Goal: Task Accomplishment & Management: Complete application form

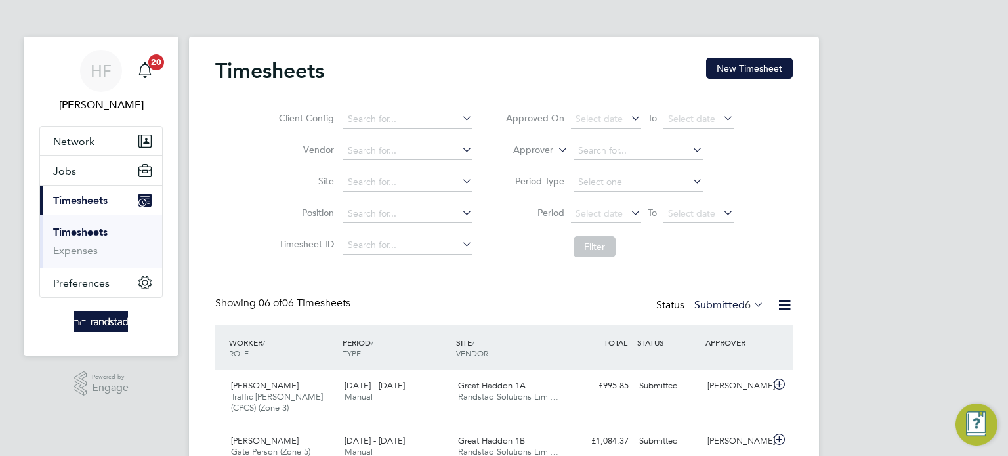
click at [86, 227] on link "Timesheets" at bounding box center [80, 232] width 54 height 12
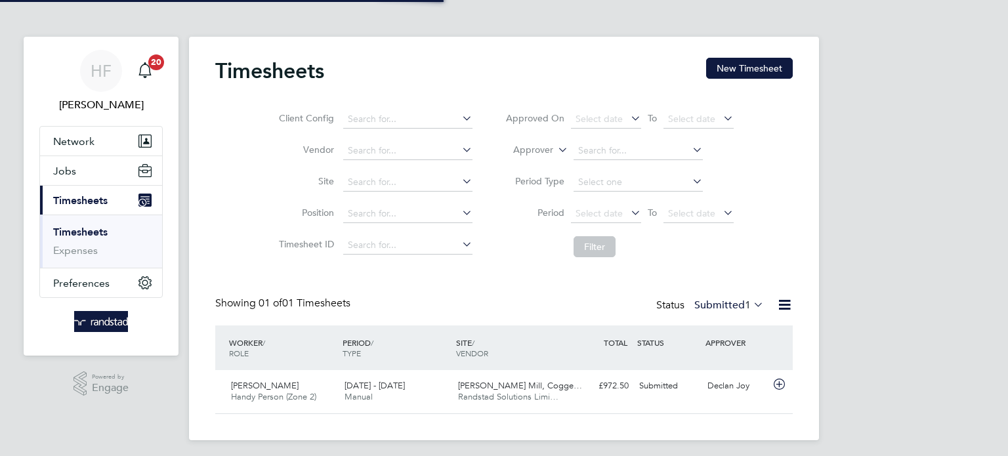
scroll to position [33, 114]
click at [824, 215] on div "HF Hollie Furby Notifications 20 Applications: Network Businesses Sites Workers…" at bounding box center [504, 230] width 1008 height 461
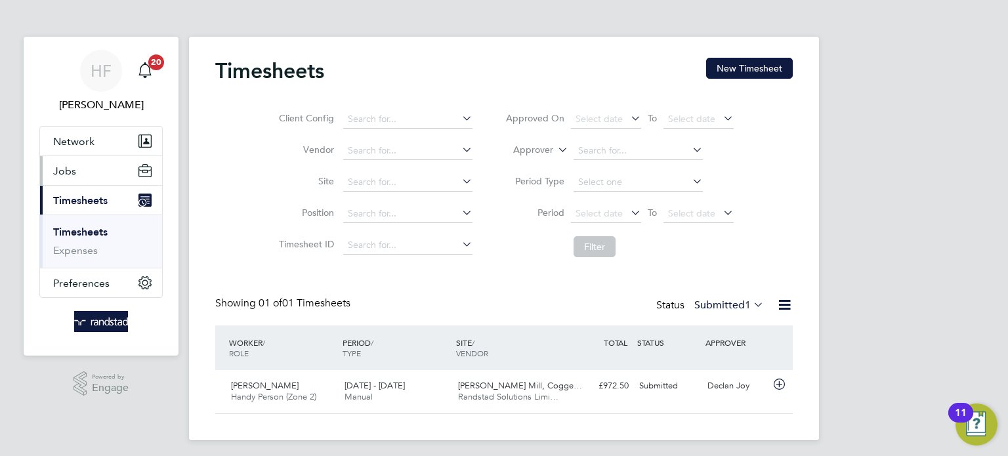
click at [68, 170] on span "Jobs" at bounding box center [64, 171] width 23 height 12
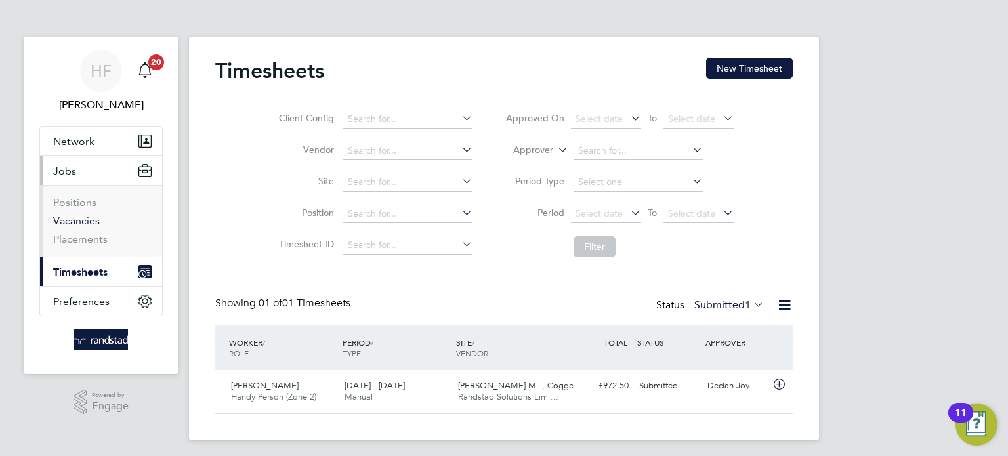
click at [81, 222] on link "Vacancies" at bounding box center [76, 221] width 47 height 12
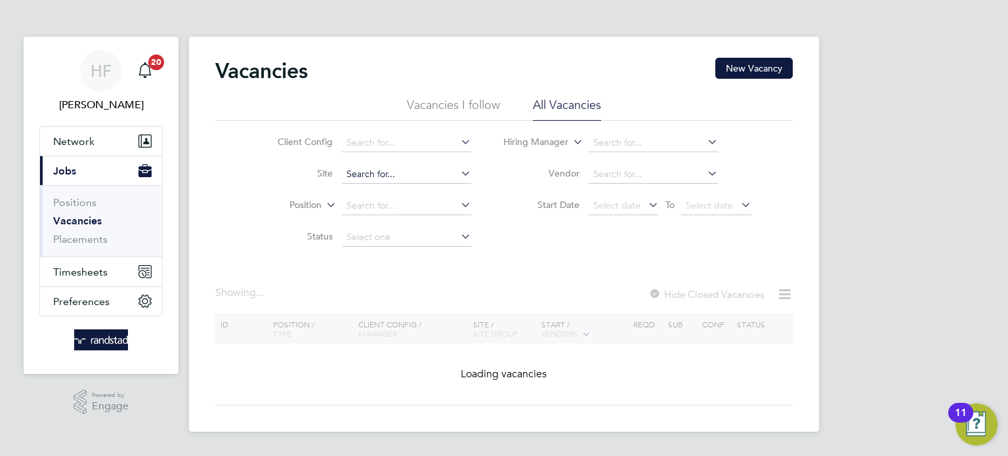
drag, startPoint x: 353, startPoint y: 177, endPoint x: 444, endPoint y: 206, distance: 95.7
click at [354, 177] on input at bounding box center [406, 174] width 129 height 18
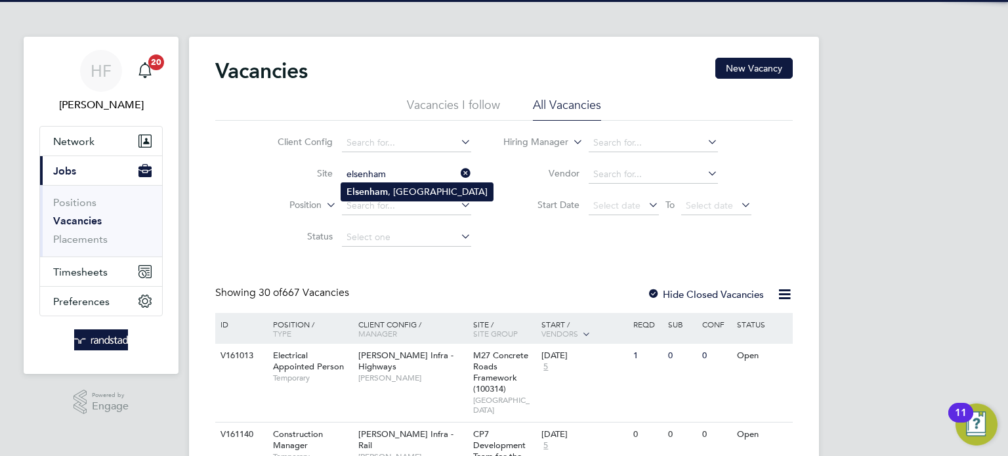
click at [407, 191] on li "Elsenham , Hall Road" at bounding box center [417, 192] width 152 height 18
type input "Elsenham, [GEOGRAPHIC_DATA]"
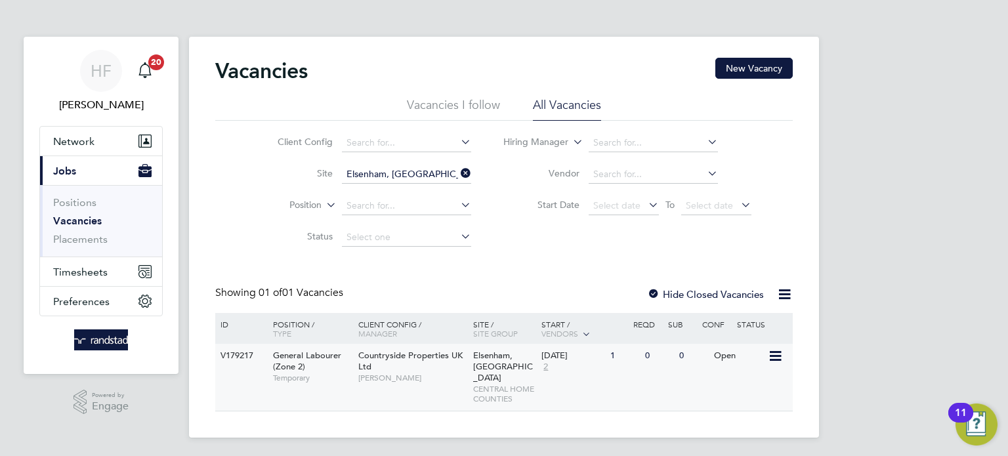
click at [391, 365] on div "Countryside Properties UK Ltd Mark Ablett" at bounding box center [412, 366] width 115 height 45
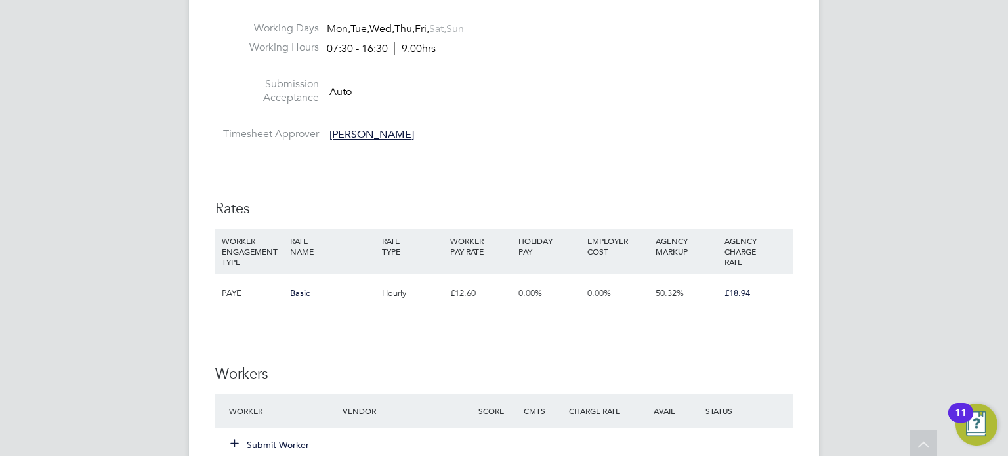
scroll to position [909, 0]
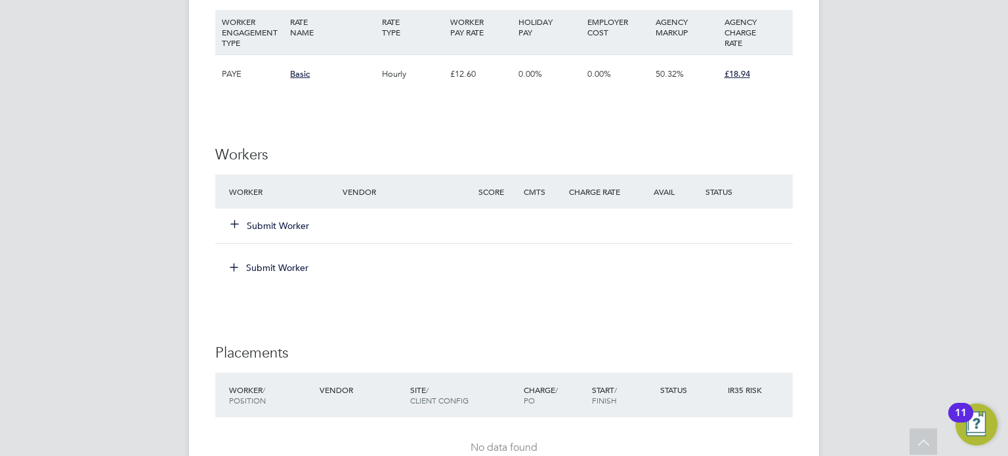
click at [257, 224] on button "Submit Worker" at bounding box center [270, 225] width 79 height 13
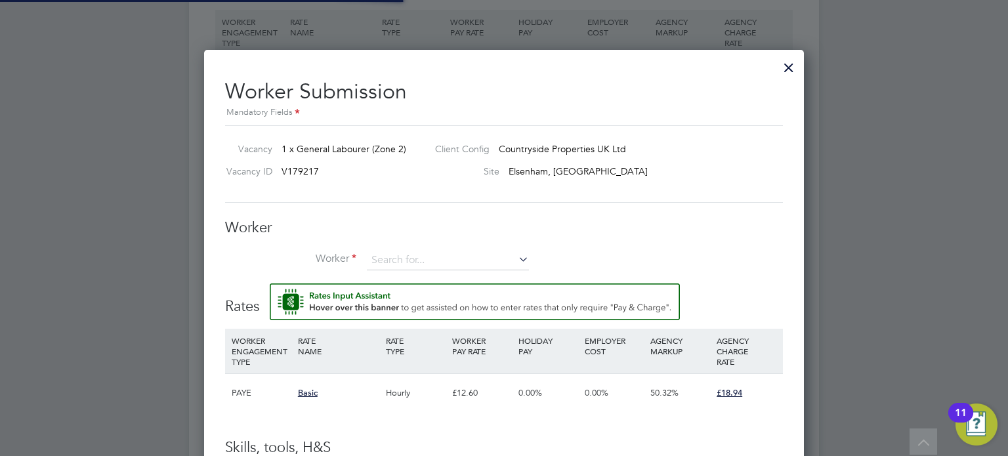
scroll to position [809, 600]
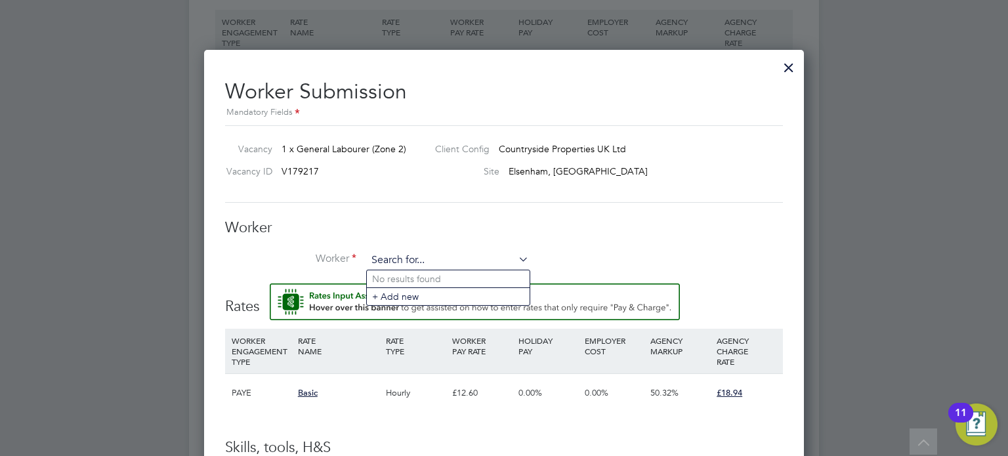
click at [384, 256] on input at bounding box center [448, 261] width 162 height 20
type input "[PERSON_NAME]"
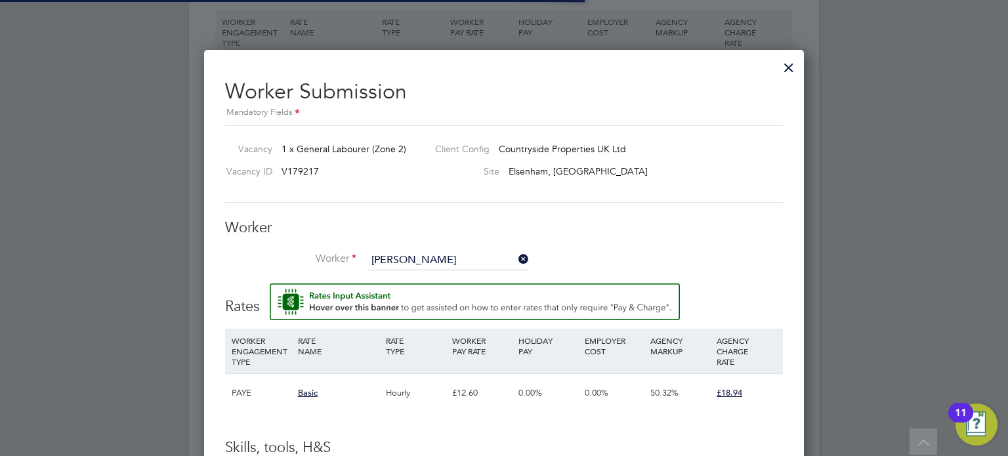
click at [384, 293] on li "+ Add new" at bounding box center [448, 296] width 163 height 18
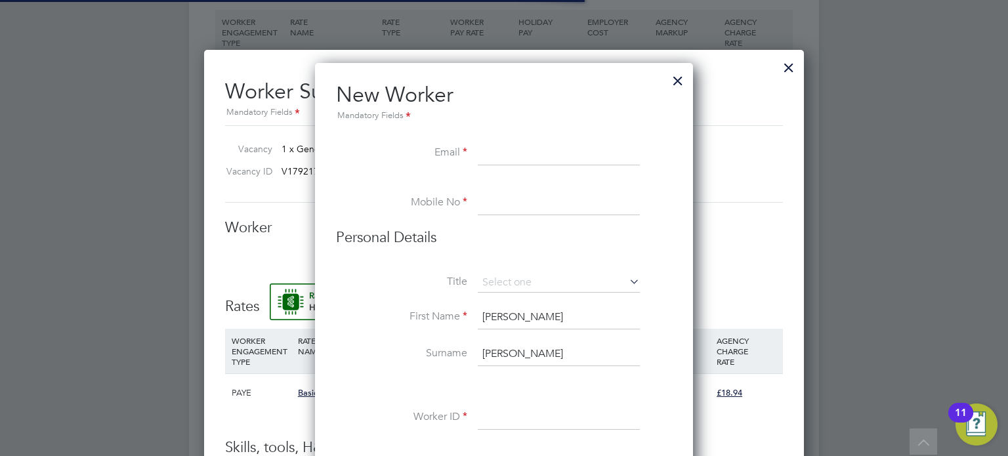
scroll to position [1173, 379]
paste input "[PERSON_NAME][EMAIL_ADDRESS][DOMAIN_NAME]"
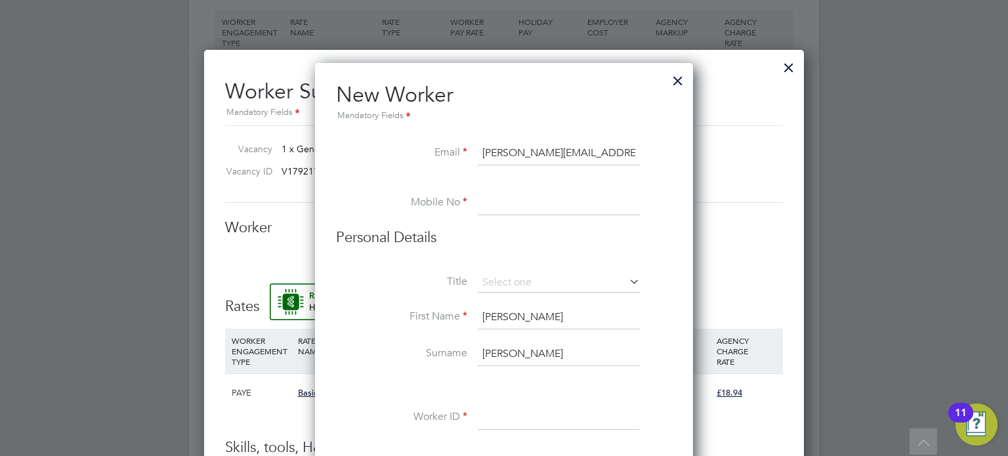
type input "[PERSON_NAME][EMAIL_ADDRESS][DOMAIN_NAME]"
click at [507, 205] on input at bounding box center [559, 204] width 162 height 24
paste input "07375939913"
type input "07375939913"
click at [525, 285] on input at bounding box center [559, 283] width 162 height 20
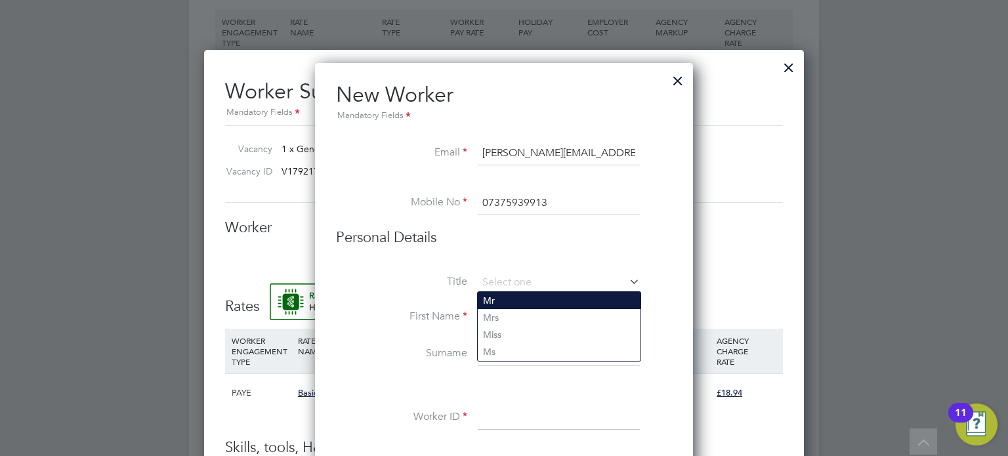
click at [511, 303] on li "Mr" at bounding box center [559, 300] width 163 height 17
type input "Mr"
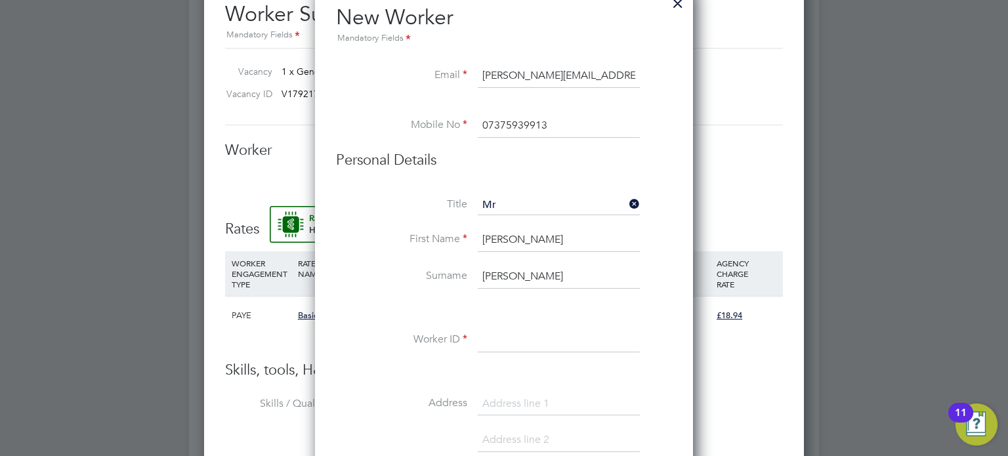
scroll to position [989, 0]
click at [487, 234] on input "[PERSON_NAME]" at bounding box center [559, 238] width 162 height 24
type input "[PERSON_NAME]"
click at [489, 264] on input "[PERSON_NAME]" at bounding box center [559, 275] width 162 height 24
type input "[PERSON_NAME]"
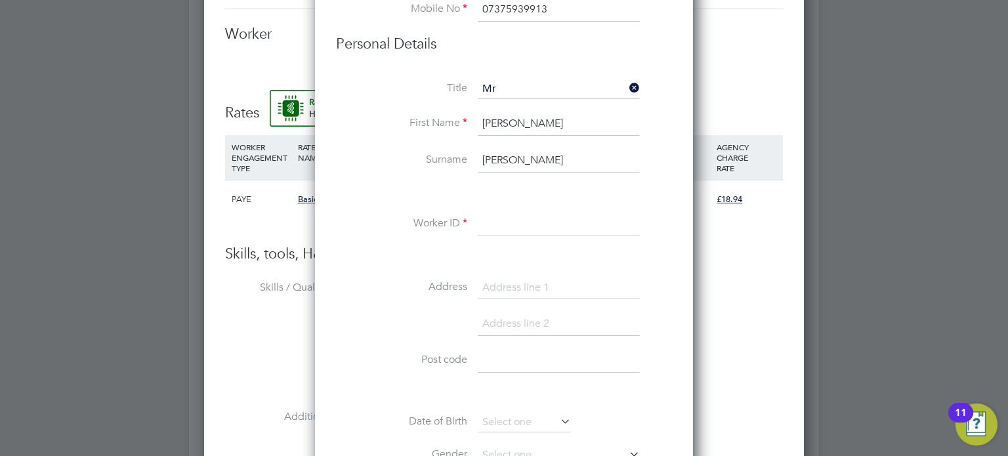
scroll to position [1110, 0]
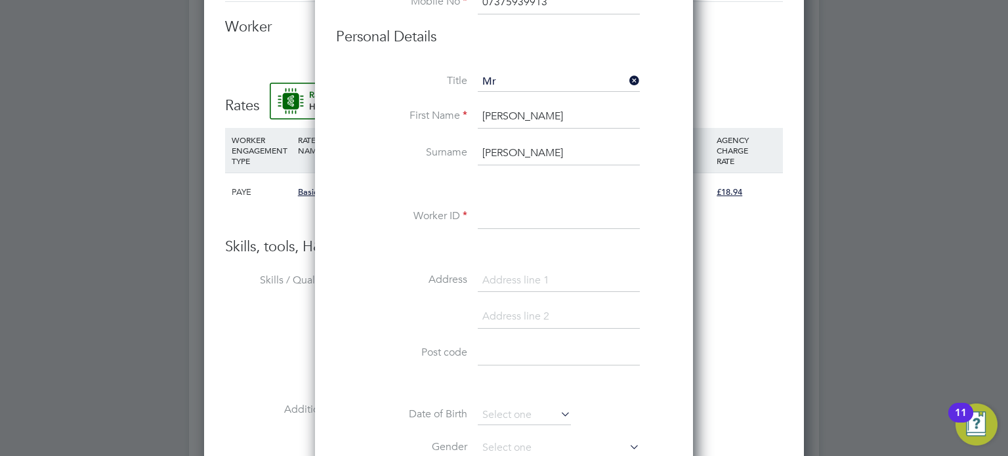
click at [506, 205] on input at bounding box center [559, 217] width 162 height 24
paste input "C-004611781"
type input "C-004611781"
click at [498, 269] on input at bounding box center [559, 281] width 162 height 24
paste input "Flat 5 Burns Court [STREET_ADDRESS]"
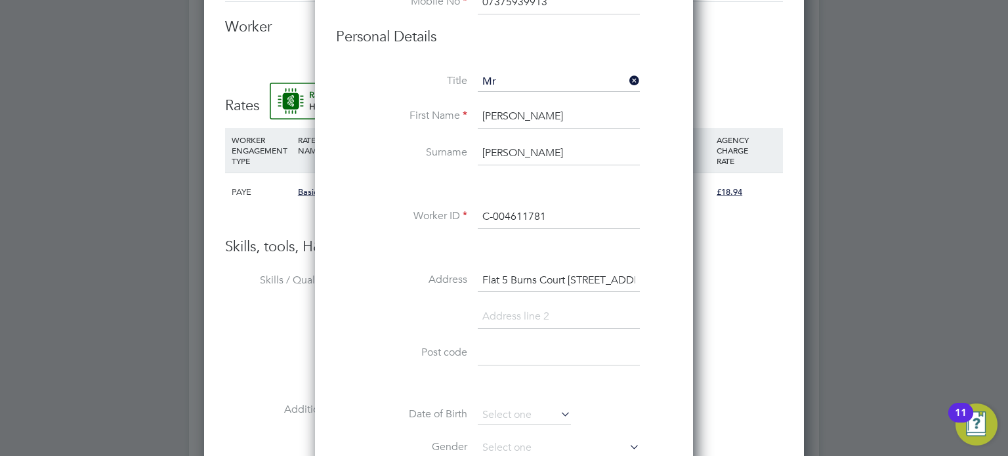
scroll to position [0, 75]
click at [537, 288] on input "Flat 5 Burns Court [STREET_ADDRESS]" at bounding box center [559, 281] width 162 height 24
drag, startPoint x: 515, startPoint y: 278, endPoint x: 674, endPoint y: 278, distance: 158.8
click at [674, 278] on div "New Worker Mandatory Fields Email [PERSON_NAME][EMAIL_ADDRESS][DOMAIN_NAME] Mob…" at bounding box center [504, 450] width 378 height 1177
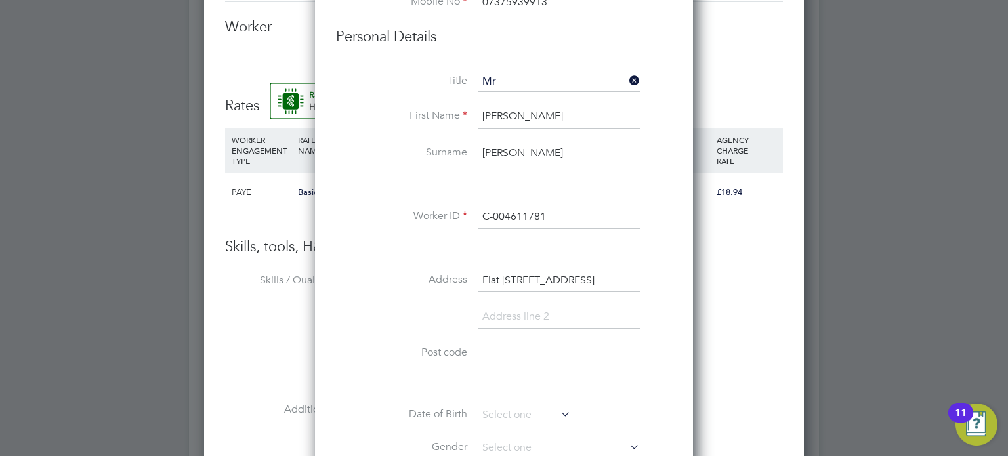
scroll to position [0, 0]
type input "Flat [STREET_ADDRESS]"
click at [505, 305] on input at bounding box center [559, 317] width 162 height 24
paste input "Balgores Lane [GEOGRAPHIC_DATA]"
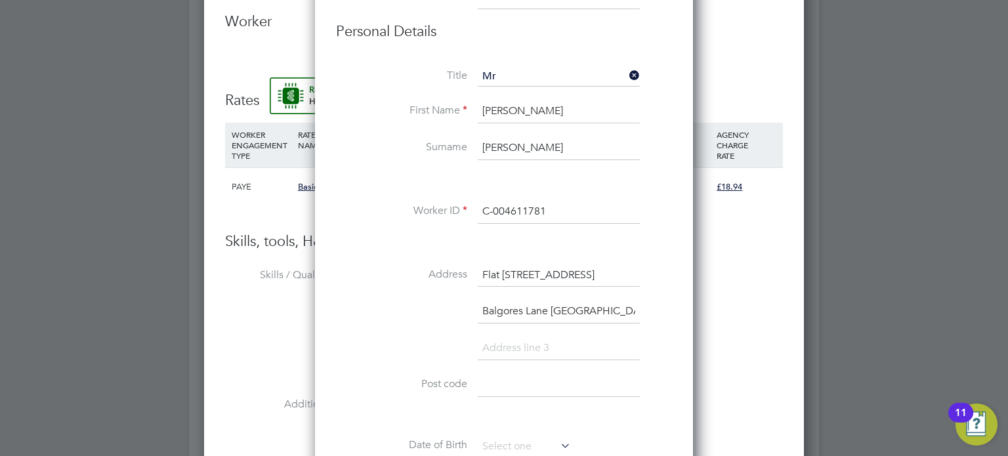
scroll to position [1117, 0]
drag, startPoint x: 553, startPoint y: 308, endPoint x: 609, endPoint y: 306, distance: 55.8
click at [609, 306] on input "Balgores Lane [GEOGRAPHIC_DATA]" at bounding box center [559, 310] width 162 height 24
type input "Balgores Lane"
click at [509, 346] on input at bounding box center [559, 347] width 162 height 24
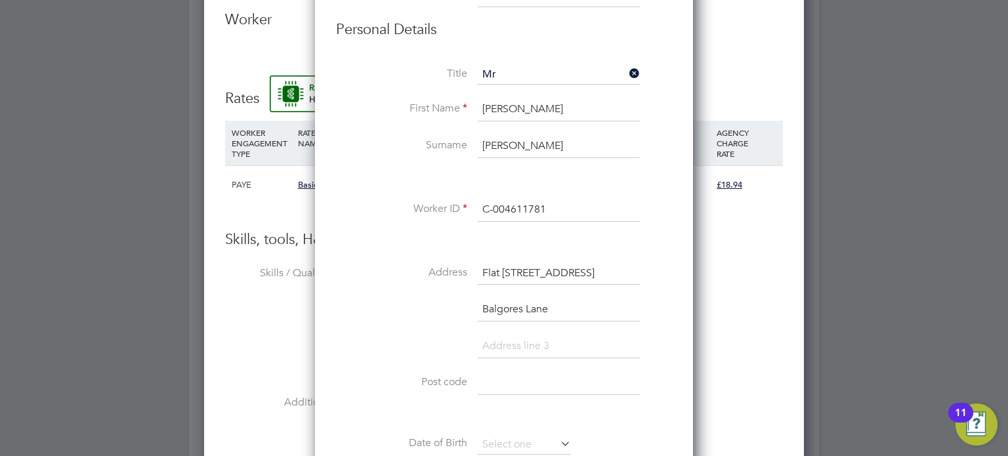
paste input "Gidea Park"
type input "Gidea Park"
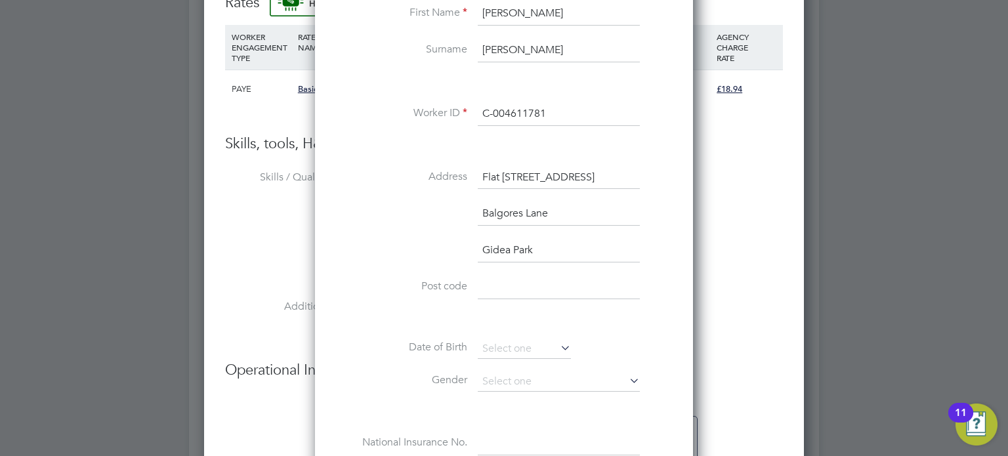
scroll to position [1262, 0]
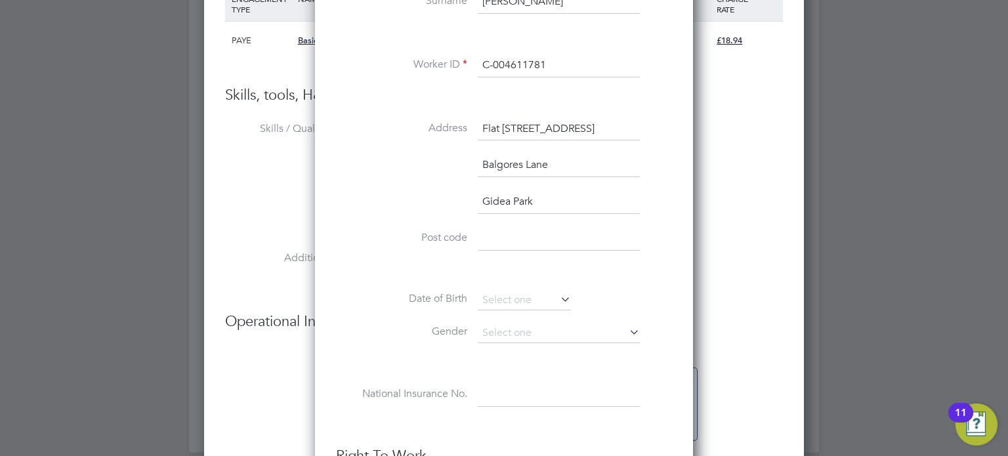
click at [498, 229] on input at bounding box center [559, 239] width 162 height 24
paste input "RM2 5JU"
type input "RM2 5JU"
click at [500, 299] on input at bounding box center [524, 301] width 93 height 20
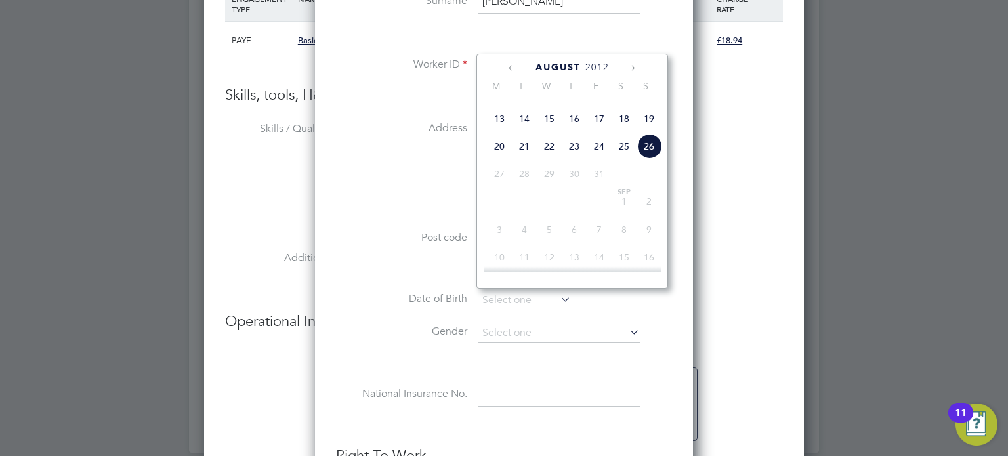
click at [566, 65] on span "August" at bounding box center [557, 67] width 45 height 11
click at [594, 62] on span "2025" at bounding box center [597, 67] width 24 height 11
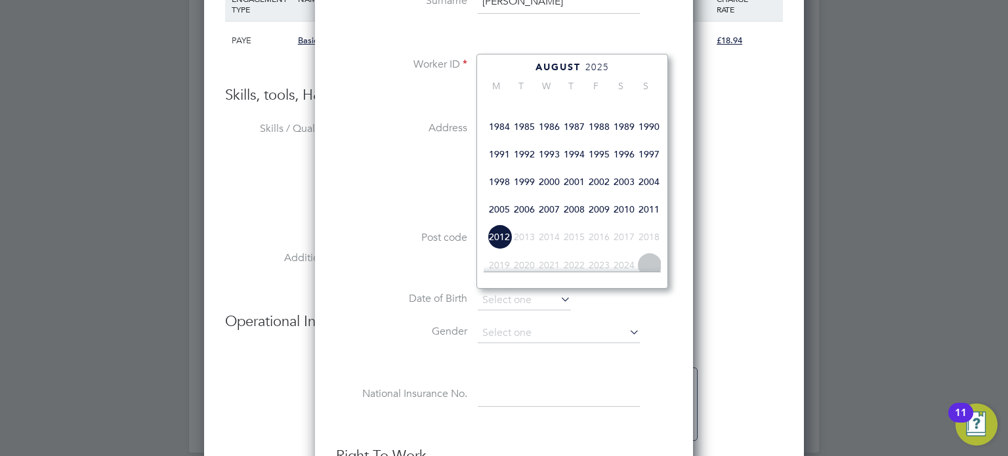
scroll to position [280, 0]
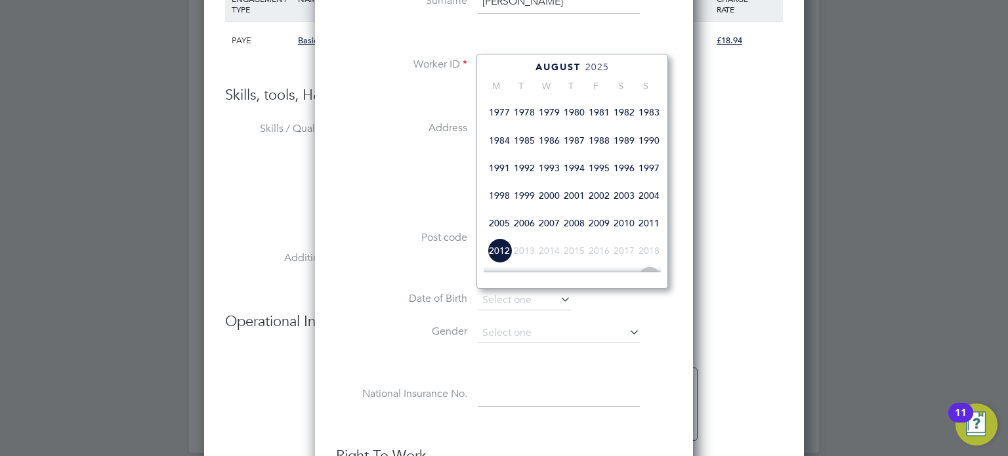
click at [646, 125] on span "1983" at bounding box center [648, 112] width 25 height 25
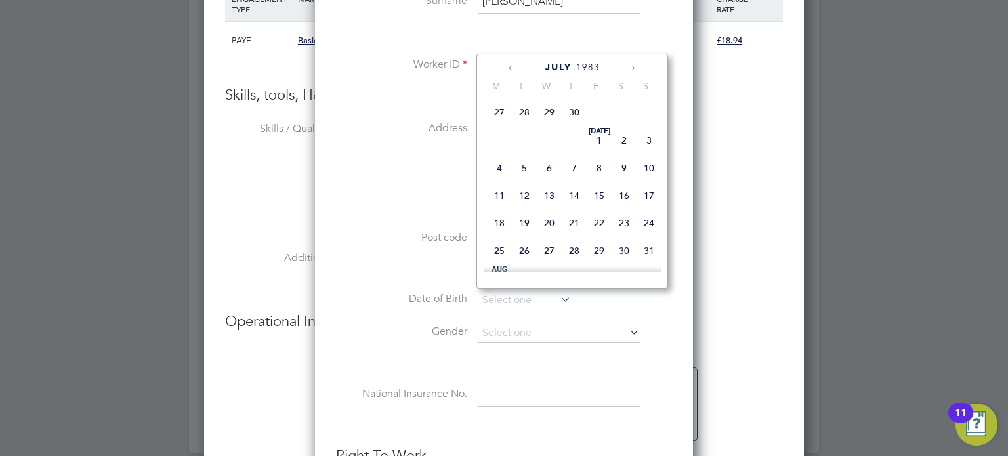
click at [634, 66] on icon at bounding box center [632, 68] width 12 height 14
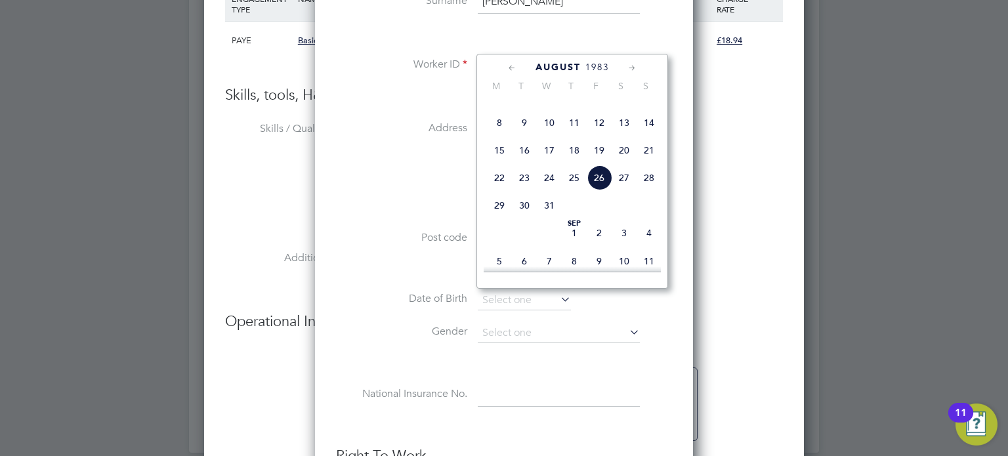
click at [634, 66] on icon at bounding box center [632, 68] width 12 height 14
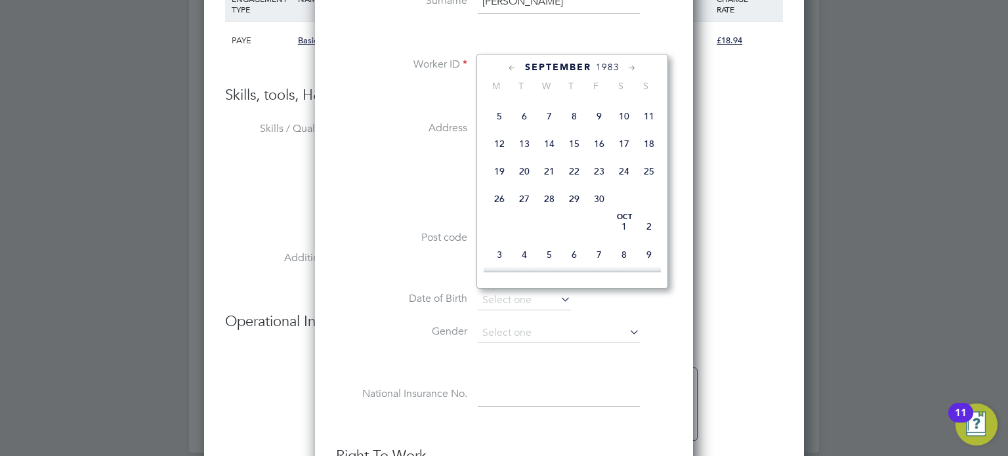
click at [634, 66] on icon at bounding box center [632, 68] width 12 height 14
click at [635, 66] on icon at bounding box center [632, 68] width 12 height 14
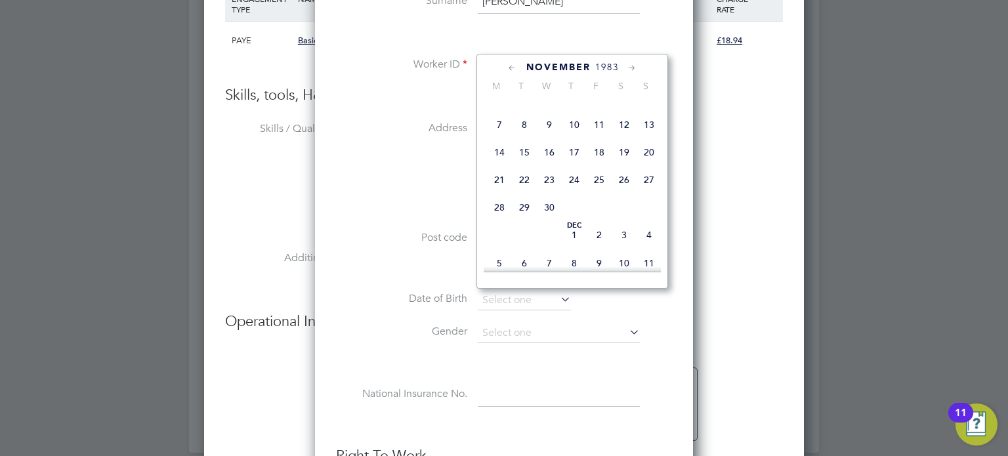
click at [526, 192] on span "22" at bounding box center [524, 179] width 25 height 25
type input "[DATE]"
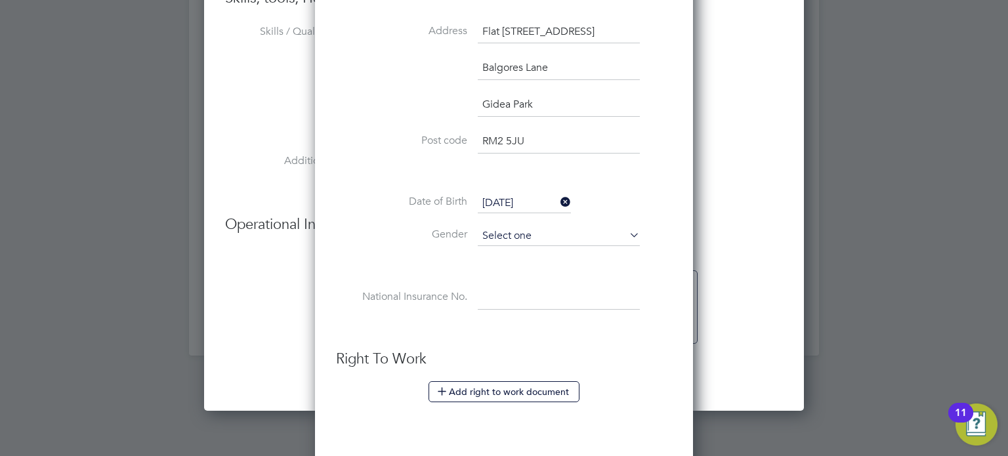
scroll to position [1369, 0]
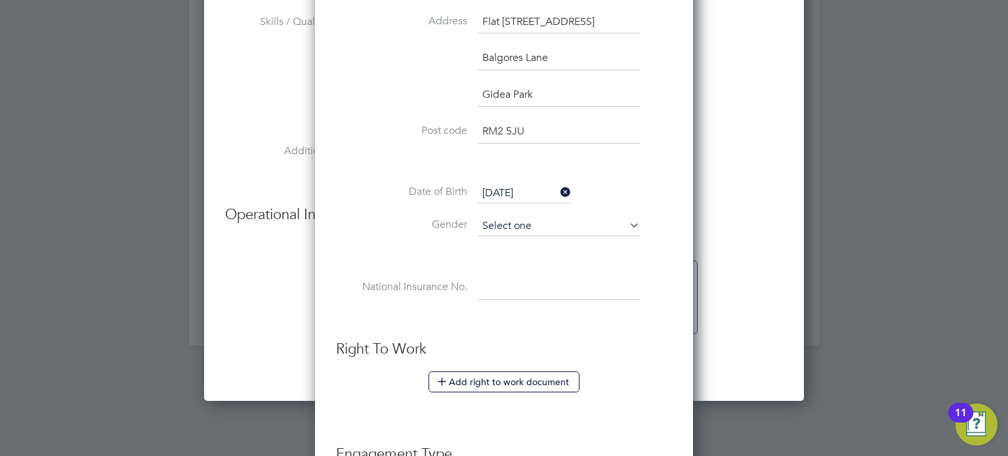
click at [532, 221] on input at bounding box center [559, 227] width 162 height 20
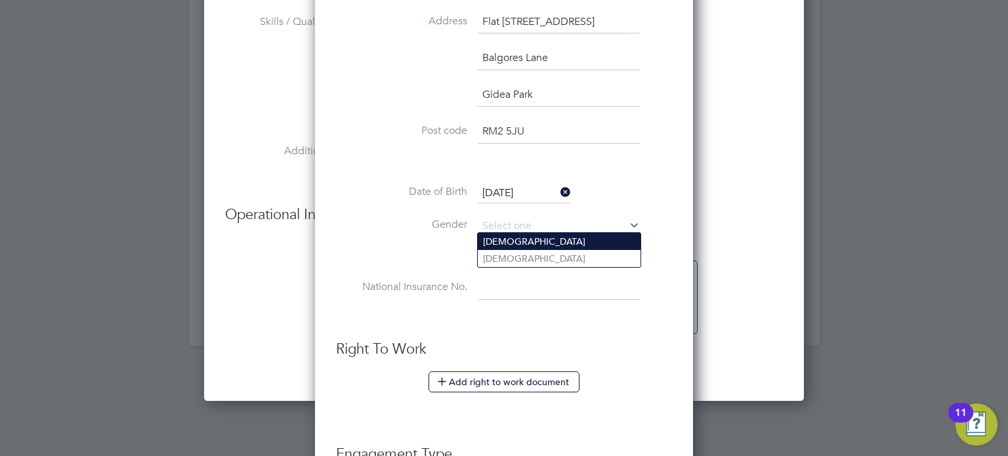
click at [518, 248] on li "[DEMOGRAPHIC_DATA]" at bounding box center [559, 241] width 163 height 17
type input "[DEMOGRAPHIC_DATA]"
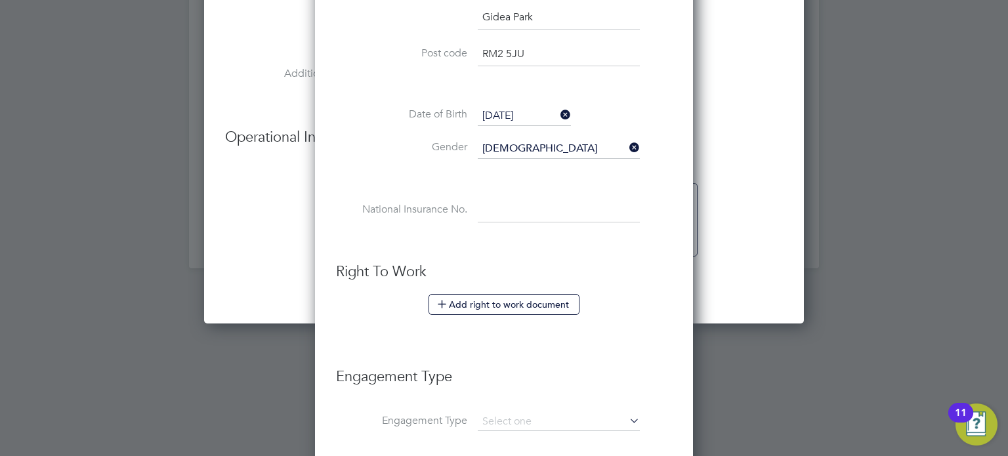
scroll to position [1459, 0]
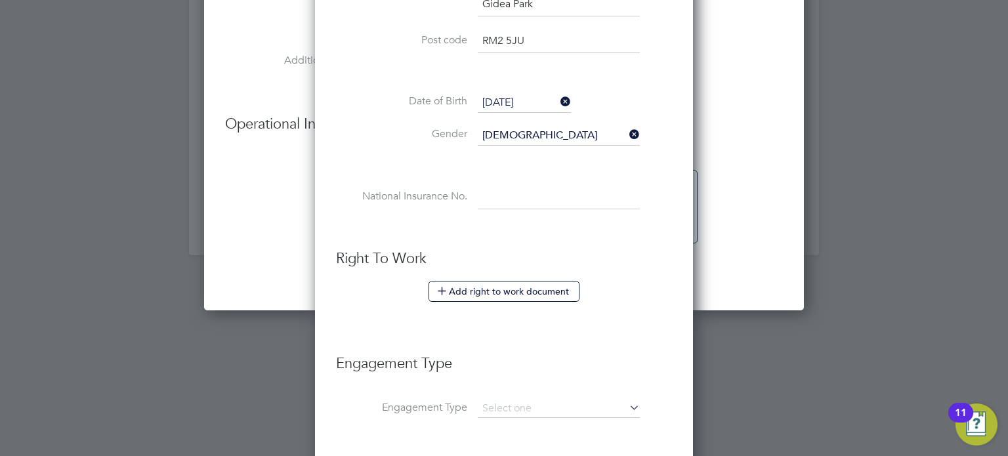
click at [515, 188] on input at bounding box center [559, 198] width 162 height 24
paste input "JR253585B"
type input "JR 25 35 85 B"
click at [497, 290] on button "Add right to work document" at bounding box center [503, 291] width 151 height 21
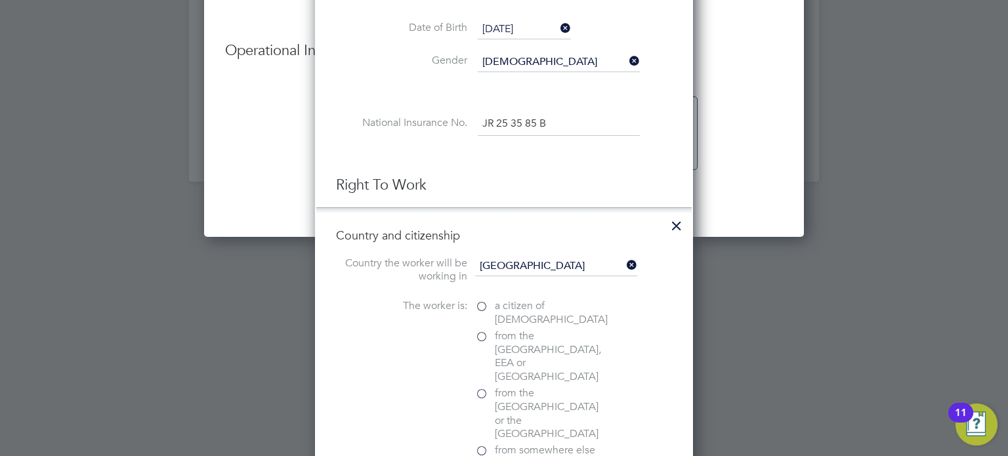
scroll to position [1647, 0]
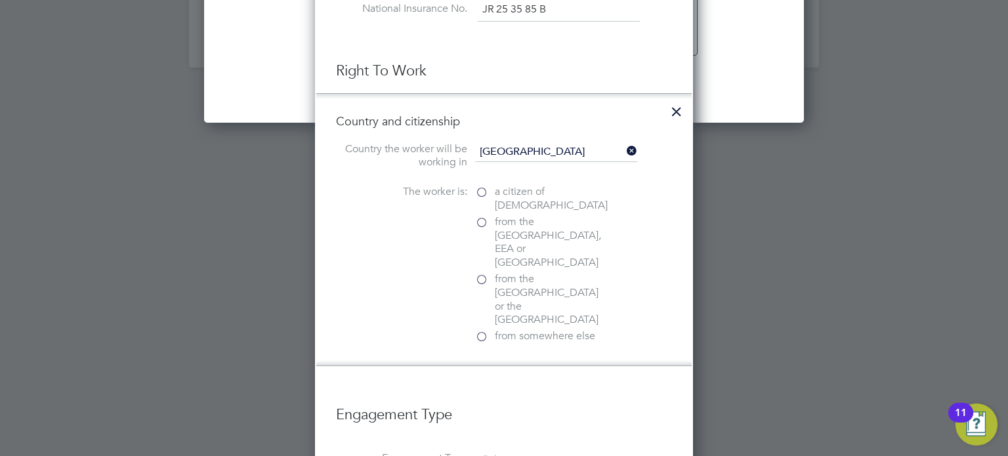
click at [498, 193] on span "a citizen of [DEMOGRAPHIC_DATA]" at bounding box center [551, 199] width 113 height 28
click at [0, 0] on input "a citizen of [DEMOGRAPHIC_DATA]" at bounding box center [0, 0] width 0 height 0
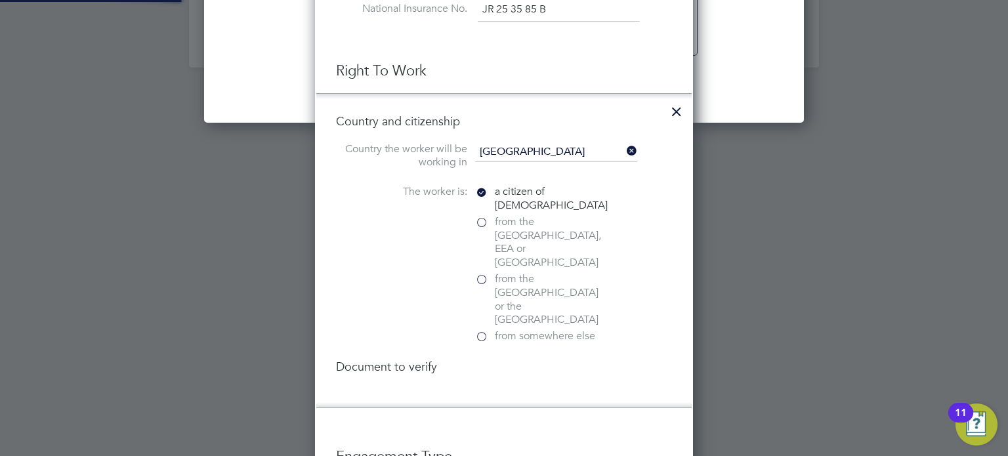
scroll to position [1478, 379]
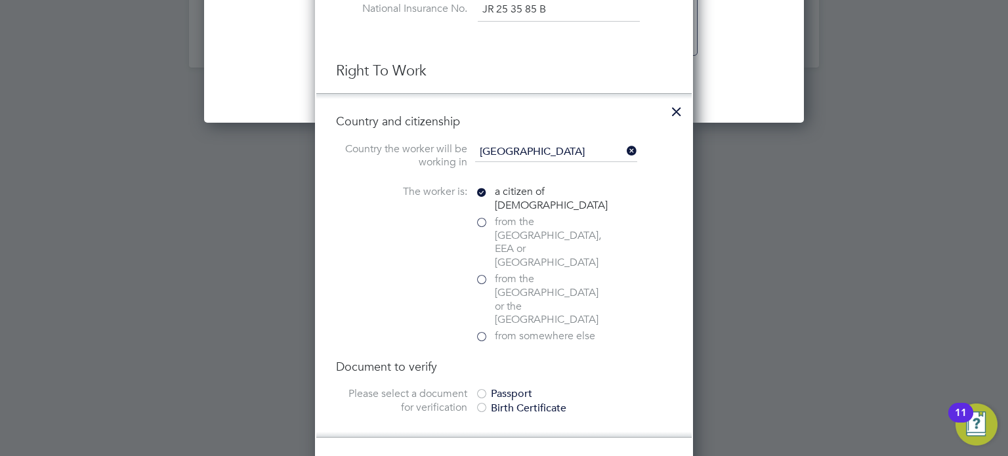
click at [522, 387] on div "Passport" at bounding box center [573, 394] width 197 height 14
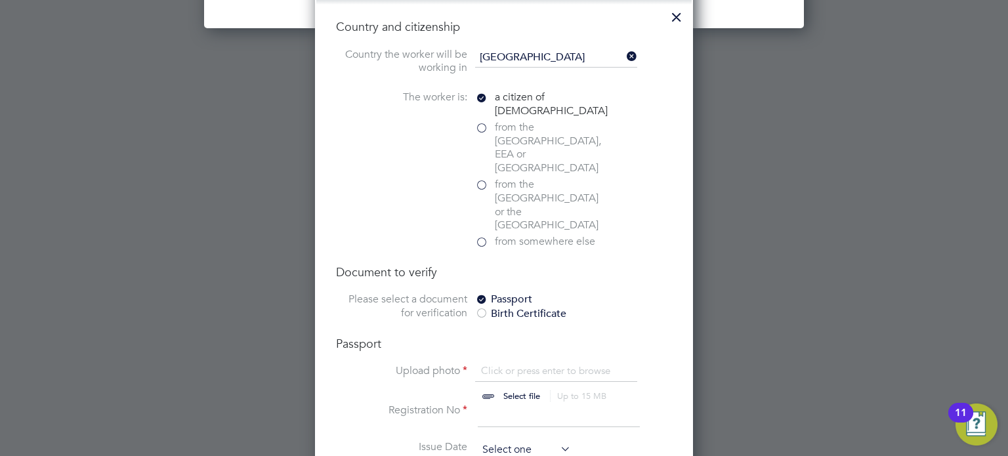
scroll to position [1835, 0]
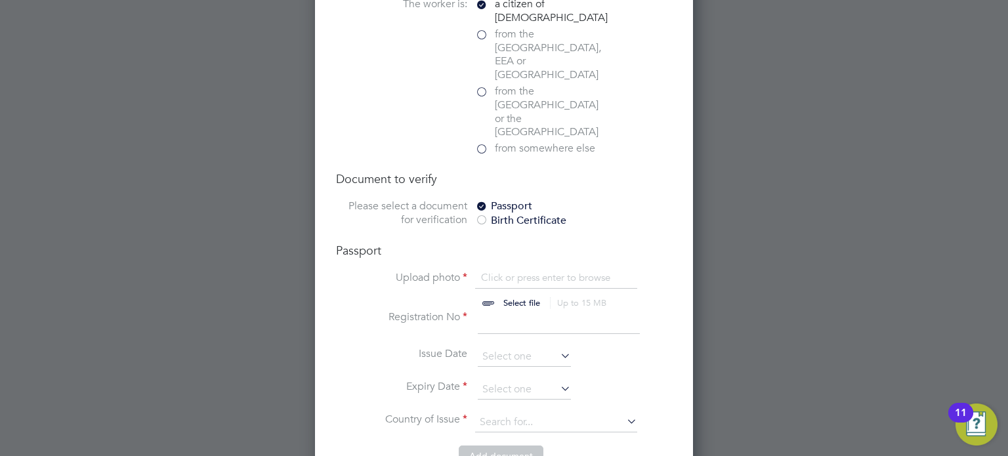
click at [530, 271] on input "file" at bounding box center [534, 290] width 206 height 39
type input "C:\fakepath\Screenshot [DATE] 13.43.20.png"
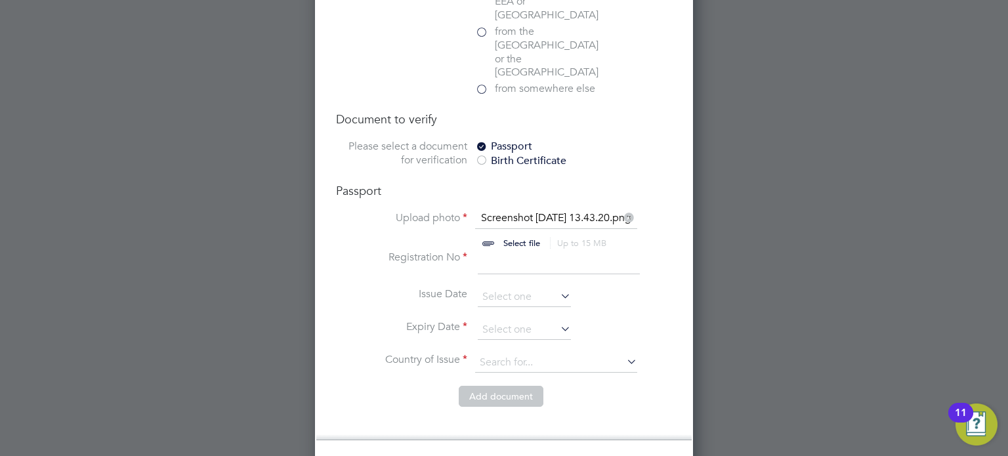
scroll to position [1922, 0]
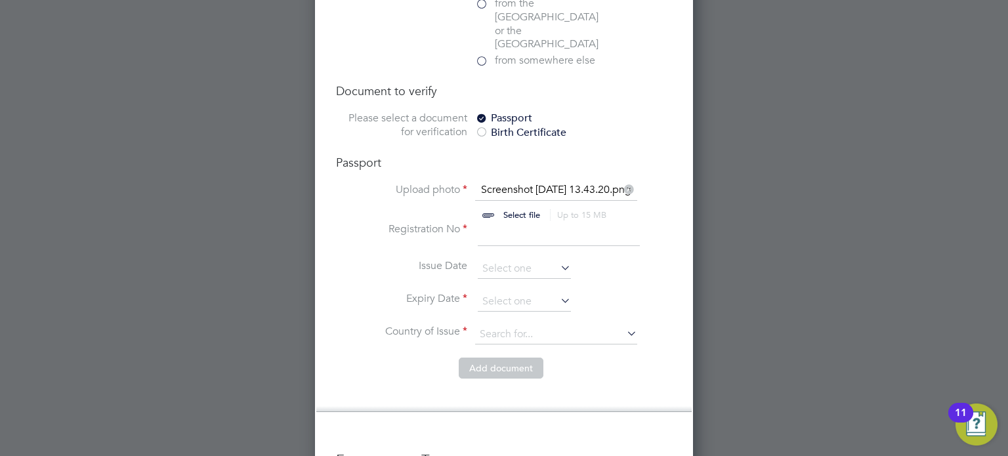
click at [492, 222] on input at bounding box center [559, 234] width 162 height 24
type input "133408434"
click at [514, 259] on input at bounding box center [524, 269] width 93 height 20
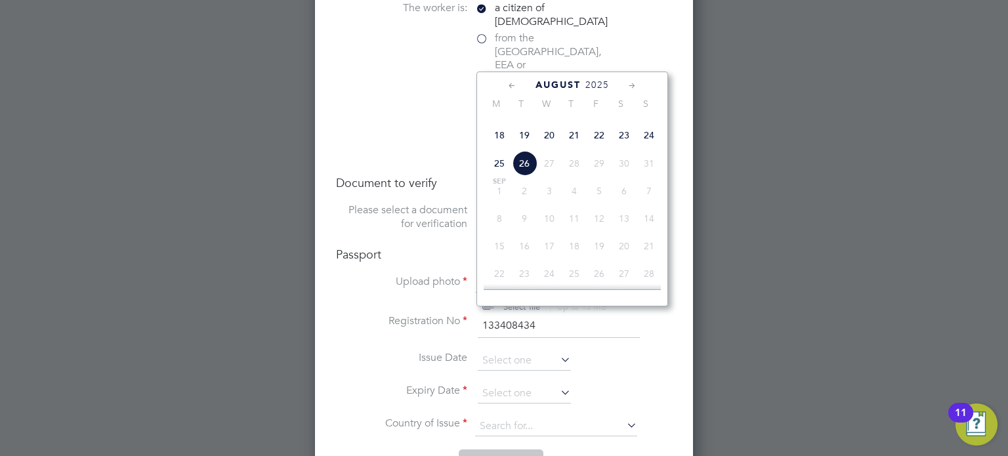
scroll to position [1829, 0]
click at [596, 85] on span "2025" at bounding box center [597, 86] width 24 height 11
click at [594, 174] on span "2022" at bounding box center [599, 161] width 25 height 25
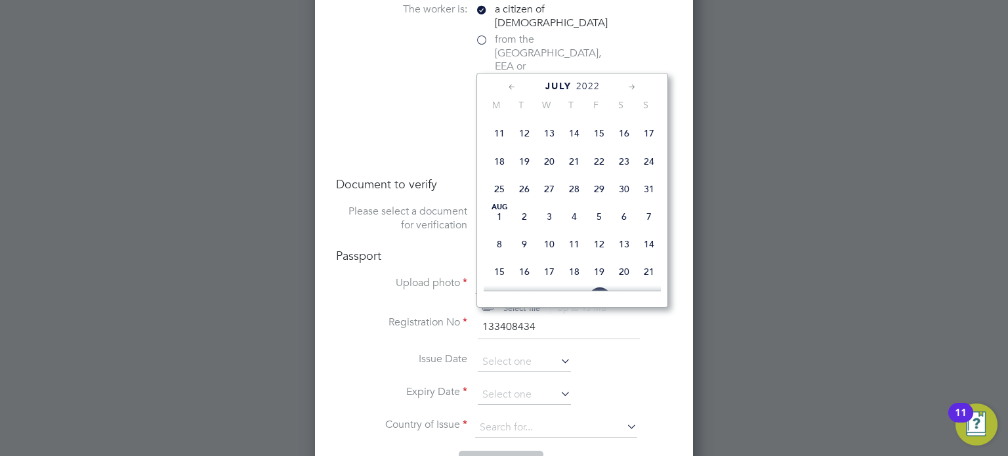
click at [514, 90] on icon at bounding box center [512, 87] width 12 height 14
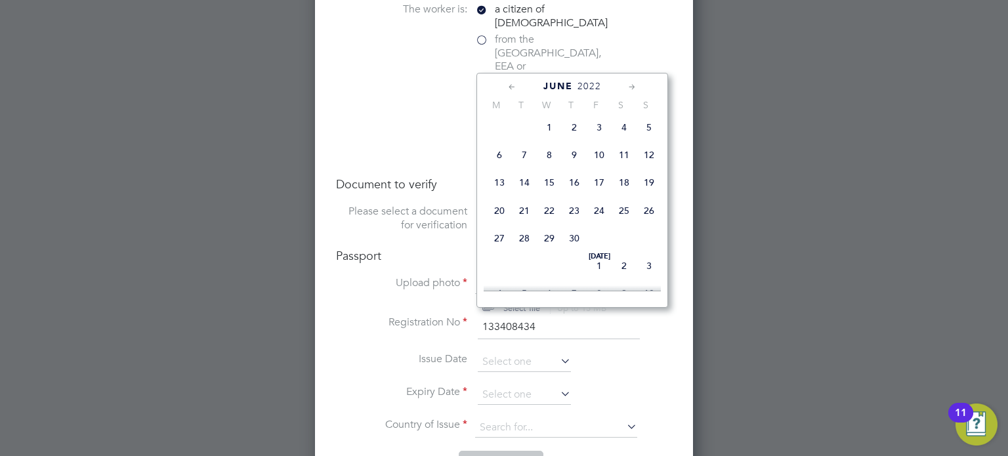
click at [512, 85] on icon at bounding box center [512, 87] width 12 height 14
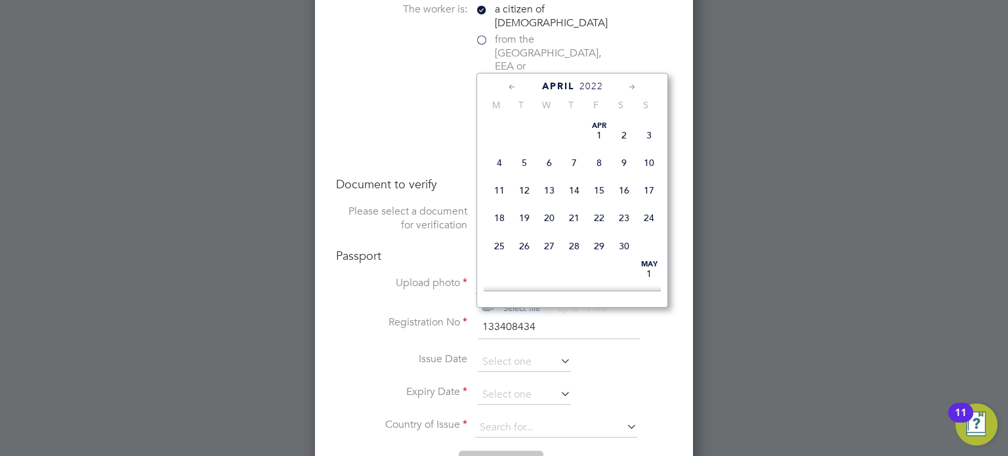
click at [631, 87] on icon at bounding box center [632, 87] width 12 height 14
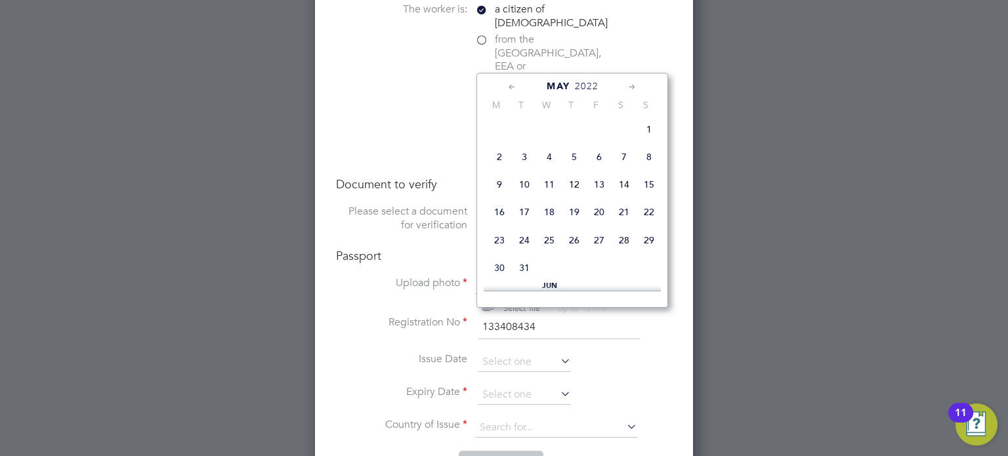
click at [571, 253] on span "26" at bounding box center [574, 240] width 25 height 25
type input "[DATE]"
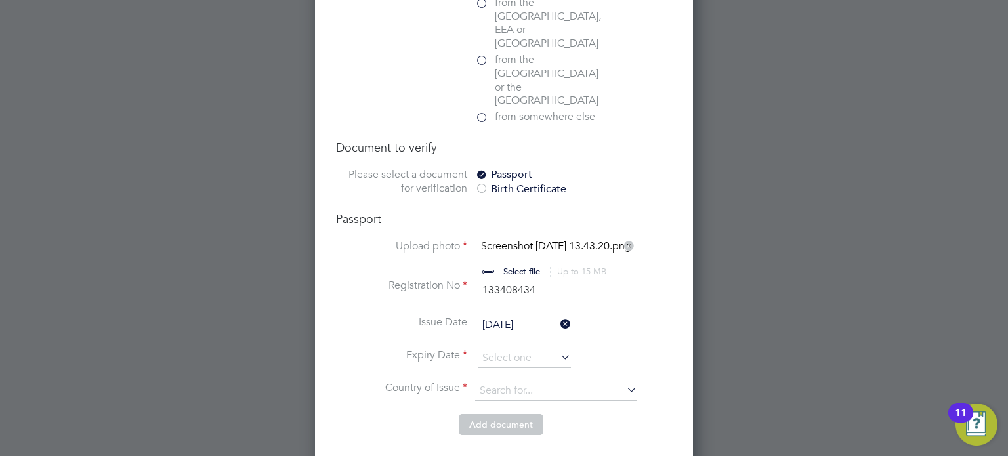
scroll to position [1877, 0]
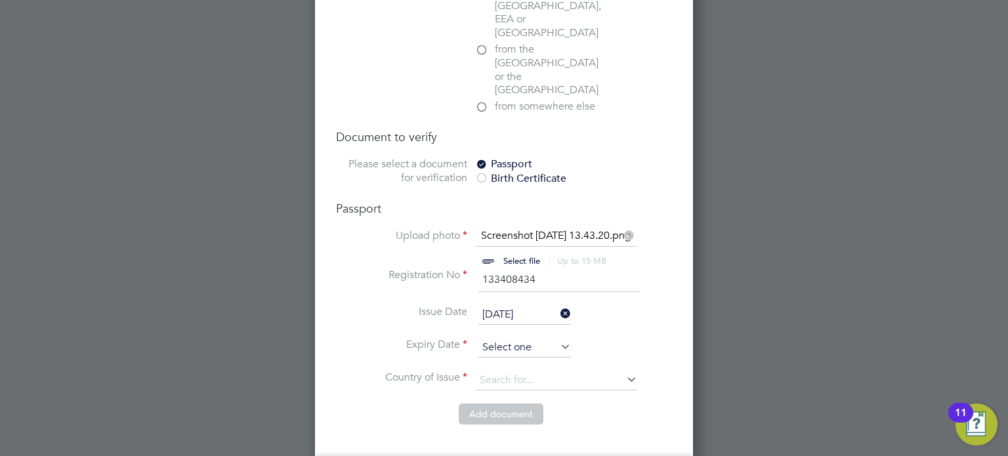
click at [516, 338] on input at bounding box center [524, 348] width 93 height 20
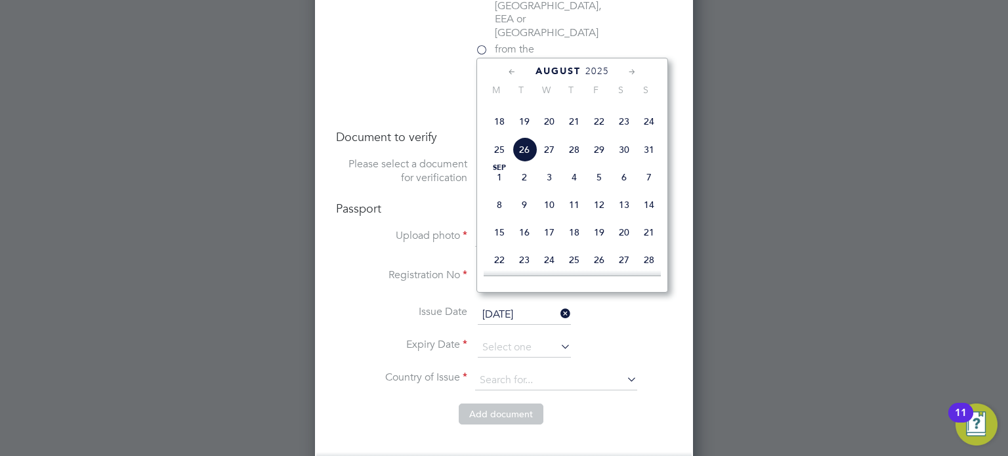
click at [570, 72] on span "August" at bounding box center [557, 71] width 45 height 11
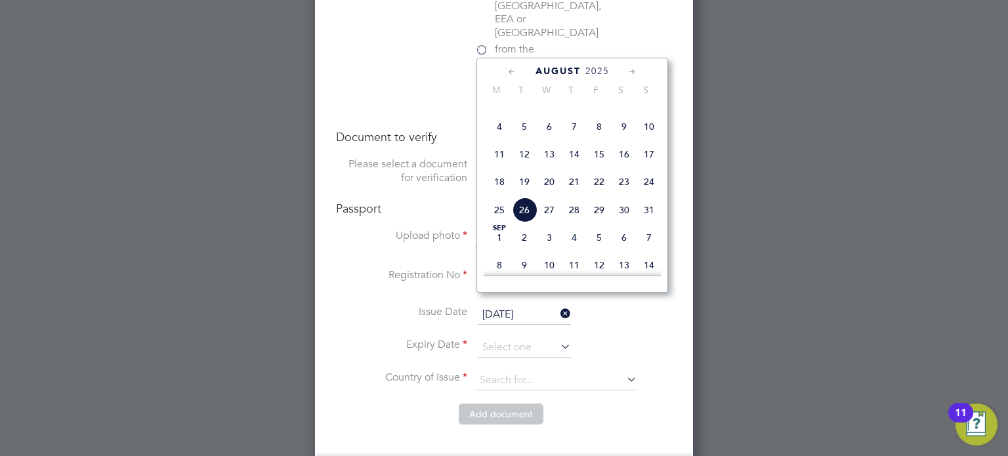
click at [602, 71] on span "2025" at bounding box center [597, 71] width 24 height 11
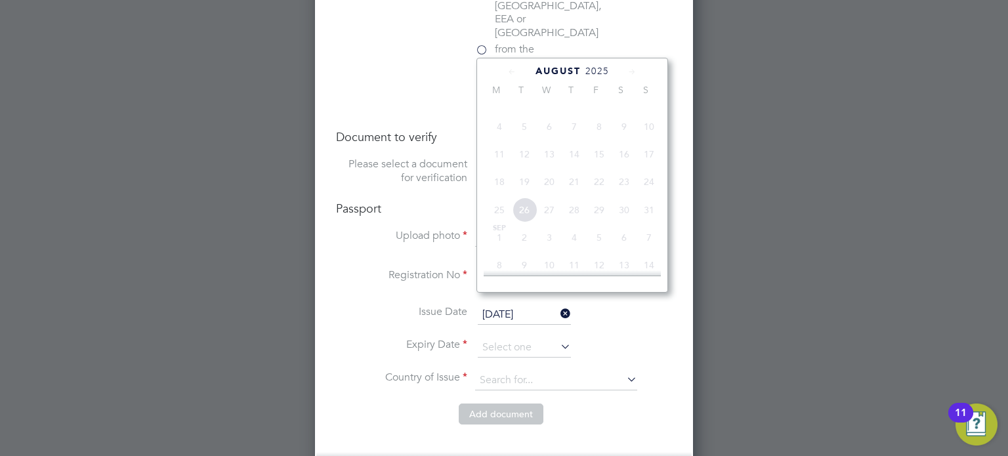
scroll to position [362, 0]
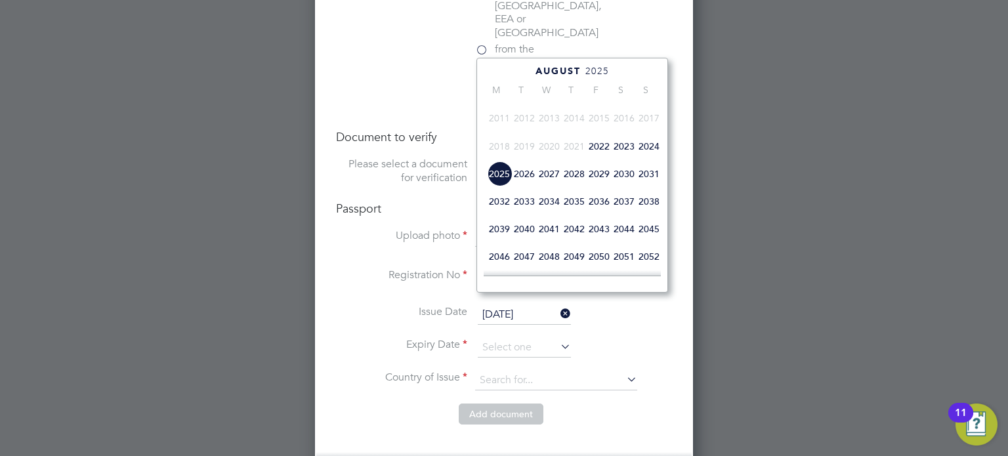
click at [491, 214] on span "2032" at bounding box center [499, 201] width 25 height 25
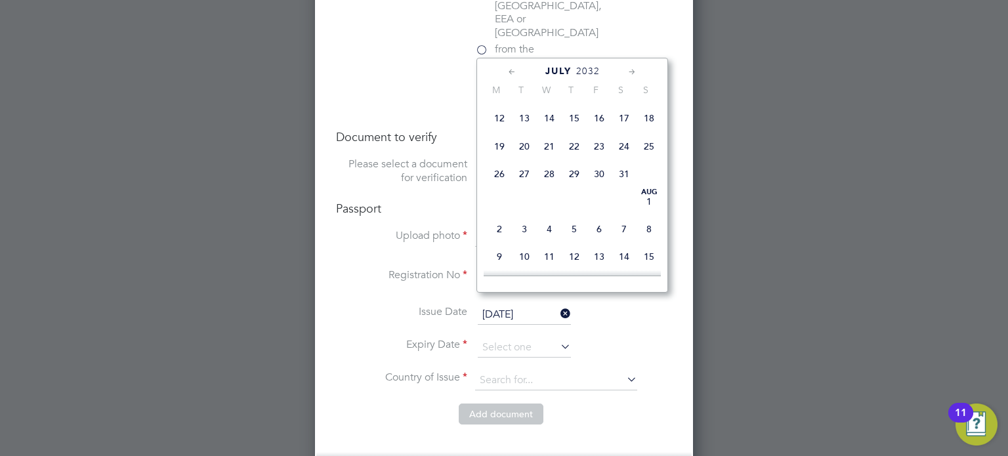
click at [511, 72] on icon at bounding box center [512, 72] width 12 height 14
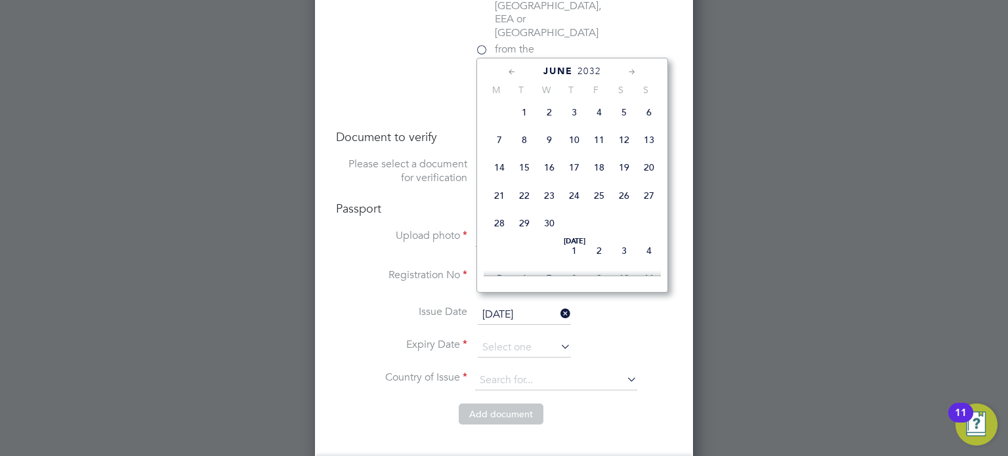
click at [511, 72] on icon at bounding box center [512, 72] width 12 height 14
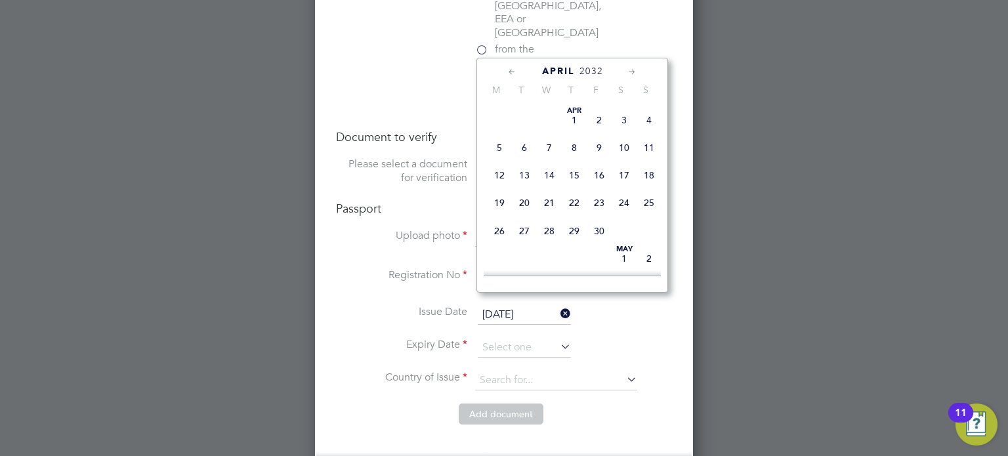
click at [634, 71] on icon at bounding box center [632, 72] width 12 height 14
click at [550, 237] on span "26" at bounding box center [549, 225] width 25 height 25
type input "[DATE]"
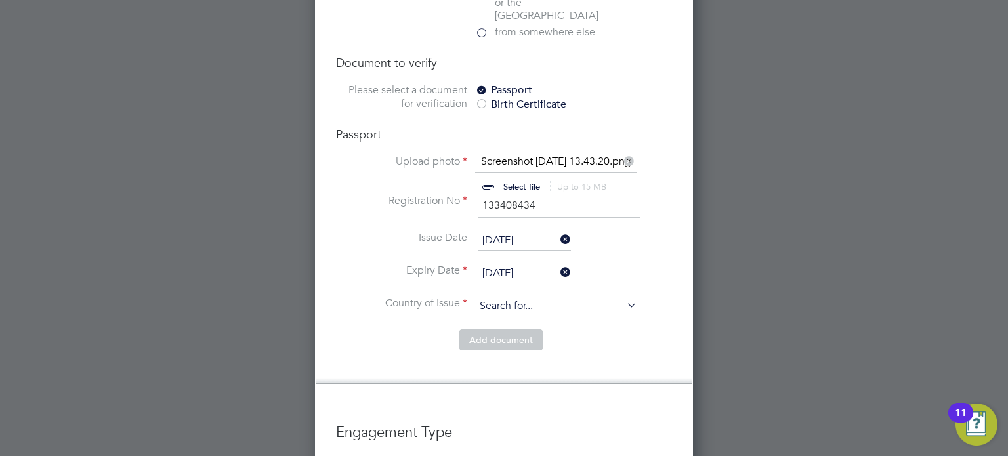
scroll to position [1953, 0]
click at [533, 295] on input at bounding box center [556, 305] width 162 height 20
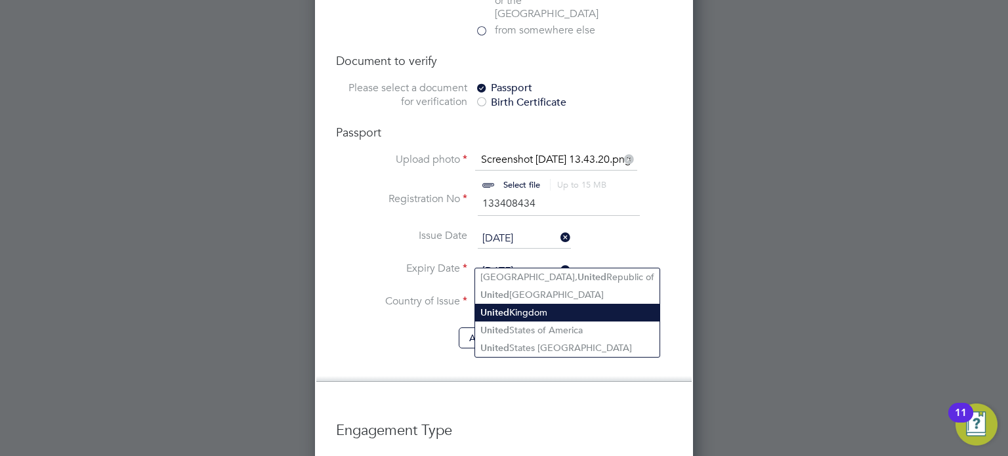
click at [549, 317] on li "[GEOGRAPHIC_DATA]" at bounding box center [567, 313] width 184 height 18
type input "[GEOGRAPHIC_DATA]"
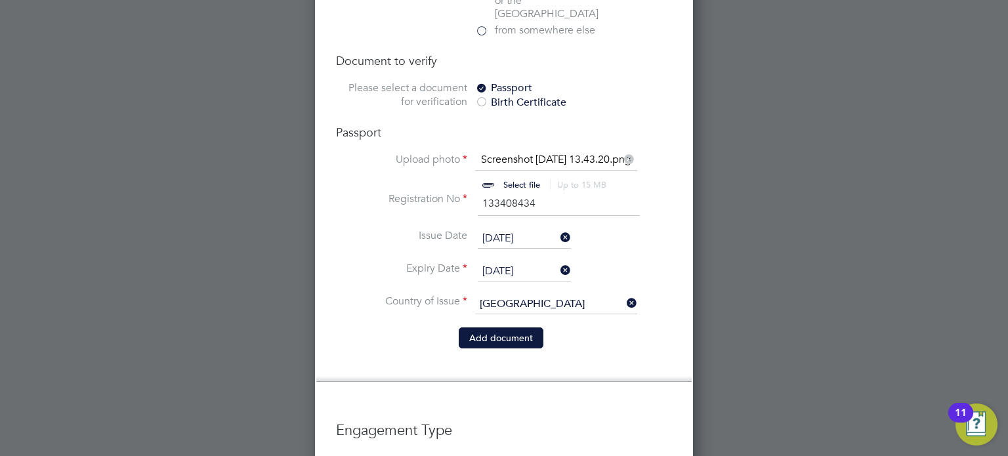
click at [499, 327] on button "Add document" at bounding box center [501, 337] width 85 height 21
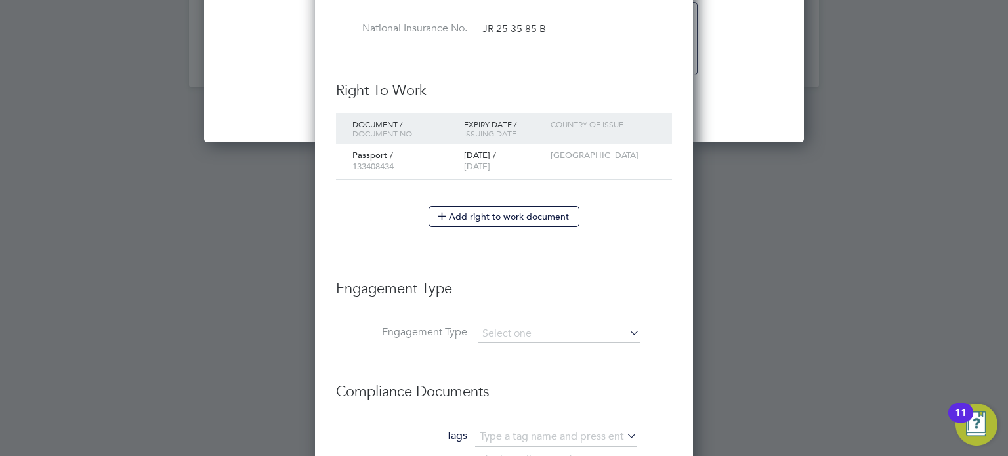
scroll to position [1806, 0]
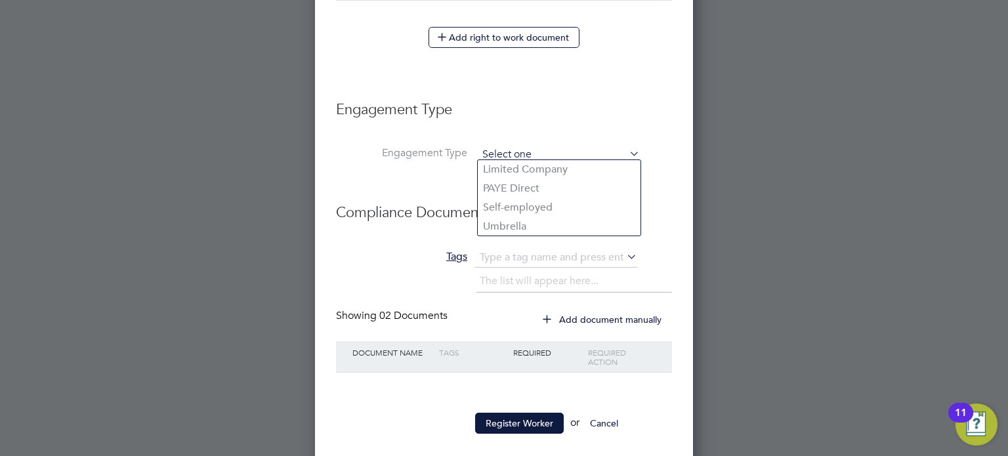
click at [524, 149] on input at bounding box center [559, 155] width 162 height 18
click at [529, 194] on li "PAYE Direct" at bounding box center [559, 188] width 163 height 19
type input "PAYE Direct"
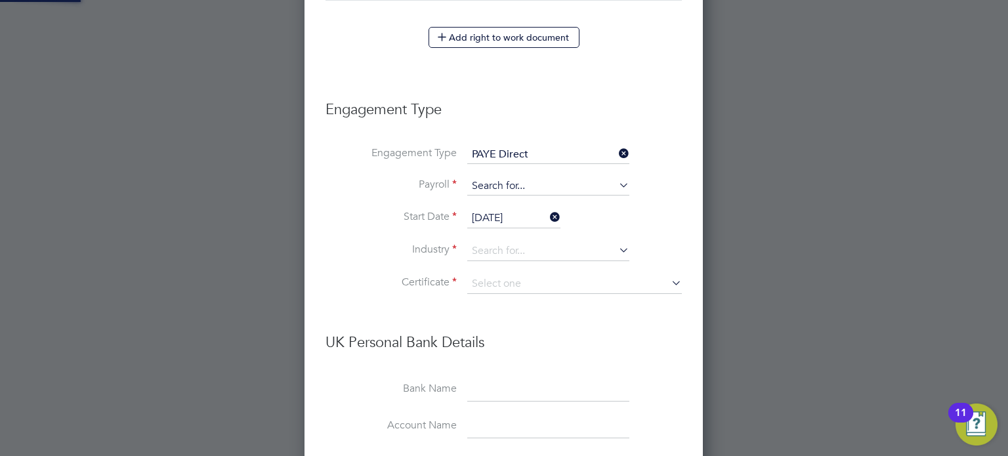
scroll to position [1684, 399]
click at [522, 179] on input at bounding box center [548, 186] width 162 height 18
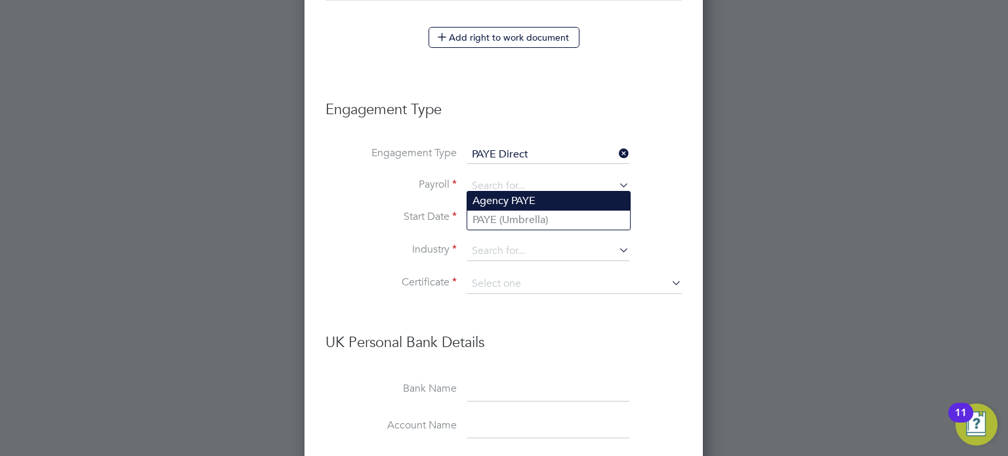
click at [519, 200] on li "Agency PAYE" at bounding box center [548, 201] width 163 height 19
type input "Agency PAYE"
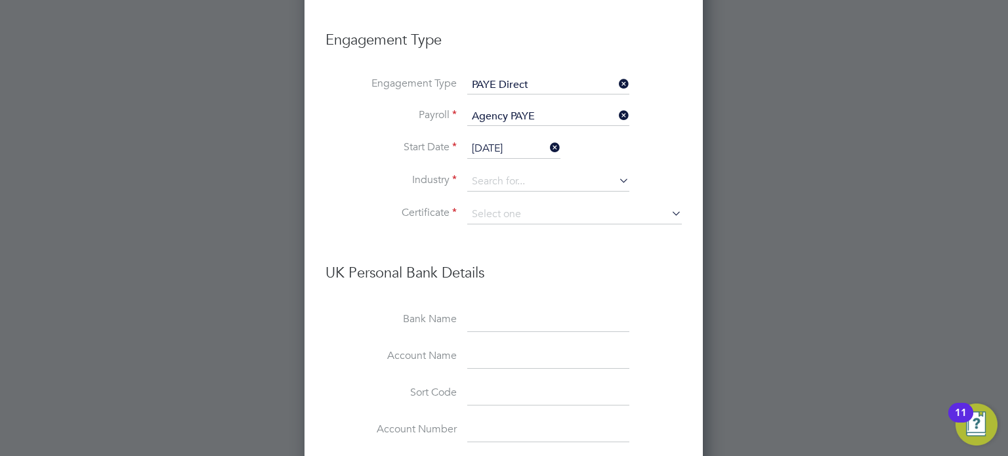
scroll to position [1891, 0]
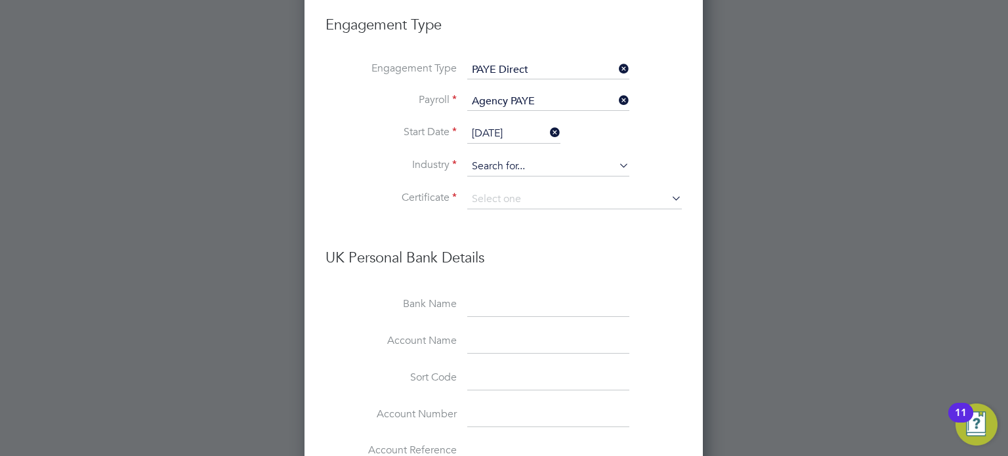
click at [497, 157] on input at bounding box center [548, 167] width 162 height 20
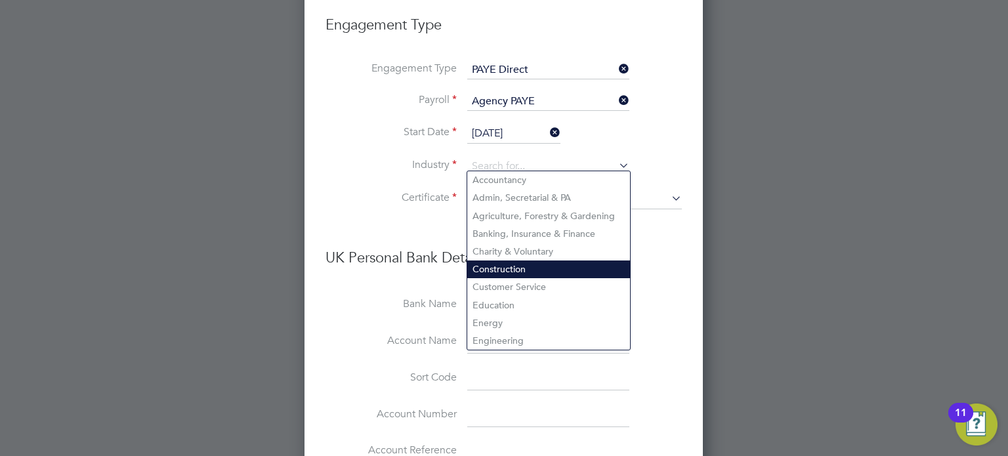
click at [518, 262] on li "Construction" at bounding box center [548, 269] width 163 height 18
type input "Construction"
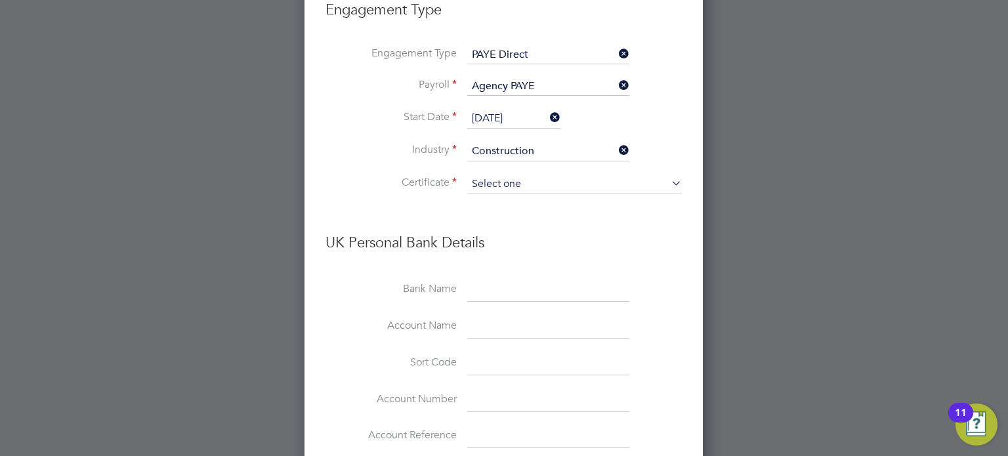
scroll to position [1945, 0]
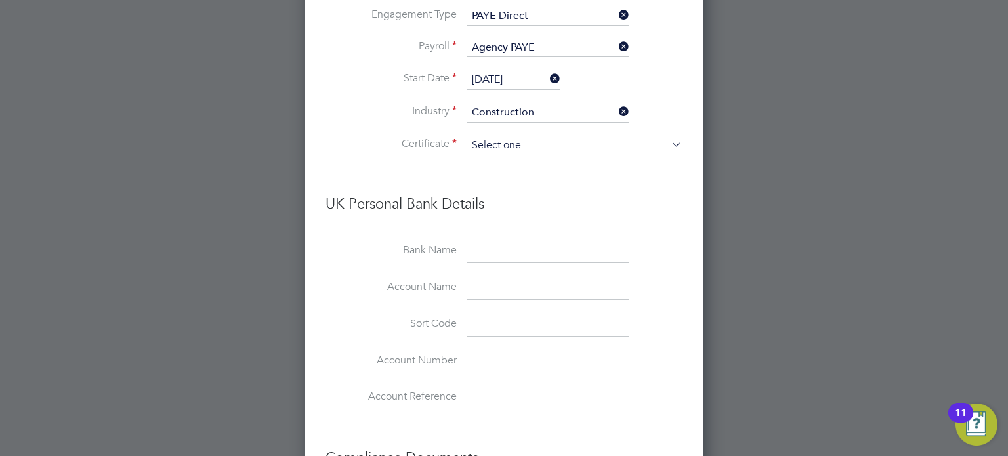
click at [507, 136] on input at bounding box center [574, 146] width 215 height 20
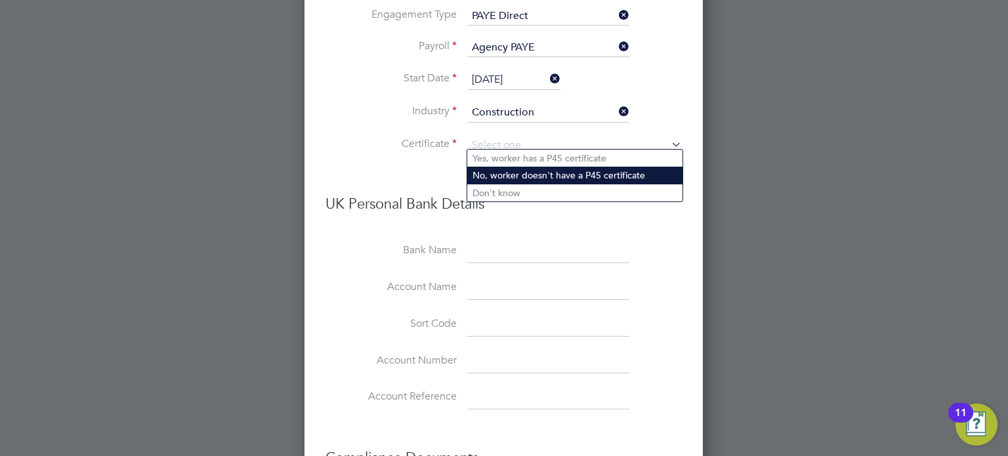
click at [505, 176] on li "No, worker doesn't have a P45 certificate" at bounding box center [574, 175] width 215 height 17
type input "No, worker doesn't have a P45 certificate"
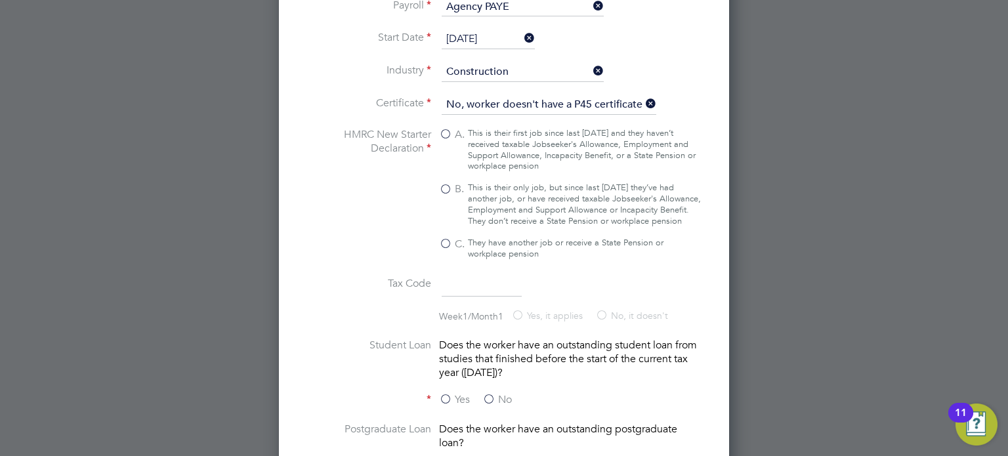
scroll to position [1993, 0]
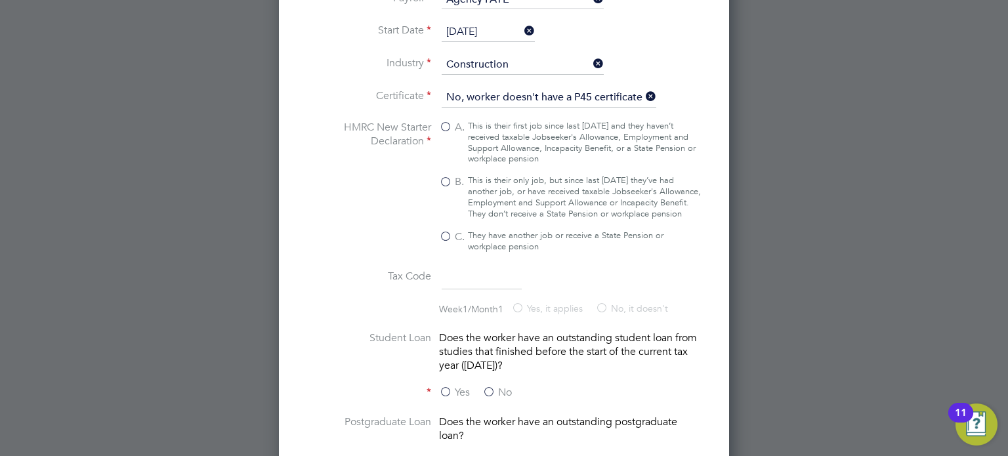
click at [447, 178] on label "B. This is their only job, but since last [DATE] they’ve had another job, or ha…" at bounding box center [570, 197] width 262 height 45
click at [0, 0] on input "B. This is their only job, but since last [DATE] they’ve had another job, or ha…" at bounding box center [0, 0] width 0 height 0
type input "1257L"
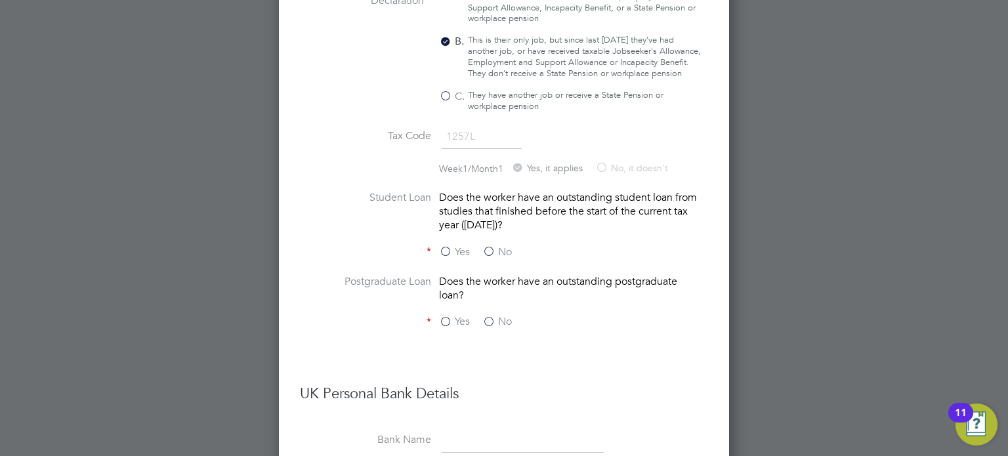
scroll to position [2146, 0]
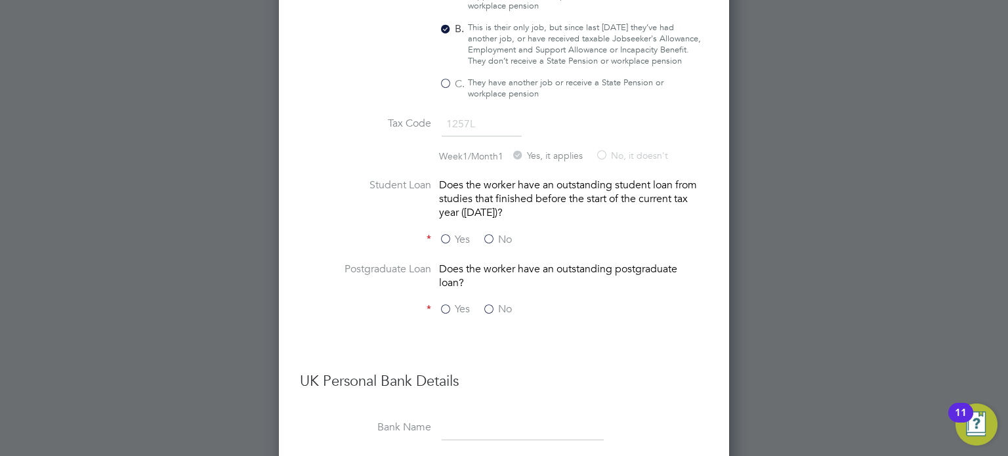
drag, startPoint x: 491, startPoint y: 241, endPoint x: 489, endPoint y: 295, distance: 53.8
click at [491, 241] on label "No" at bounding box center [497, 240] width 30 height 14
click at [0, 0] on input "No" at bounding box center [0, 0] width 0 height 0
drag, startPoint x: 486, startPoint y: 319, endPoint x: 493, endPoint y: 313, distance: 9.3
click at [487, 316] on label "No" at bounding box center [497, 309] width 30 height 14
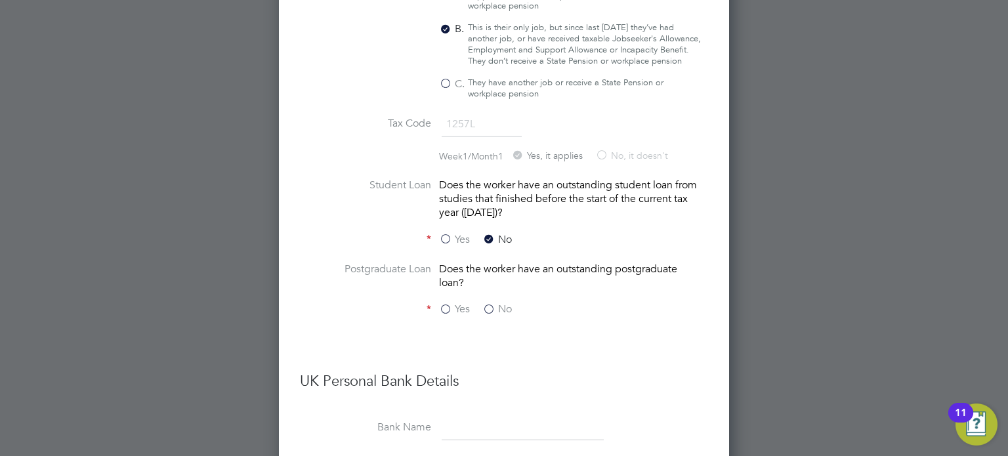
click at [0, 0] on input "No" at bounding box center [0, 0] width 0 height 0
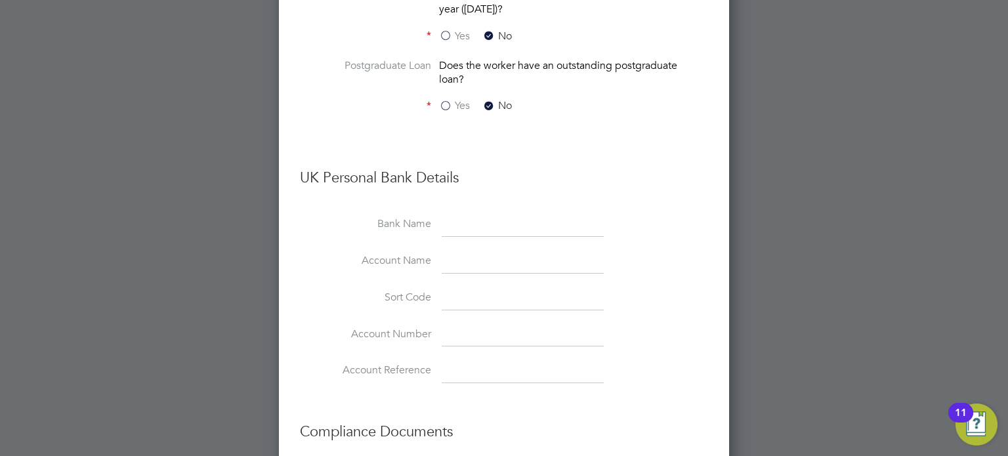
click at [466, 230] on input at bounding box center [523, 225] width 162 height 24
type input "Barclays"
click at [438, 272] on li "Account Name" at bounding box center [504, 268] width 408 height 37
click at [447, 264] on input at bounding box center [523, 262] width 162 height 24
paste input "[PERSON_NAME]"
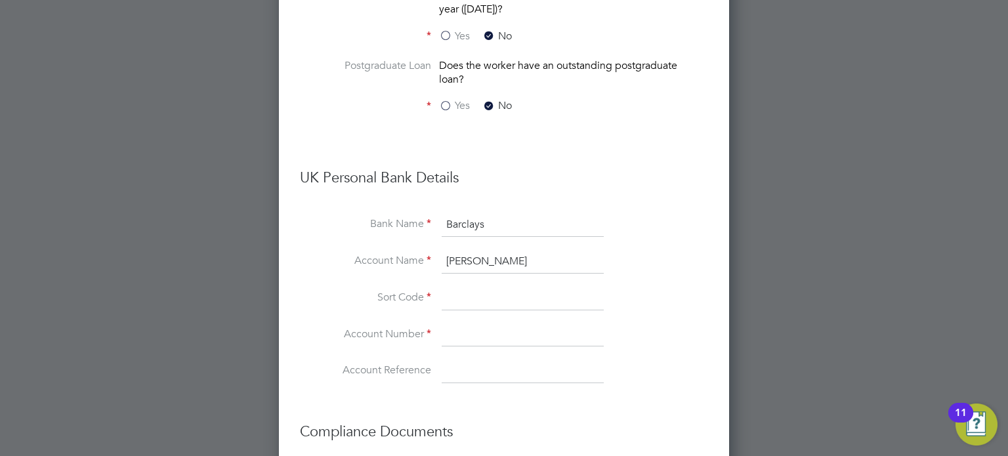
type input "[PERSON_NAME]"
click at [451, 296] on input at bounding box center [523, 299] width 162 height 24
paste input "202729"
type input "20-27-29"
click at [455, 332] on input at bounding box center [523, 335] width 162 height 24
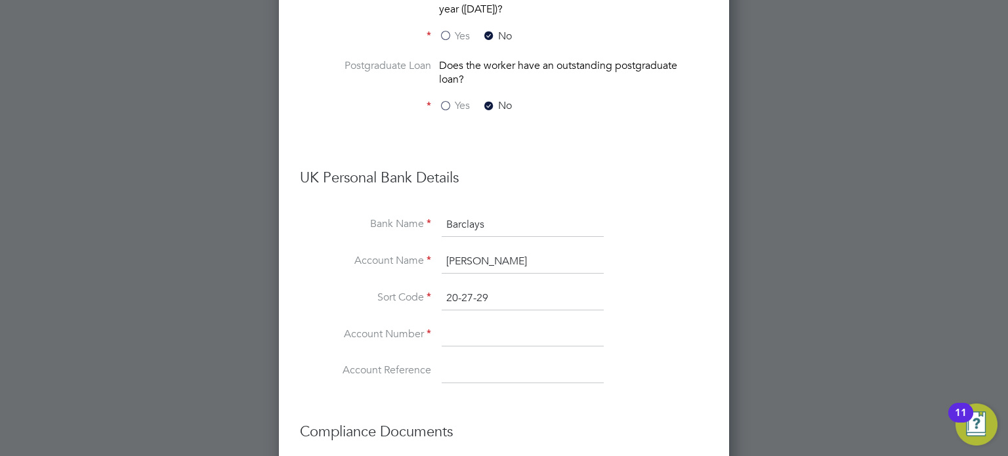
paste input "40819263"
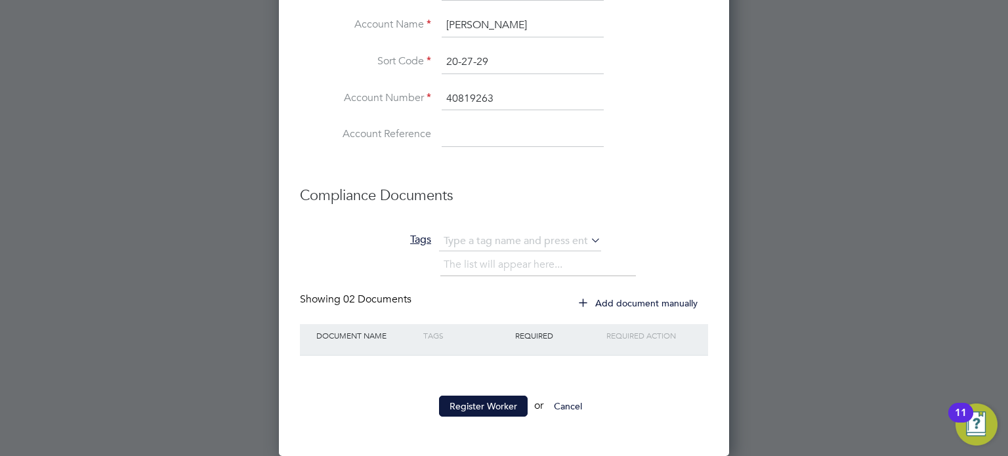
scroll to position [2588, 0]
type input "40819263"
click at [474, 404] on button "Register Worker" at bounding box center [483, 406] width 89 height 21
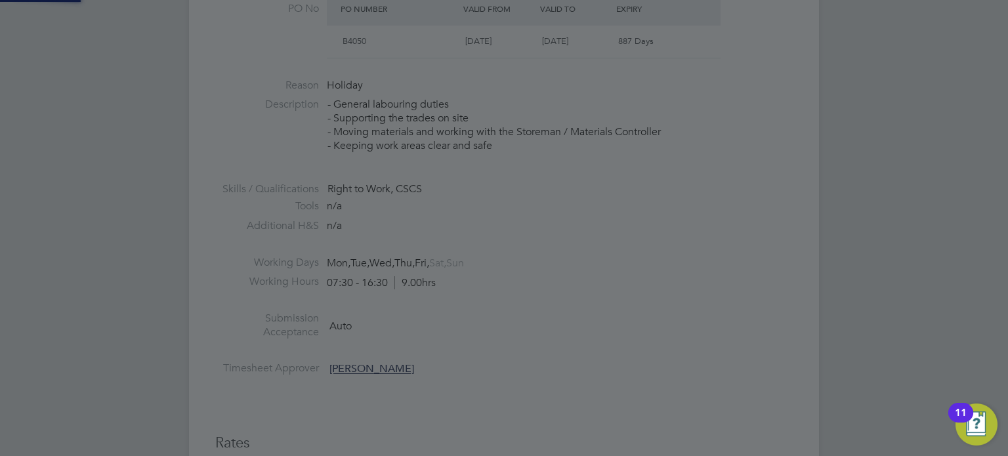
scroll to position [0, 0]
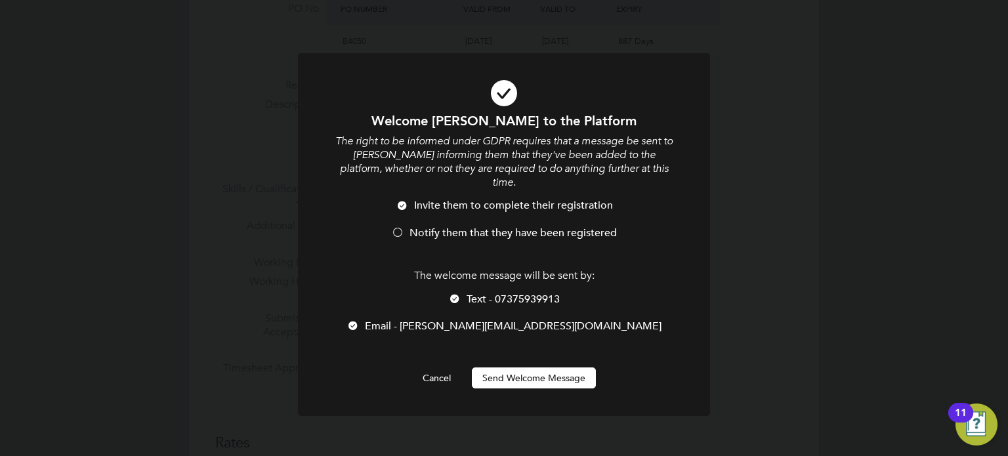
click at [406, 226] on li "Notify them that they have been registered" at bounding box center [503, 239] width 341 height 27
click at [527, 373] on button "Send Welcome Message" at bounding box center [534, 377] width 124 height 21
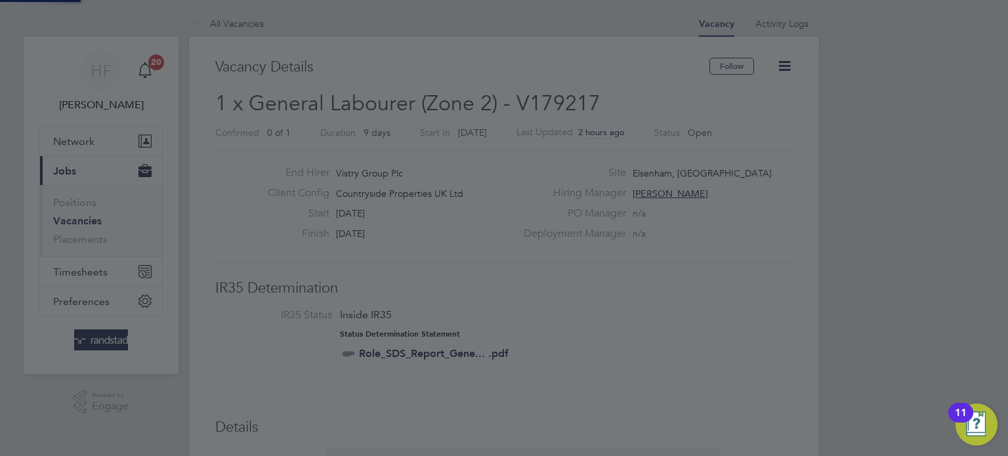
scroll to position [456, 0]
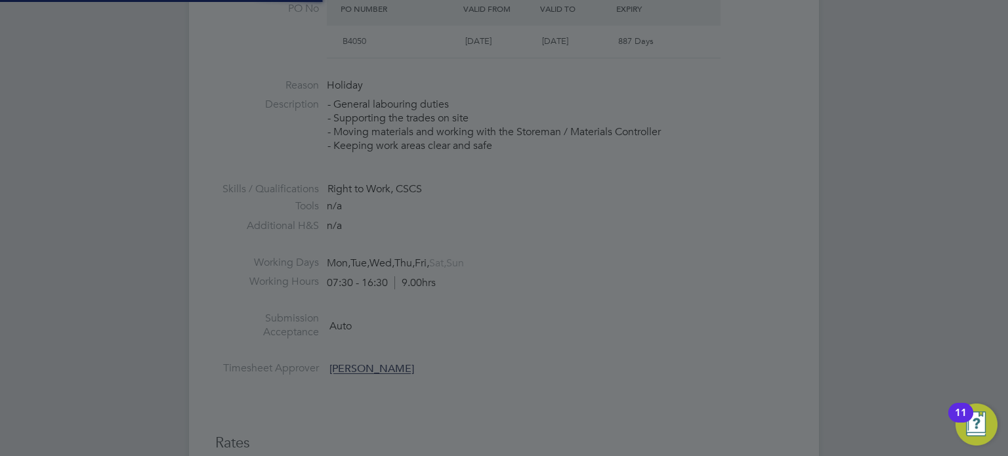
type input "[PERSON_NAME] (C-004611781)"
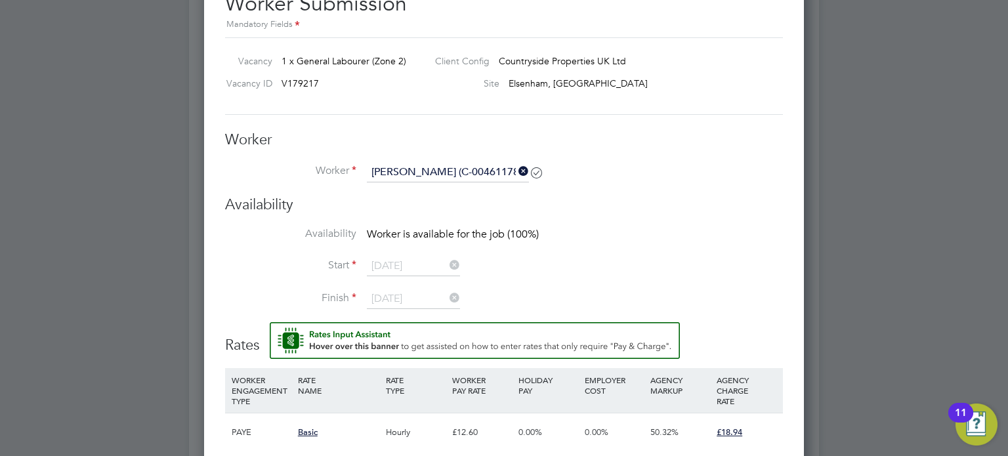
scroll to position [1058, 0]
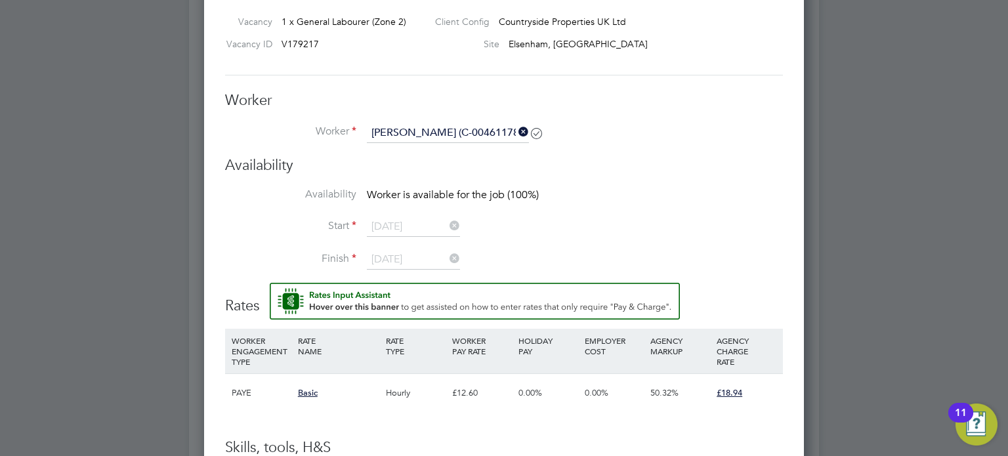
click at [657, 190] on li "Availability Worker is available for the job (100%)" at bounding box center [504, 203] width 558 height 30
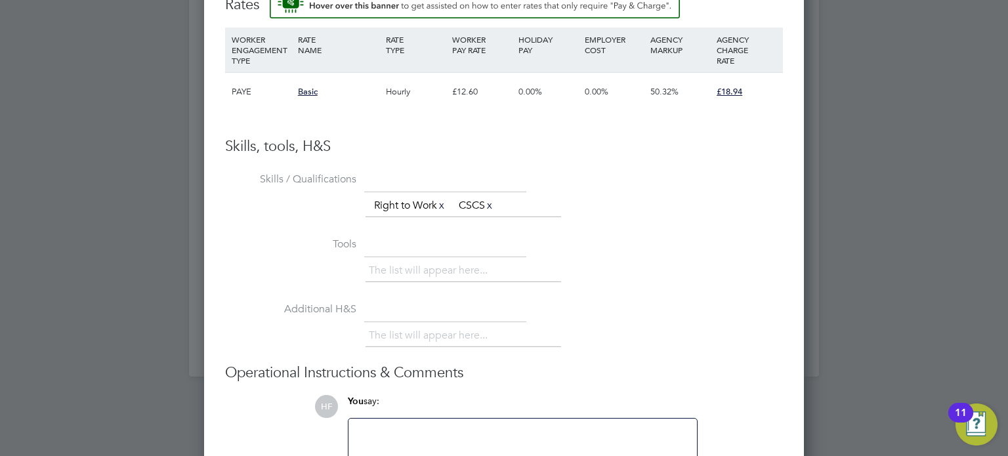
scroll to position [1438, 0]
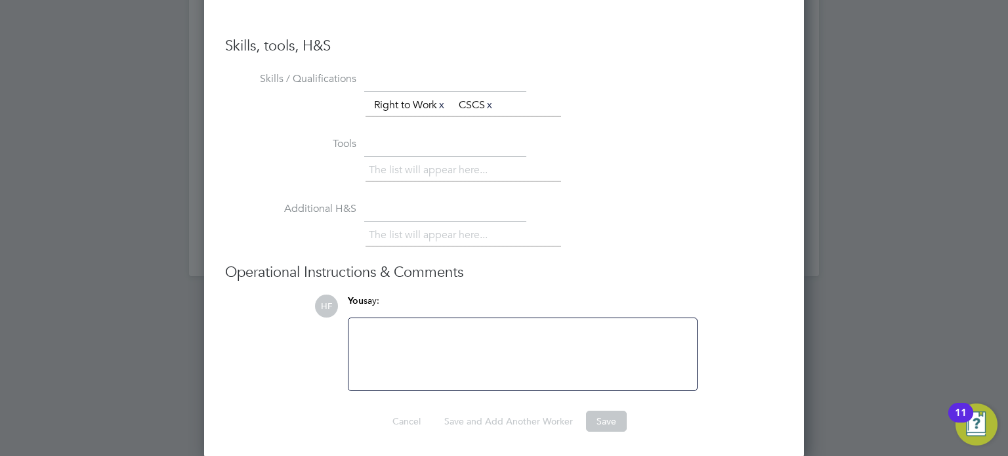
click at [638, 224] on div "The list will appear here..." at bounding box center [573, 237] width 417 height 26
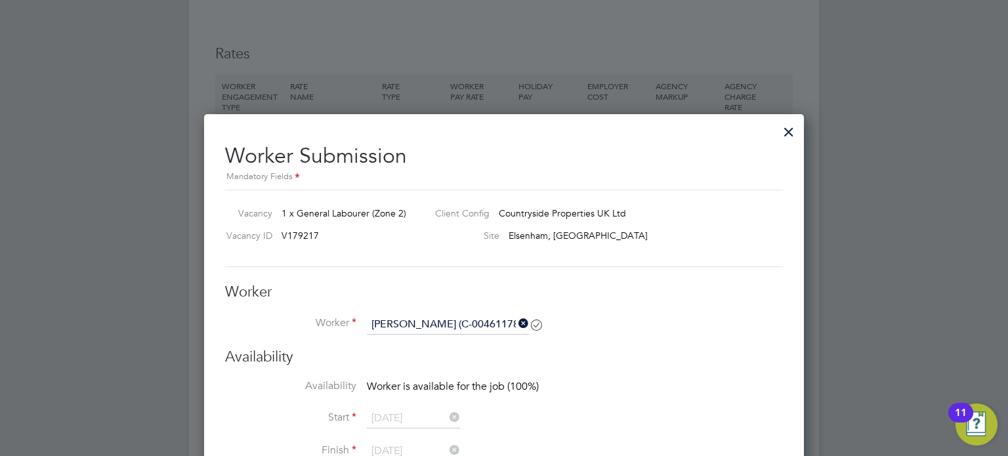
click at [790, 133] on div at bounding box center [789, 129] width 24 height 24
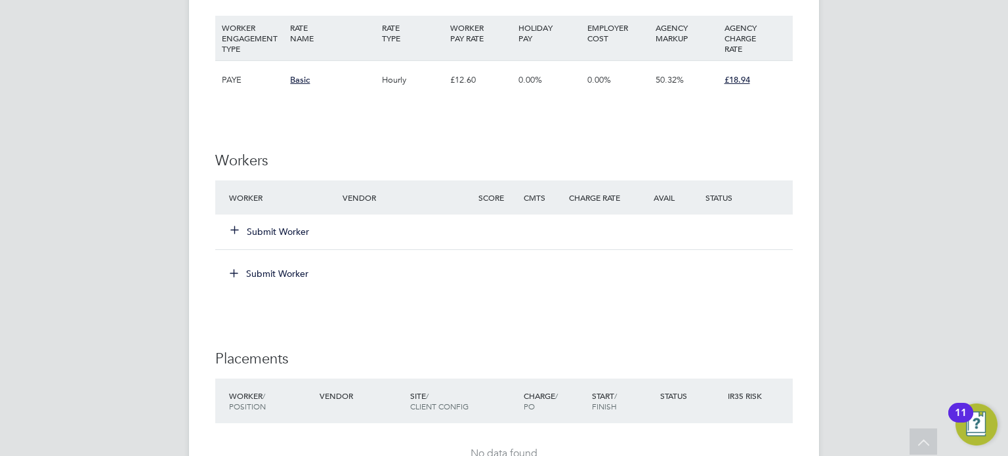
scroll to position [902, 0]
click at [270, 230] on button "Submit Worker" at bounding box center [270, 232] width 79 height 13
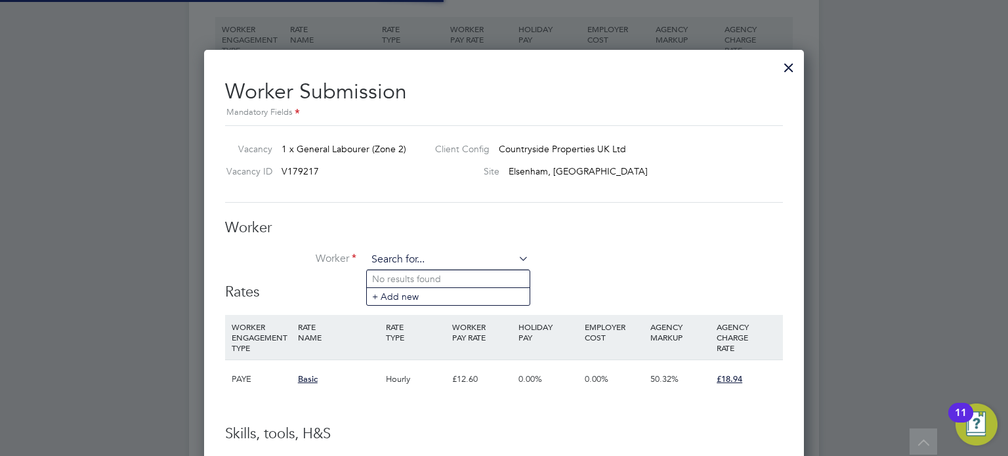
scroll to position [6, 6]
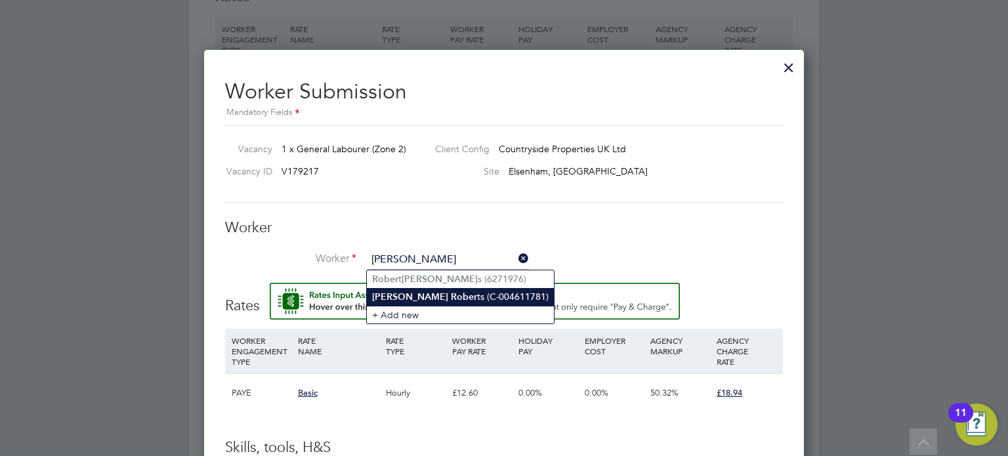
click at [451, 292] on li "[PERSON_NAME] ts (C-004611781)" at bounding box center [460, 297] width 187 height 18
type input "[PERSON_NAME] (C-004611781)"
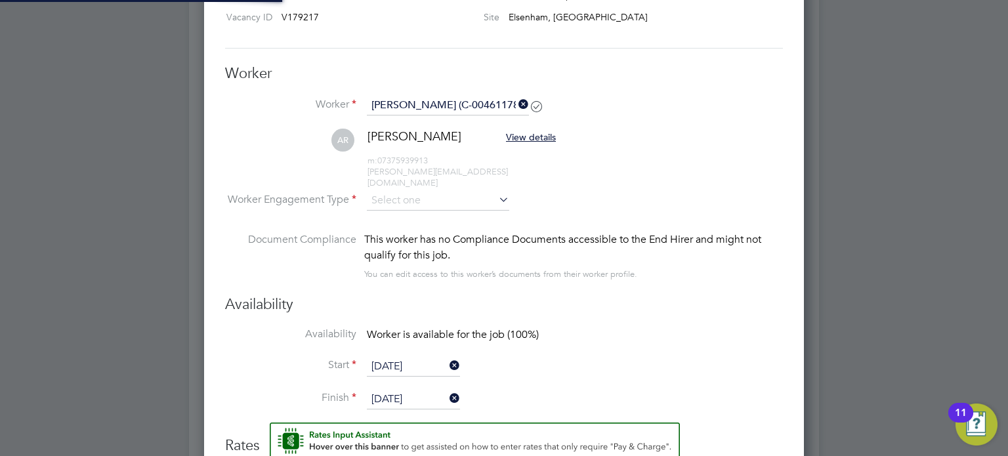
scroll to position [1100, 600]
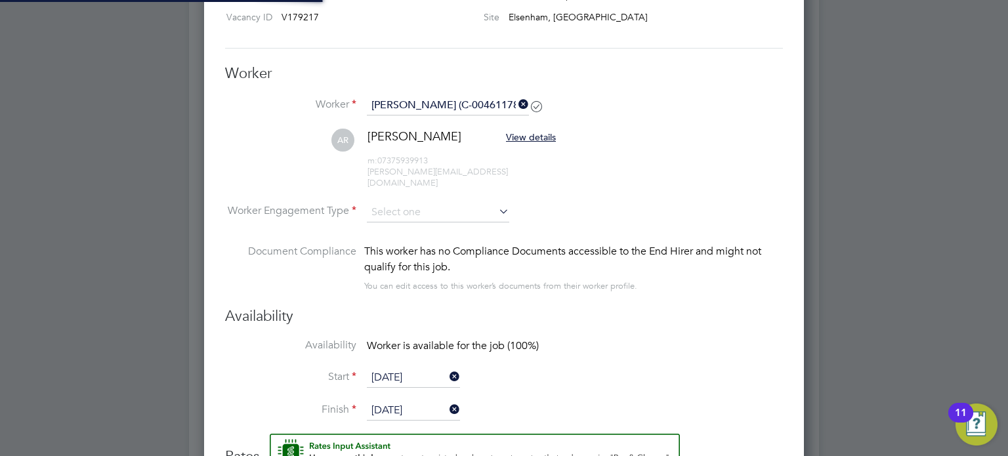
click at [427, 190] on li "AR [PERSON_NAME] View details m: 07375939913 [PERSON_NAME][EMAIL_ADDRESS][DOMAI…" at bounding box center [504, 165] width 558 height 73
click at [427, 203] on input at bounding box center [438, 213] width 142 height 20
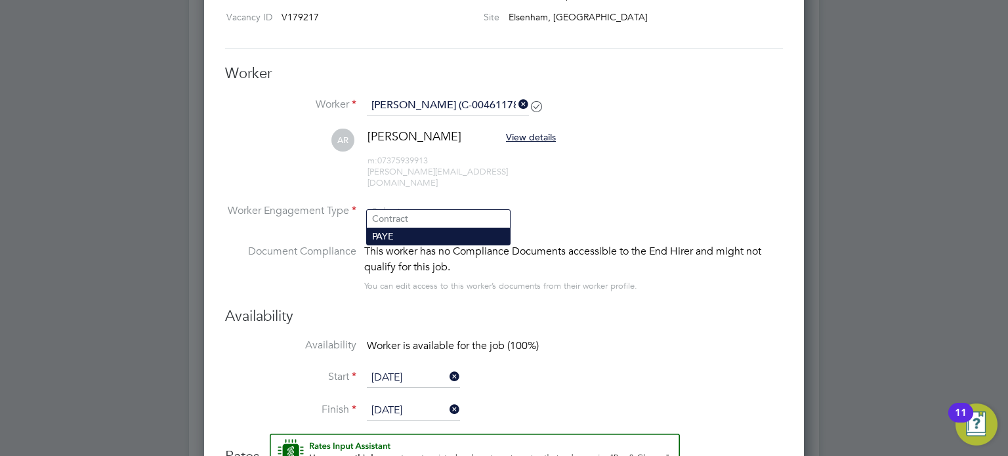
click at [421, 228] on li "PAYE" at bounding box center [438, 236] width 143 height 17
type input "PAYE"
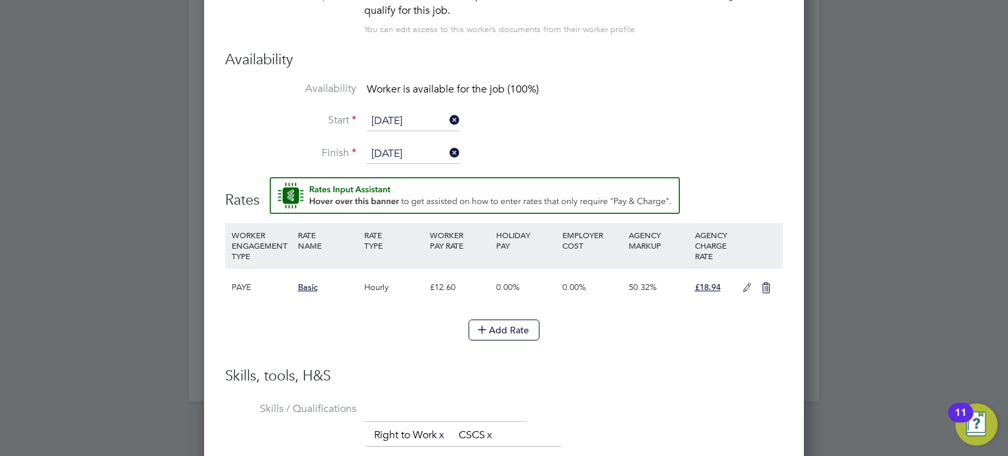
click at [746, 283] on icon at bounding box center [747, 288] width 16 height 10
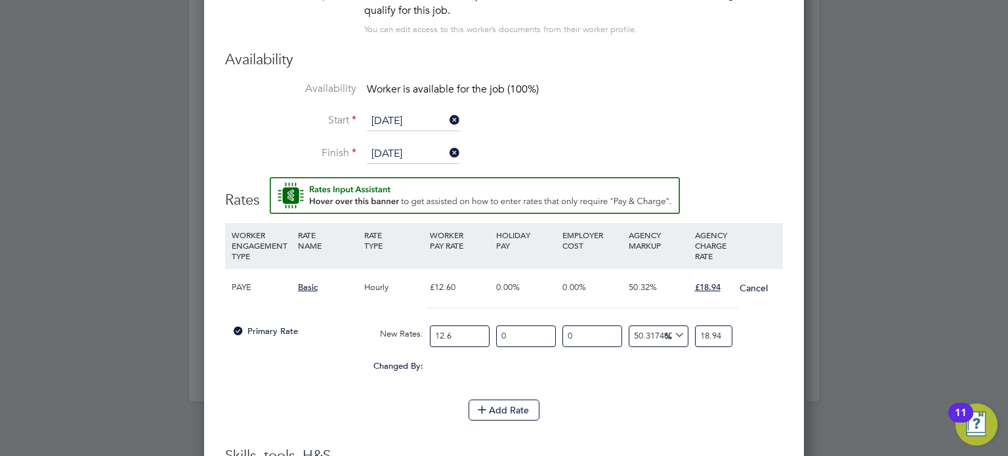
click at [462, 325] on input "12.6" at bounding box center [460, 336] width 60 height 22
drag, startPoint x: 476, startPoint y: 323, endPoint x: 362, endPoint y: 318, distance: 113.6
click at [367, 320] on div "Primary Rate New Rates: 12.6 0 n/a 0 n/a 50.317460317460316 0 % 18.94" at bounding box center [504, 336] width 558 height 35
type input "1"
type input "1.5031746031746032"
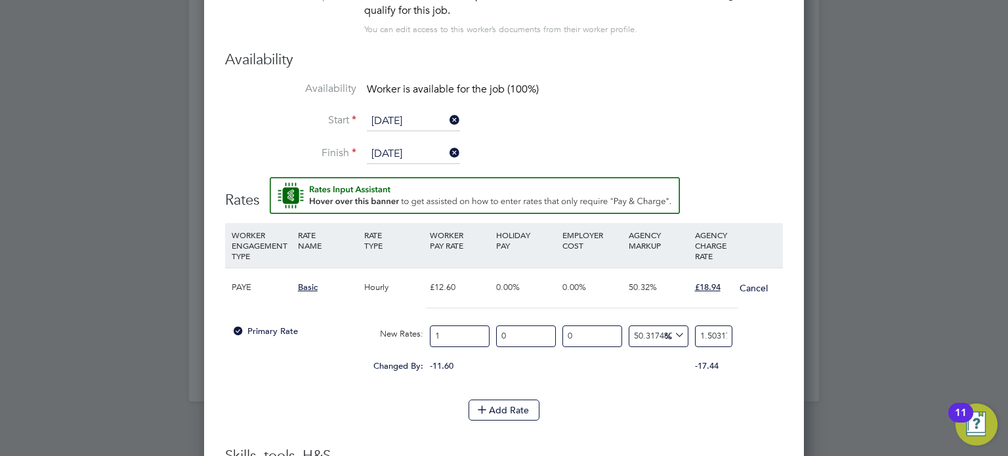
type input "14"
type input "21.044444444444444"
type input "14.1"
type input "21.194761904761904"
type input "14.12"
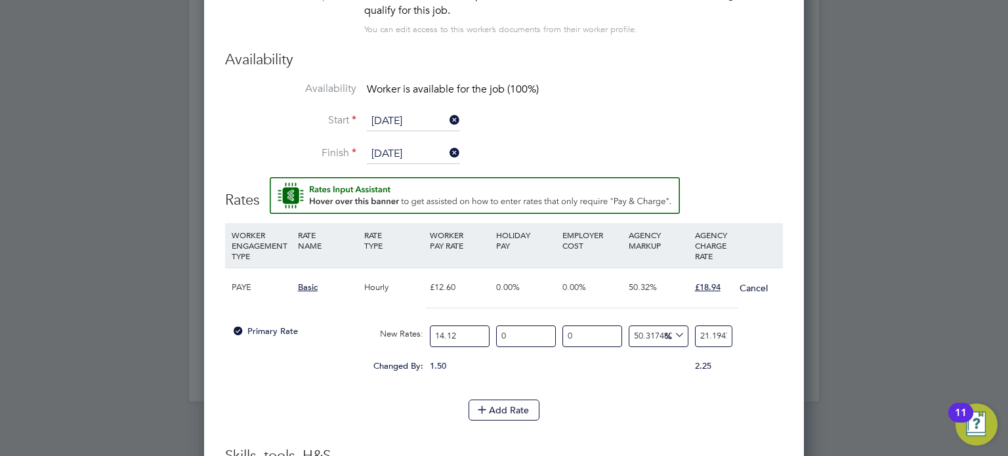
type input "21.2248253968254"
type input "14.12"
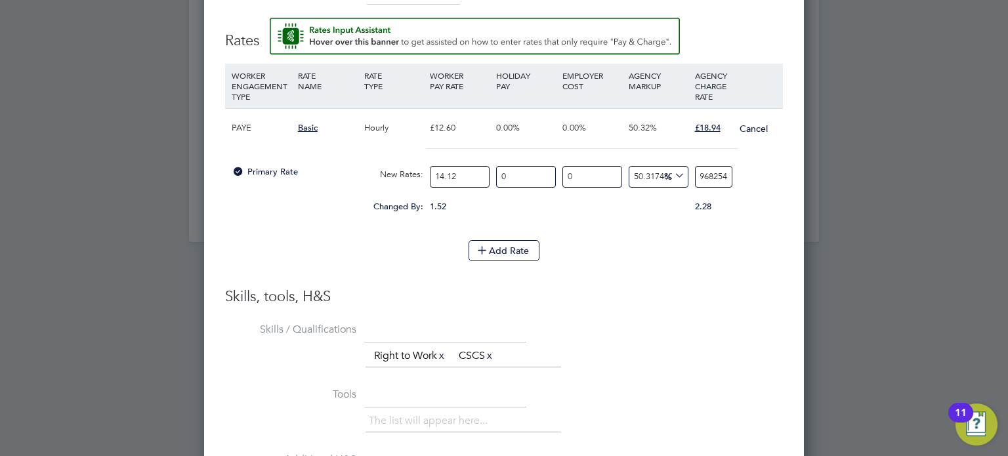
type input "-92.91784702549575"
type input "1"
type input "34.56090651558074"
type input "19"
type input "-92.91784702549575"
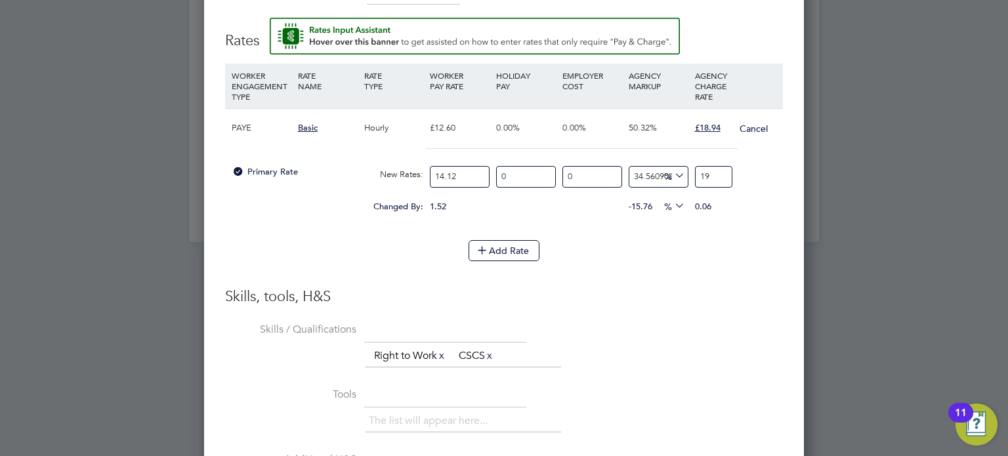
type input "1"
type input "27.478753541076486"
type input "18"
type input "33.85269121813031"
type input "18.94"
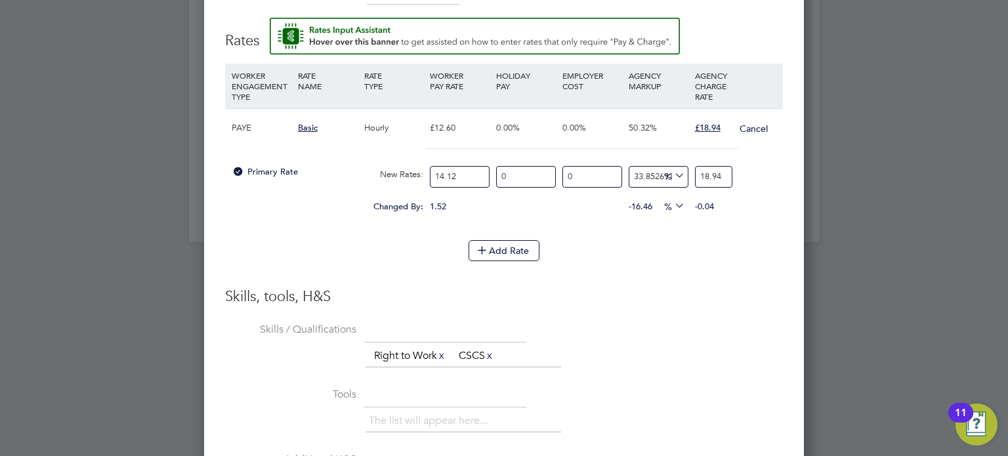
type input "34.13597733711048"
type input "18.94"
click at [642, 319] on li "Skills / Qualifications The list will appear here... Right to Work x CSCS x" at bounding box center [504, 351] width 558 height 65
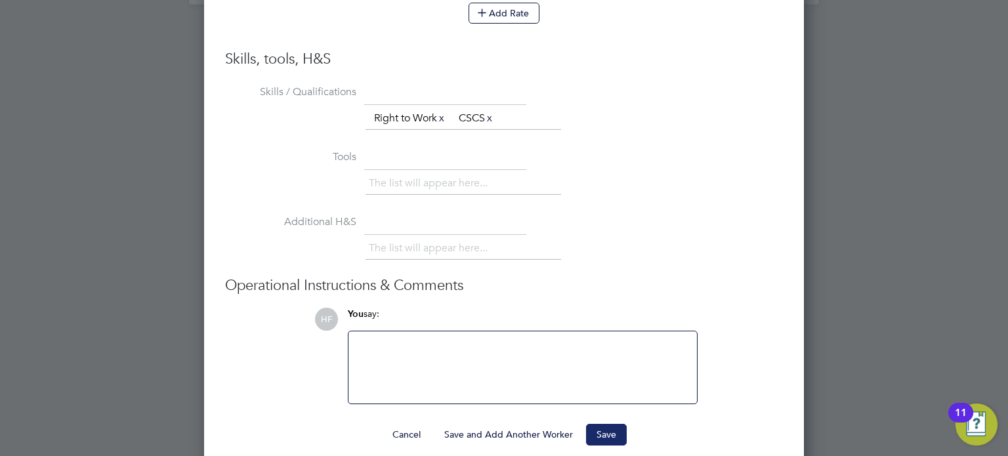
click at [621, 426] on button "Save" at bounding box center [606, 434] width 41 height 21
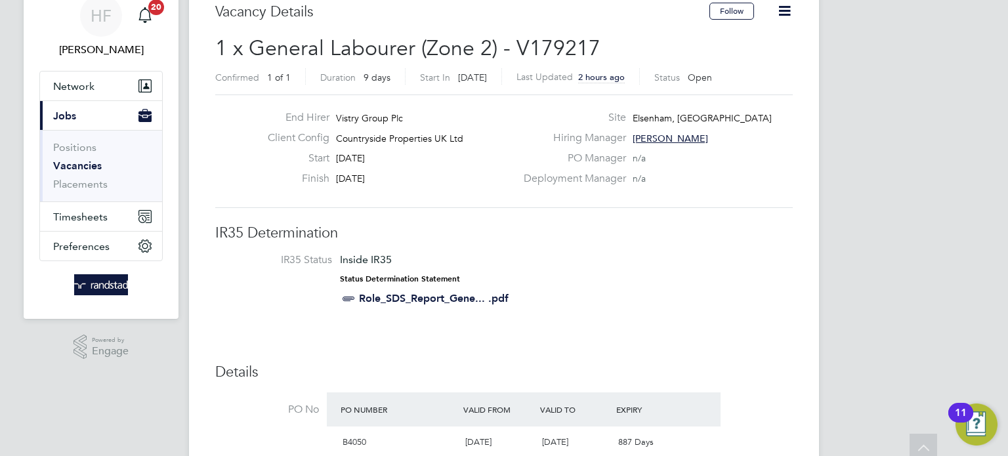
scroll to position [0, 0]
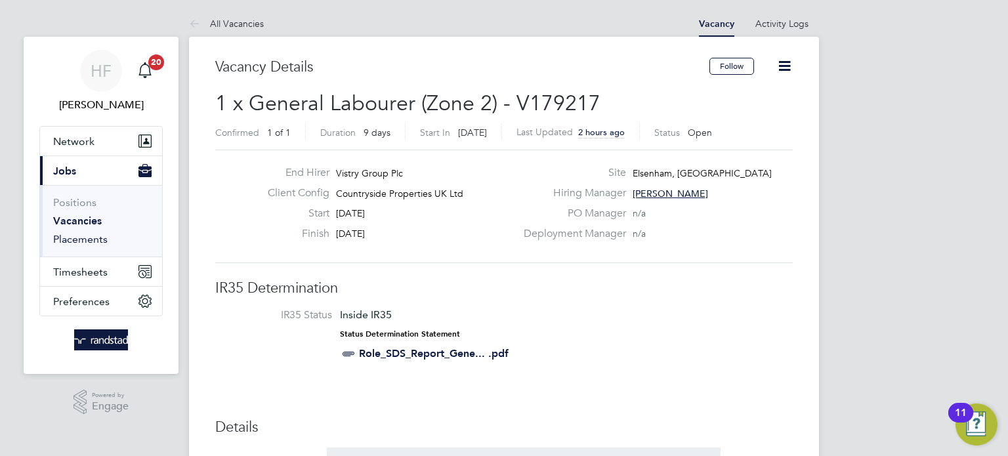
click at [87, 236] on link "Placements" at bounding box center [80, 239] width 54 height 12
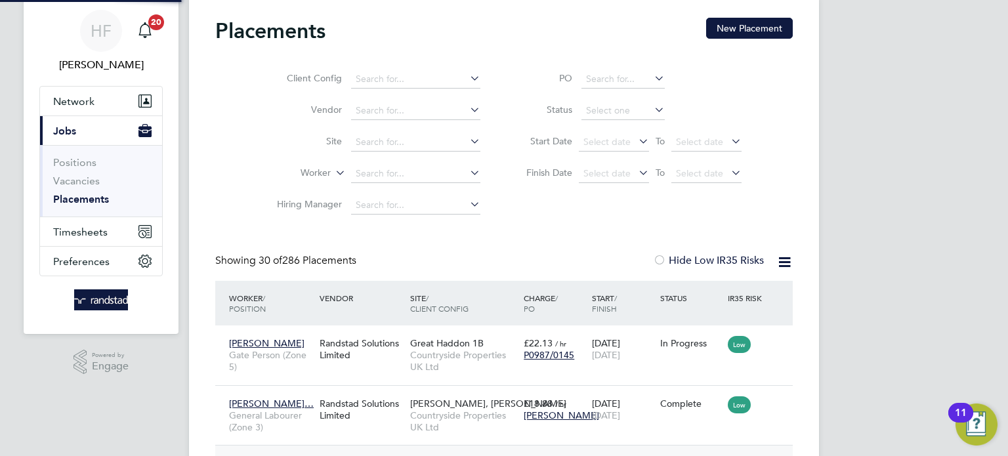
scroll to position [7, 7]
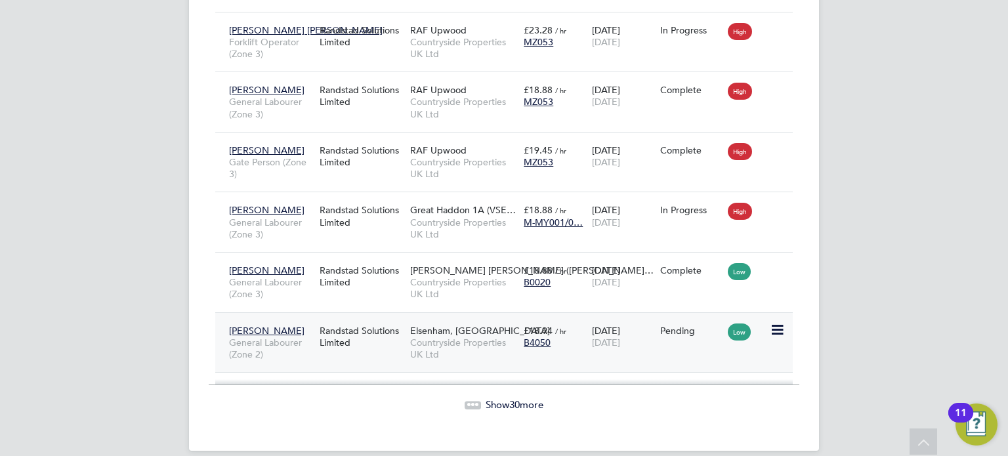
click at [778, 322] on icon at bounding box center [776, 330] width 13 height 16
click at [703, 393] on li "Start" at bounding box center [736, 397] width 93 height 18
type input "[PERSON_NAME]"
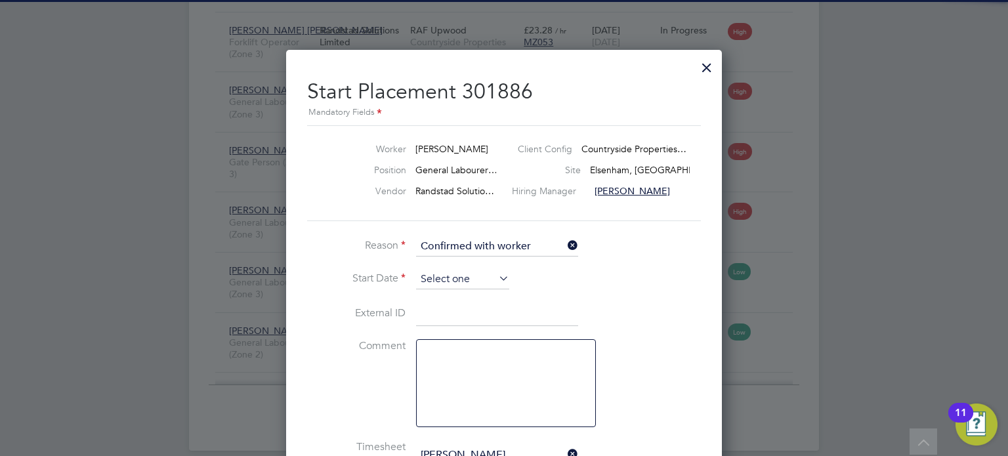
click at [461, 288] on input at bounding box center [462, 280] width 93 height 20
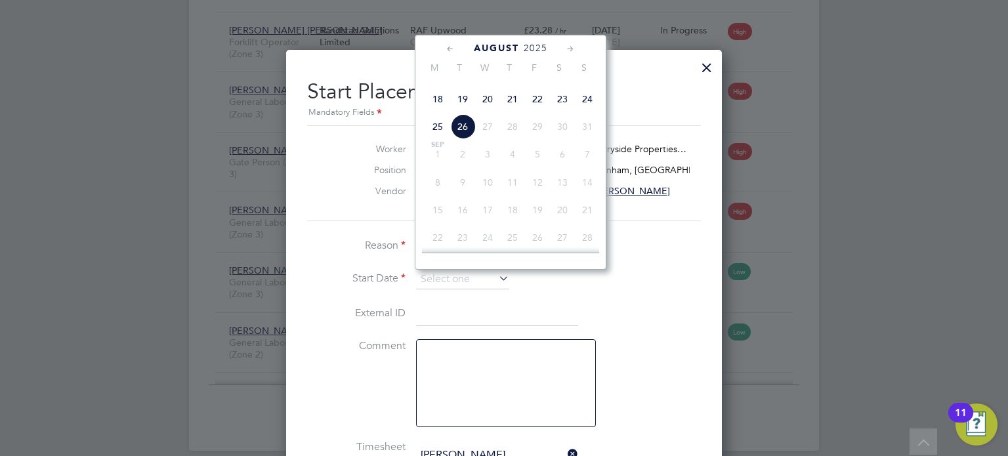
click at [513, 112] on span "21" at bounding box center [512, 99] width 25 height 25
type input "[DATE]"
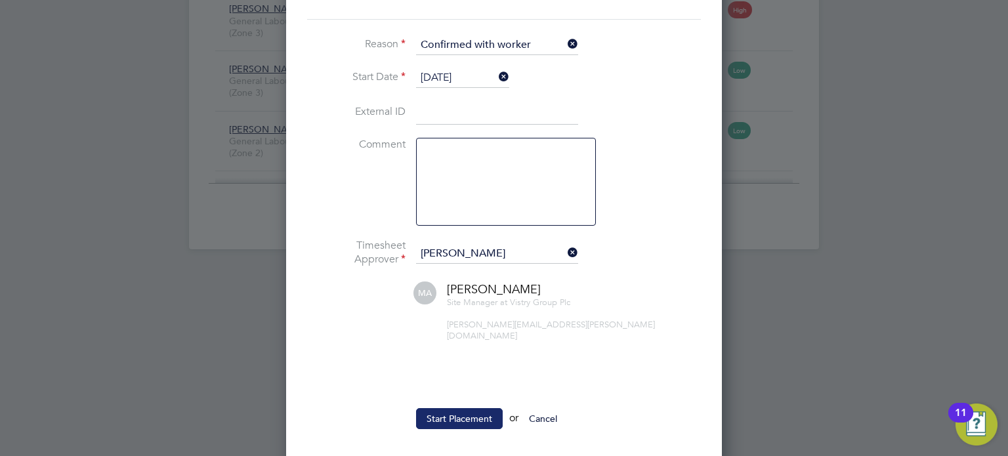
click at [463, 408] on button "Start Placement" at bounding box center [459, 418] width 87 height 21
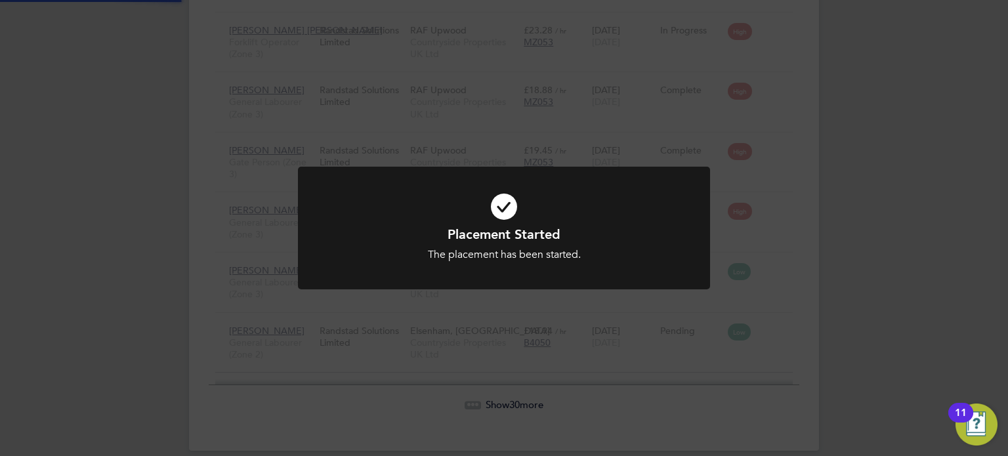
click at [861, 278] on div "Placement Started The placement has been started. Cancel Okay" at bounding box center [504, 228] width 1008 height 456
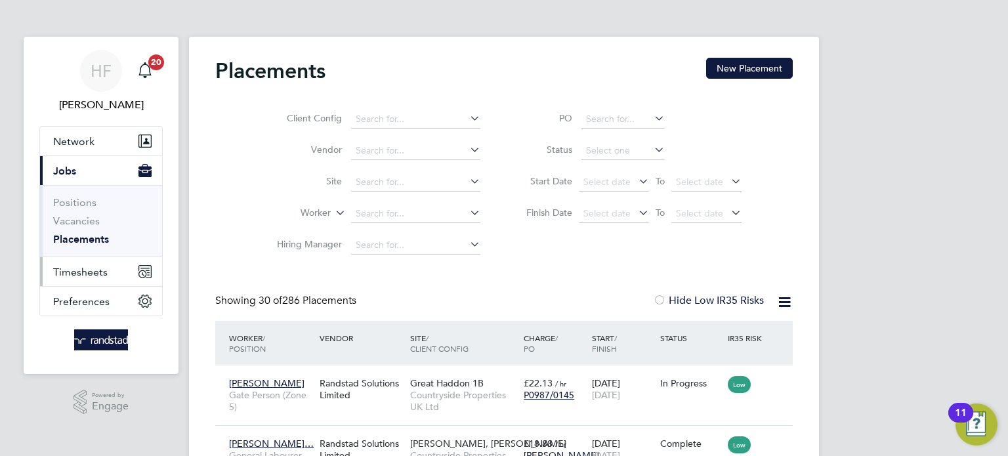
click at [83, 260] on button "Timesheets" at bounding box center [101, 271] width 122 height 29
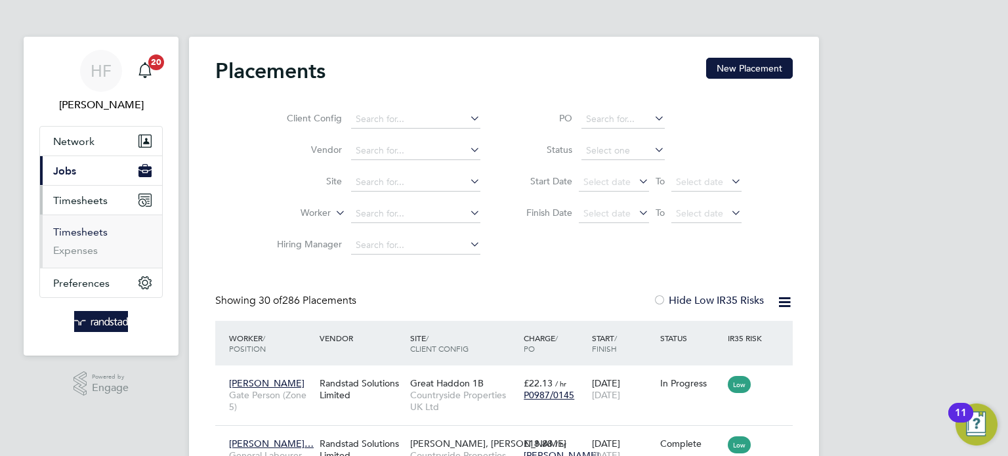
click at [88, 232] on link "Timesheets" at bounding box center [80, 232] width 54 height 12
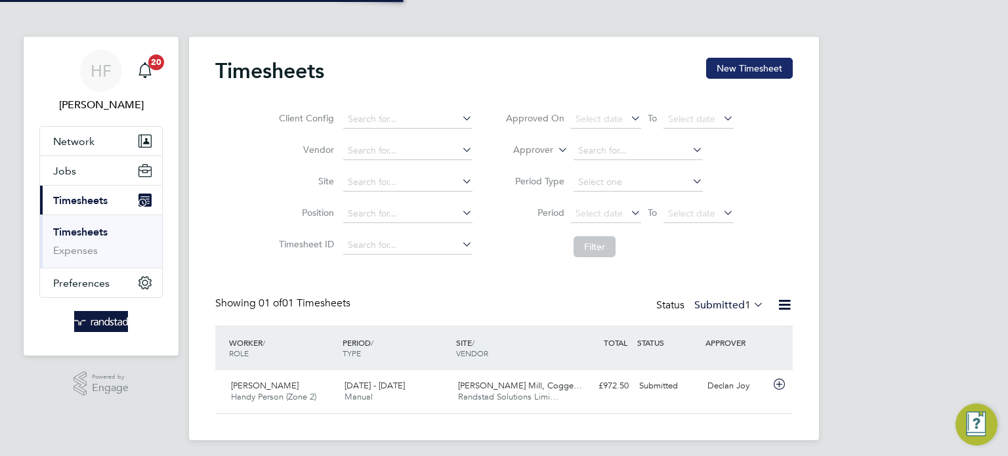
click at [761, 60] on button "New Timesheet" at bounding box center [749, 68] width 87 height 21
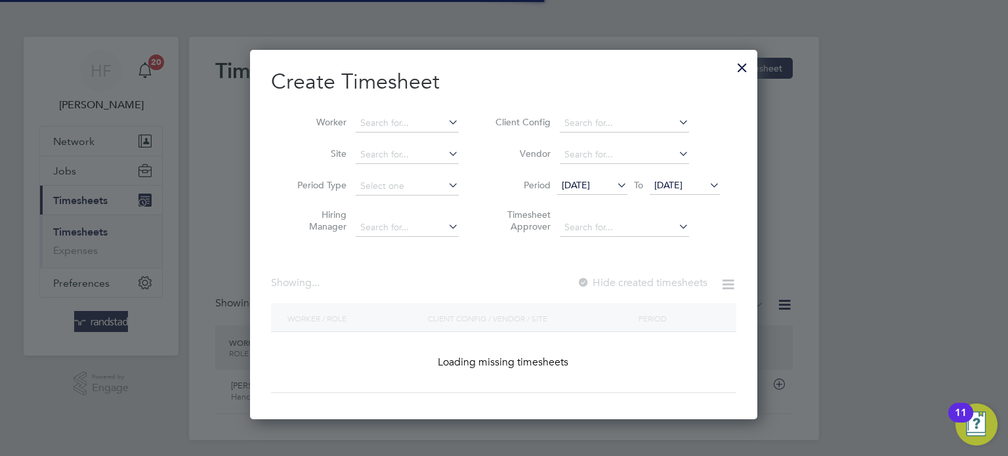
drag, startPoint x: 401, startPoint y: 110, endPoint x: 410, endPoint y: 112, distance: 9.4
click at [401, 109] on li "Worker" at bounding box center [373, 123] width 204 height 31
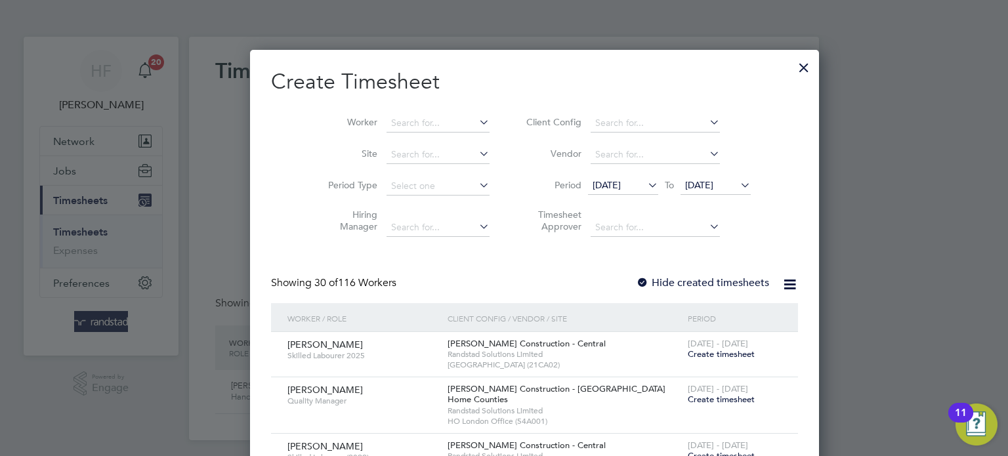
drag, startPoint x: 383, startPoint y: 119, endPoint x: 503, endPoint y: 107, distance: 120.7
click at [386, 119] on input at bounding box center [437, 123] width 103 height 18
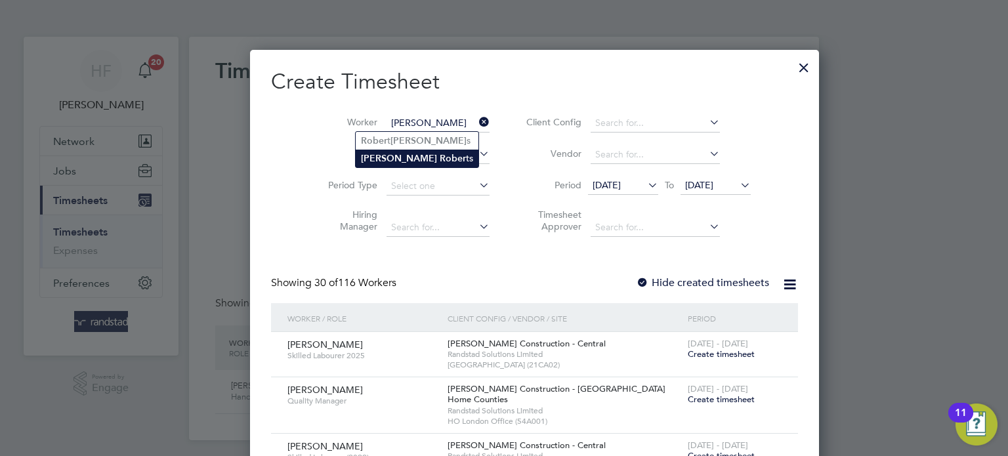
click at [440, 156] on b "Rober" at bounding box center [453, 158] width 26 height 11
type input "[PERSON_NAME]"
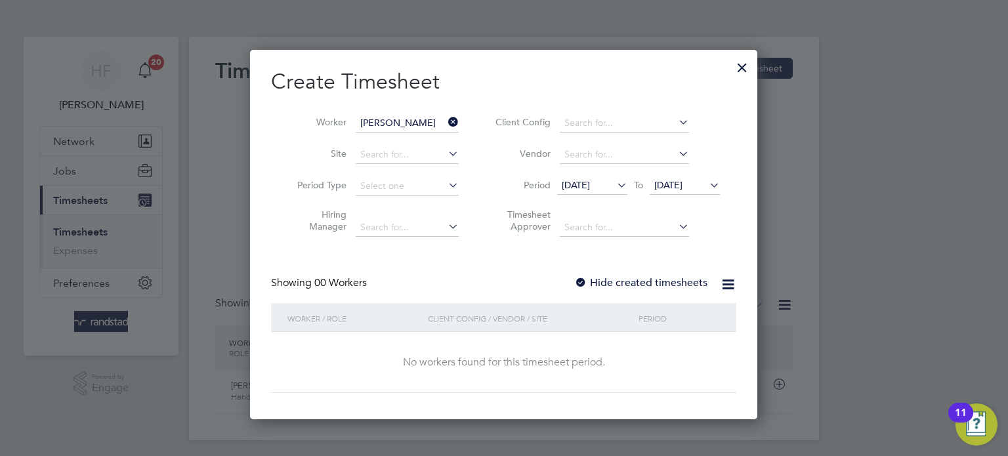
click at [682, 186] on span "[DATE]" at bounding box center [668, 185] width 28 height 12
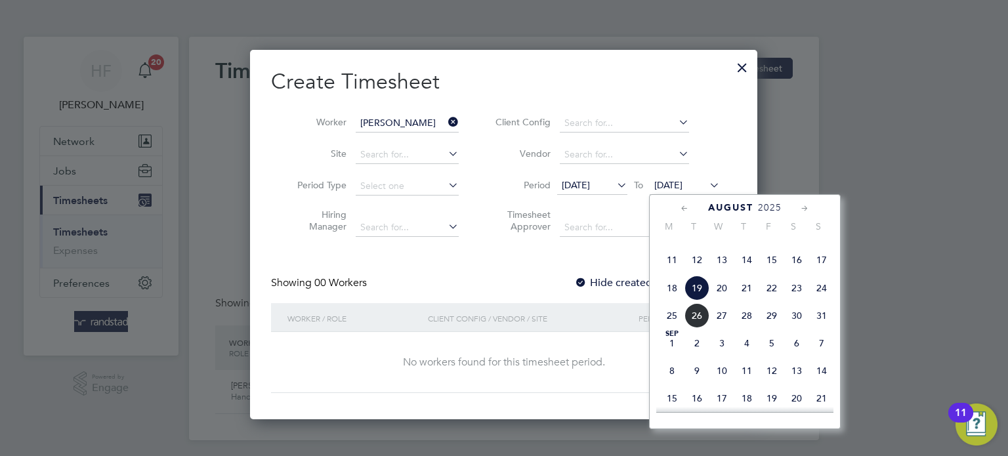
click at [823, 301] on span "24" at bounding box center [821, 288] width 25 height 25
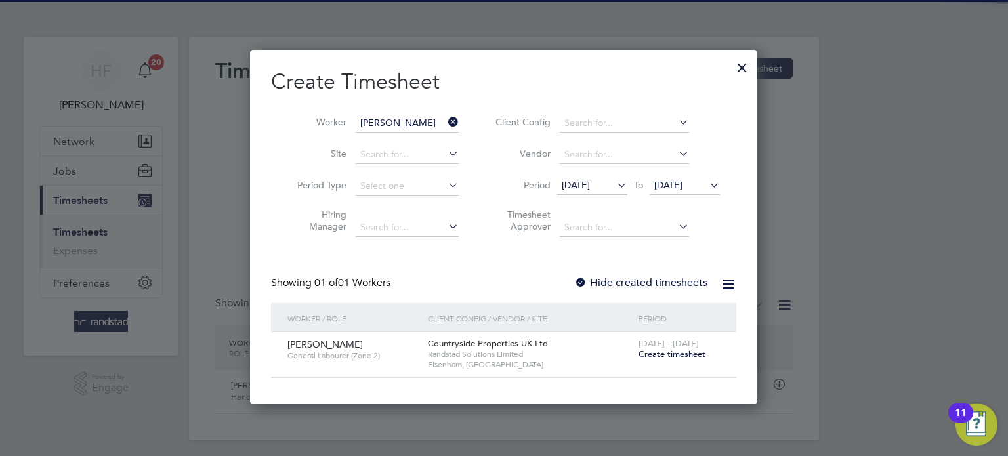
click at [634, 281] on label "Hide created timesheets" at bounding box center [640, 282] width 133 height 13
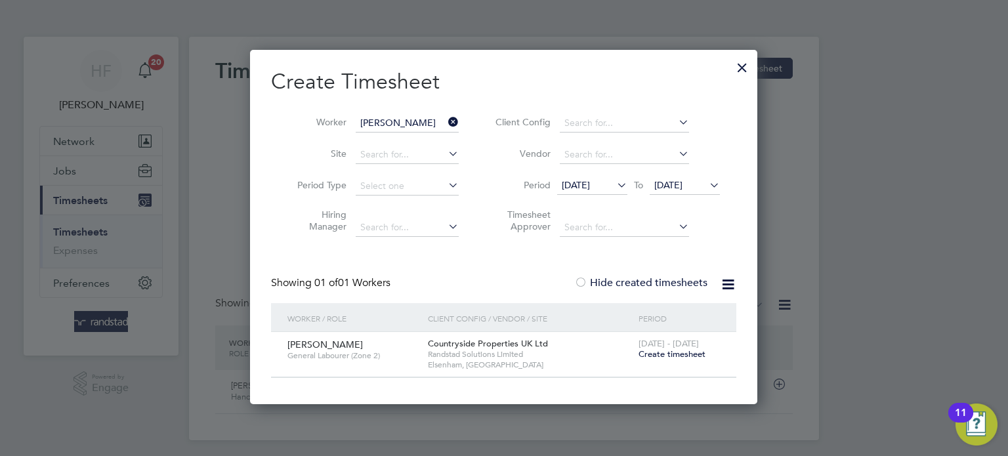
click at [664, 356] on span "Create timesheet" at bounding box center [671, 353] width 67 height 11
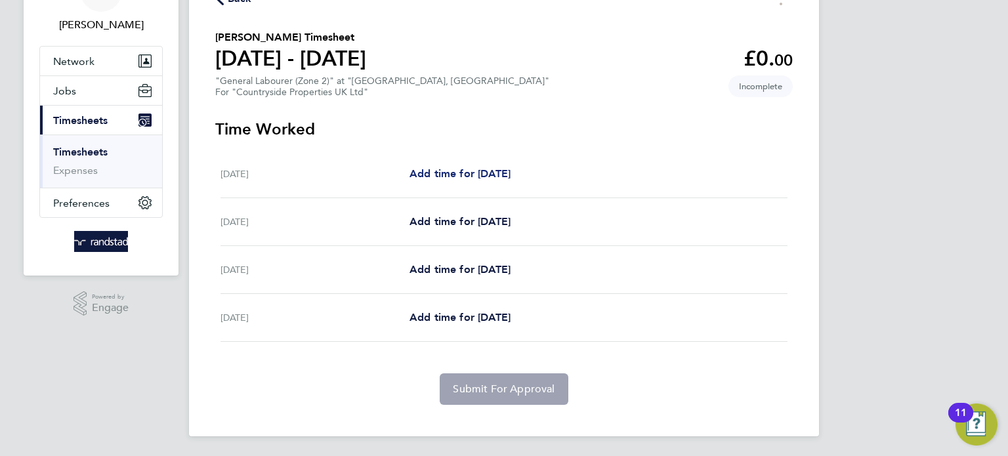
click at [467, 172] on span "Add time for [DATE]" at bounding box center [459, 173] width 101 height 12
select select "30"
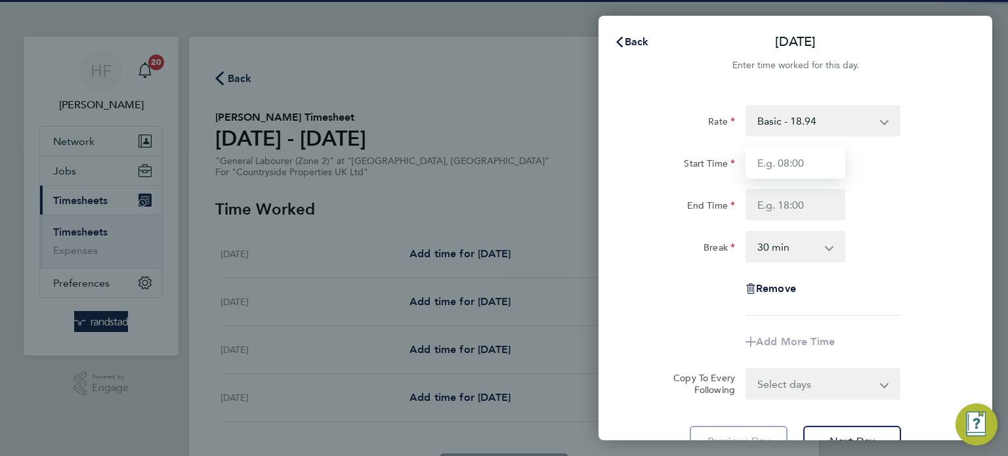
click at [811, 157] on input "Start Time" at bounding box center [795, 162] width 100 height 31
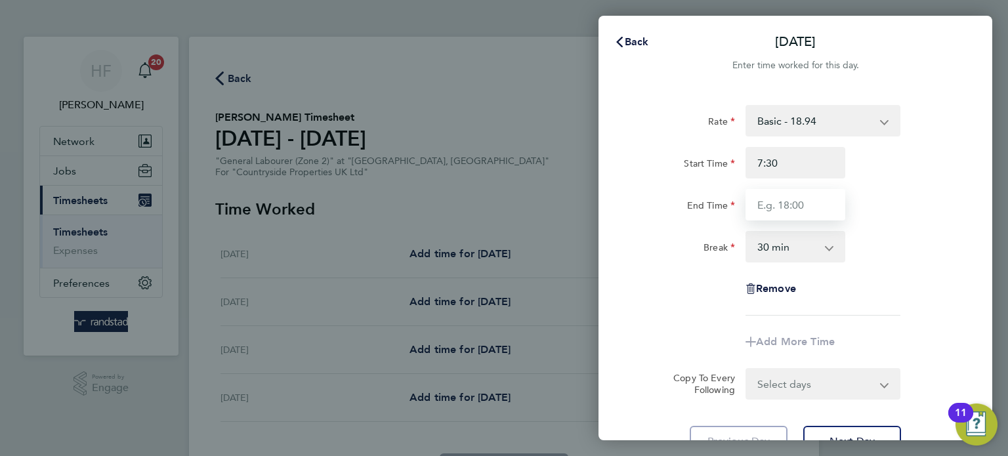
type input "07:30"
type input "17:00"
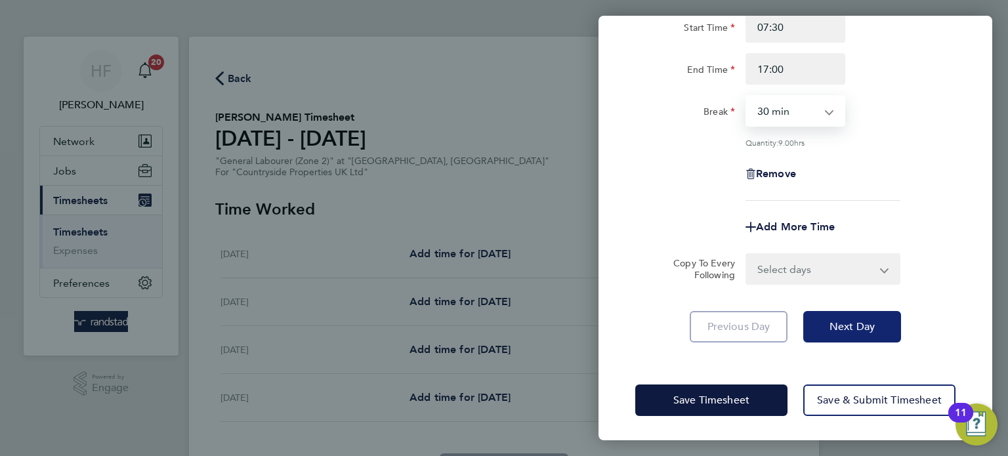
click at [846, 335] on button "Next Day" at bounding box center [852, 326] width 98 height 31
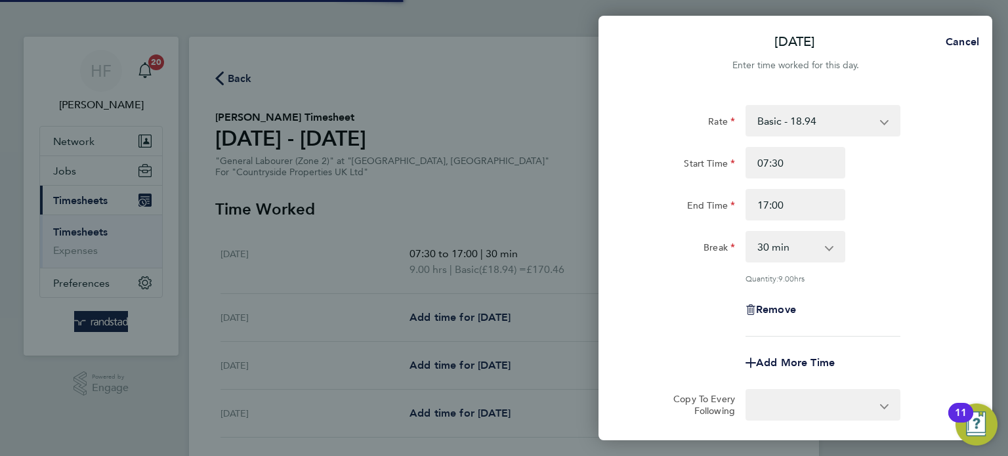
select select "30"
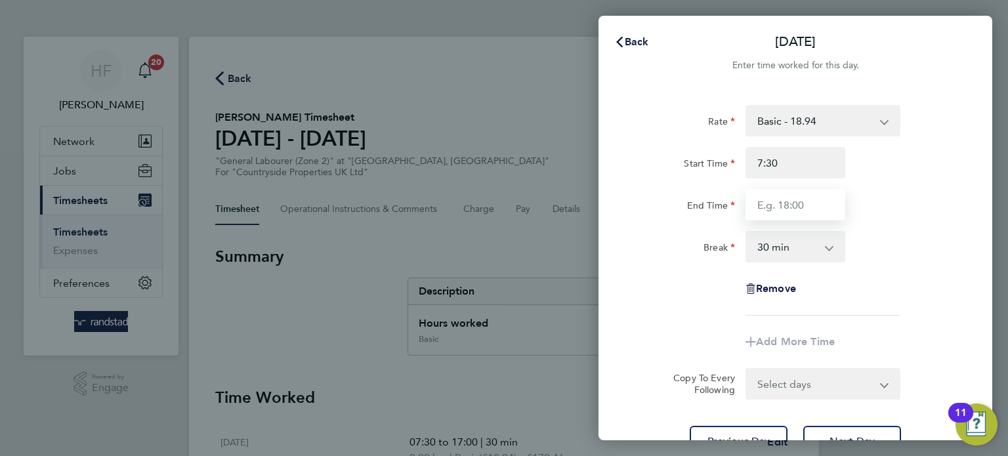
type input "07:30"
type input "17:00"
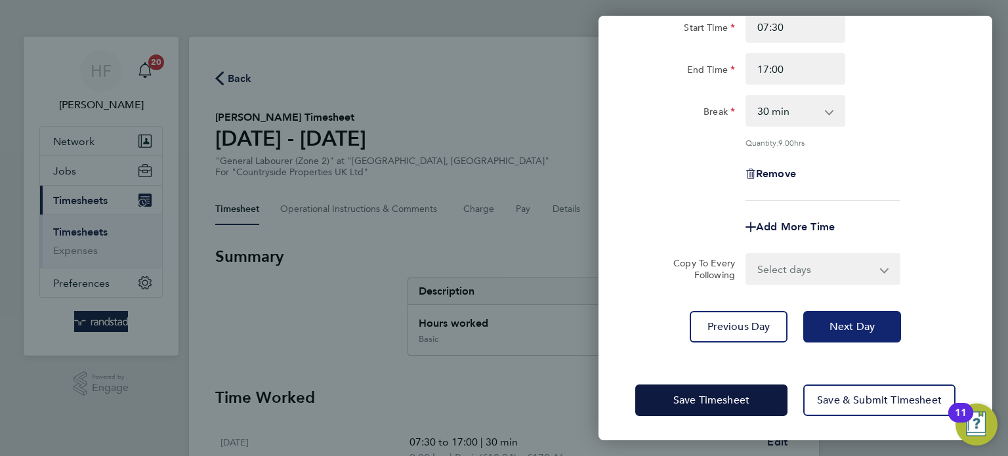
click at [858, 313] on button "Next Day" at bounding box center [852, 326] width 98 height 31
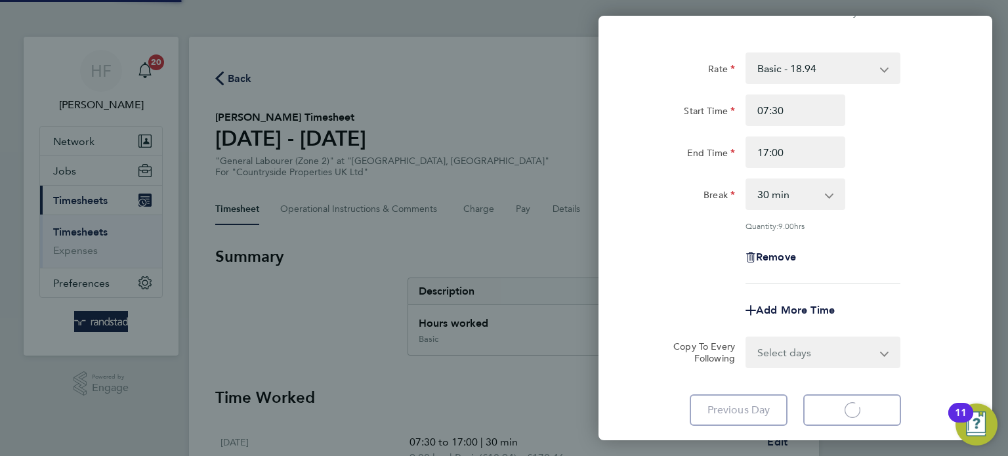
select select "30"
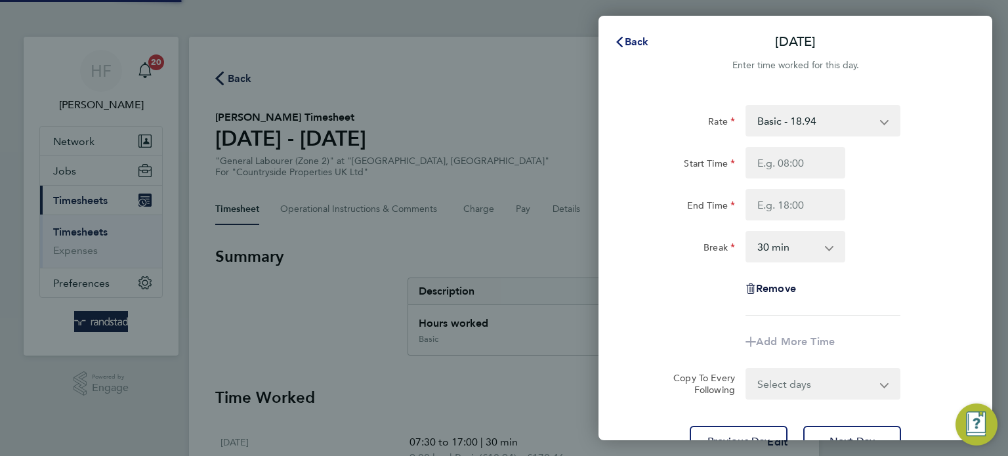
click at [622, 41] on icon "button" at bounding box center [619, 42] width 10 height 10
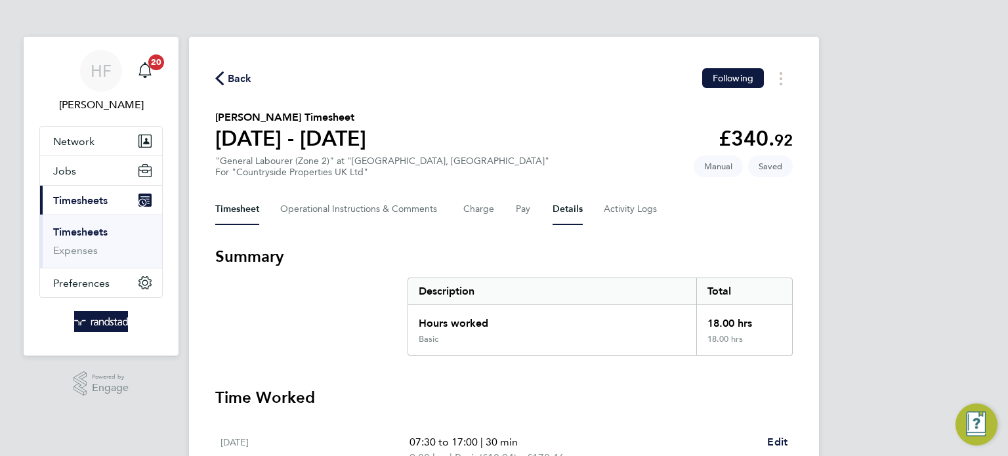
click at [576, 218] on button "Details" at bounding box center [567, 209] width 30 height 31
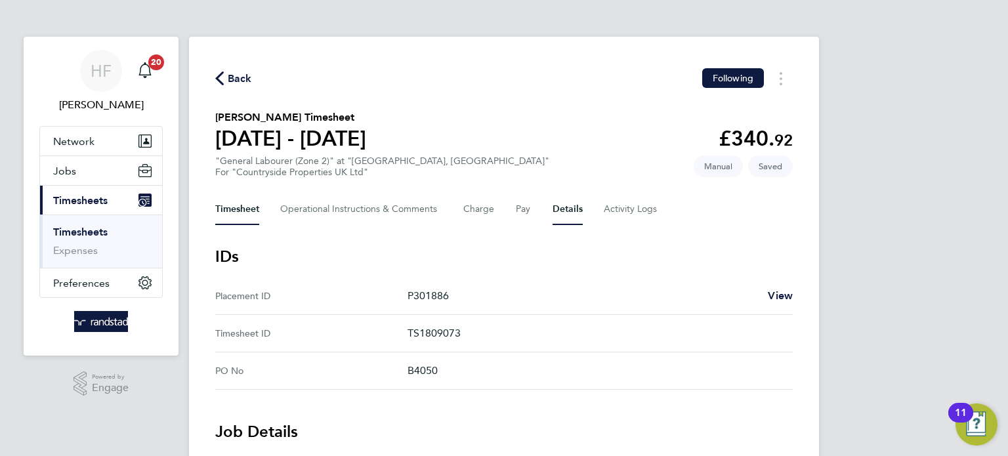
click at [240, 208] on button "Timesheet" at bounding box center [237, 209] width 44 height 31
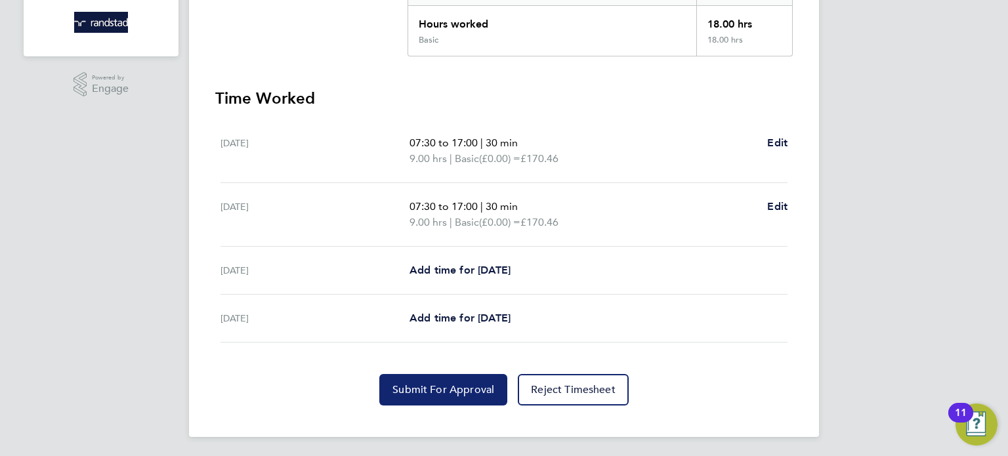
click at [440, 387] on span "Submit For Approval" at bounding box center [443, 389] width 102 height 13
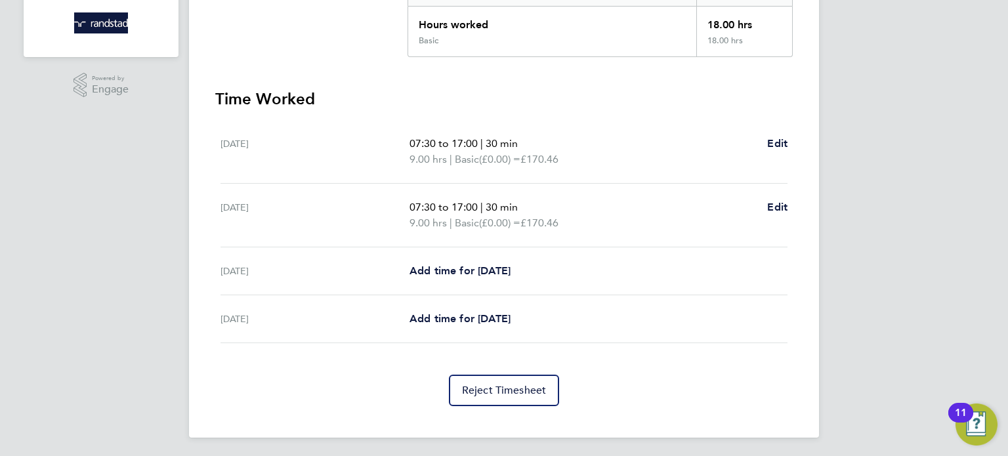
scroll to position [60, 0]
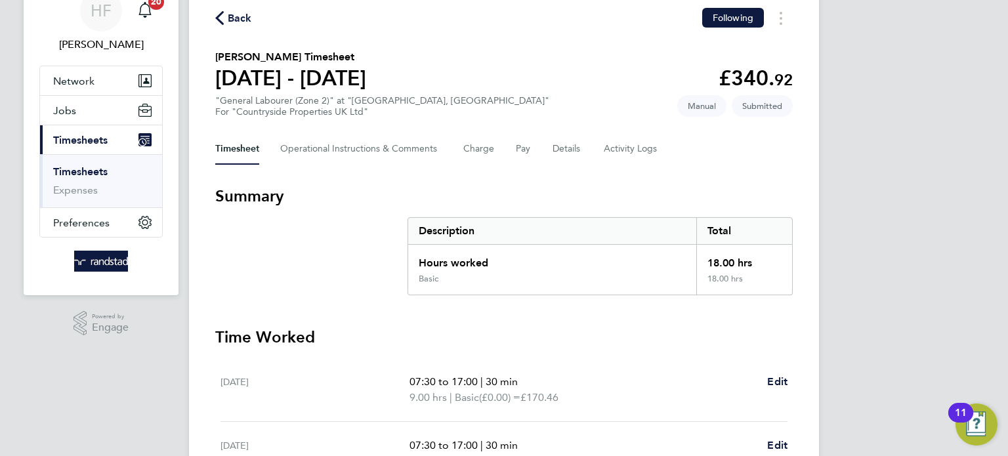
click at [87, 172] on link "Timesheets" at bounding box center [80, 171] width 54 height 12
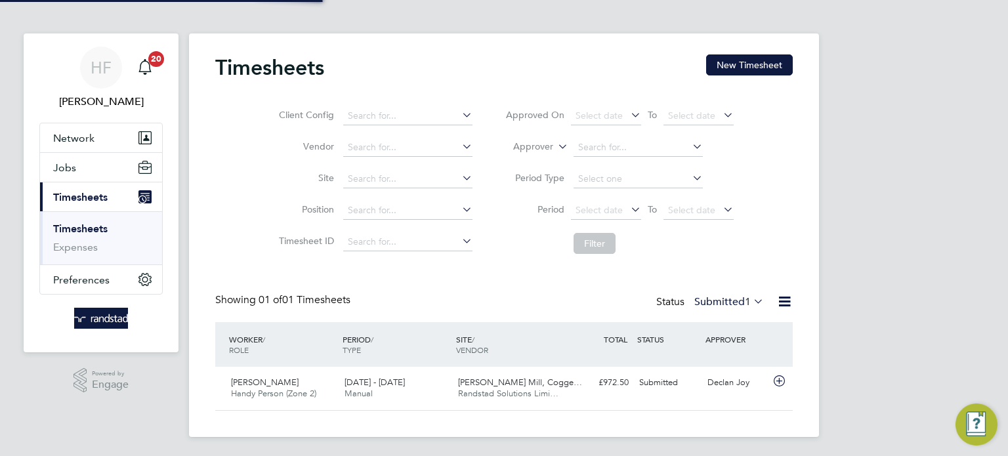
scroll to position [5, 0]
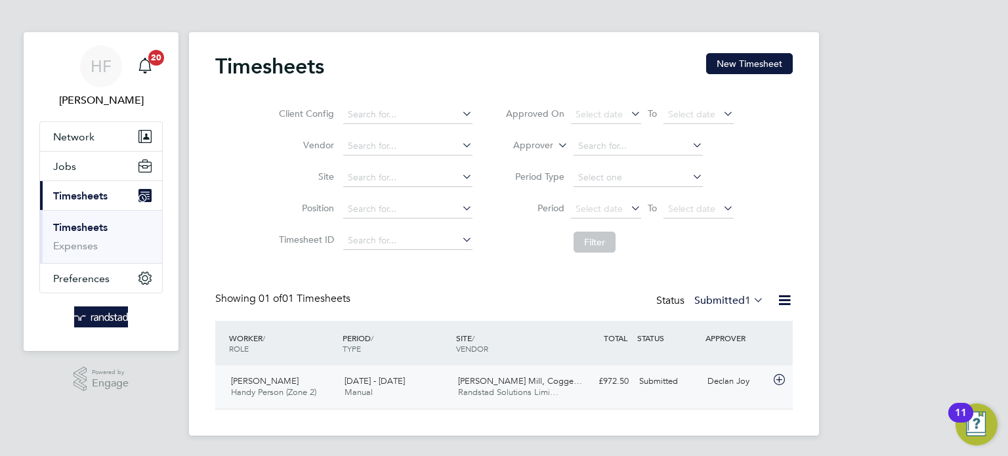
click at [579, 379] on div "£972.50 Submitted" at bounding box center [600, 382] width 68 height 22
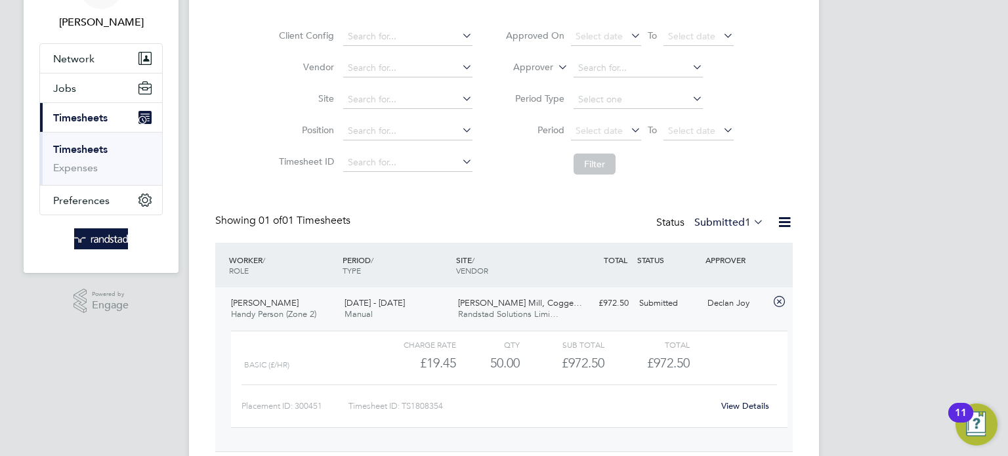
scroll to position [84, 0]
click at [729, 385] on div "Charge rate QTY Sub Total Total Basic (£/HR) £19.45 50 50.00 50 £972.50 £972.50…" at bounding box center [509, 377] width 556 height 97
click at [737, 404] on link "View Details" at bounding box center [745, 404] width 48 height 11
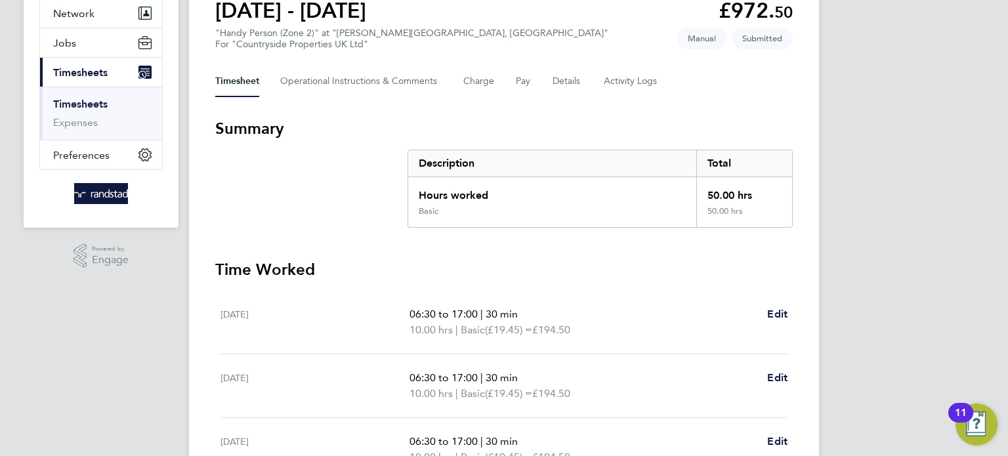
scroll to position [118, 0]
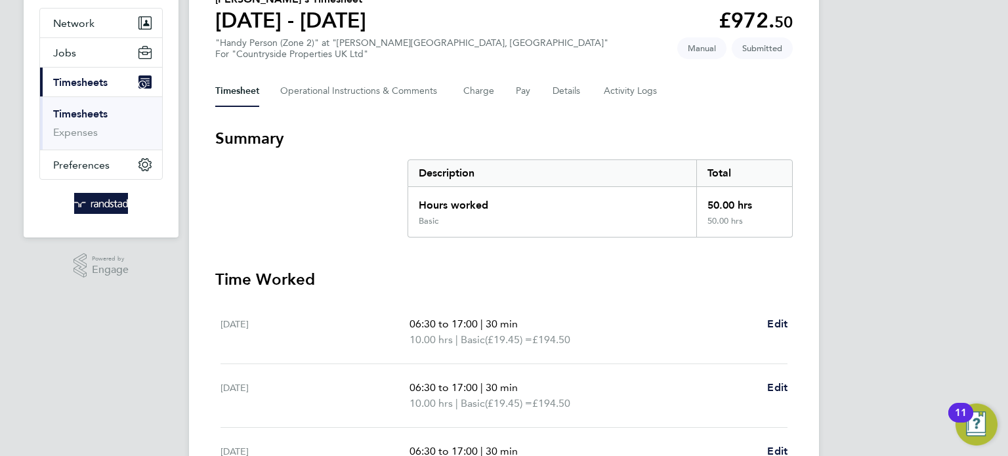
click at [566, 73] on div "Back Following Marcel Potoceanu's Timesheet 18 - 24 Aug 2025 £972. 50 "Handy Pe…" at bounding box center [504, 364] width 630 height 890
click at [565, 89] on button "Details" at bounding box center [567, 90] width 30 height 31
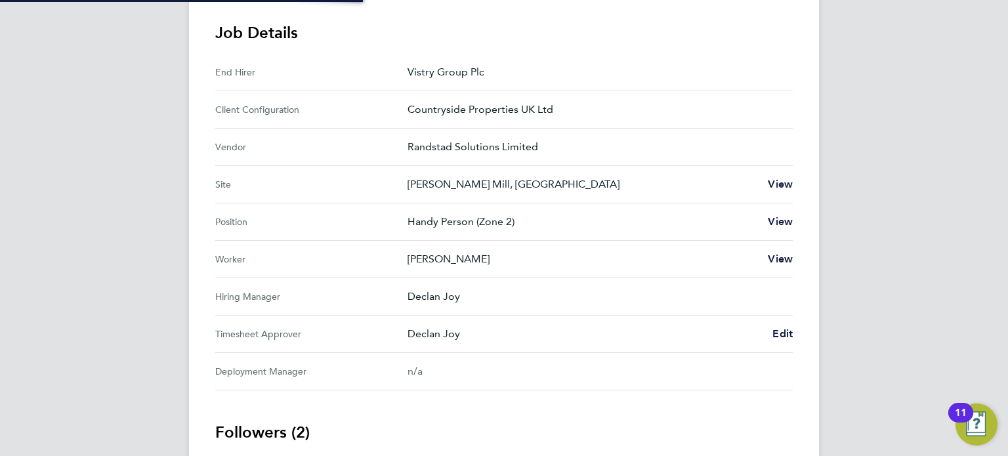
scroll to position [514, 0]
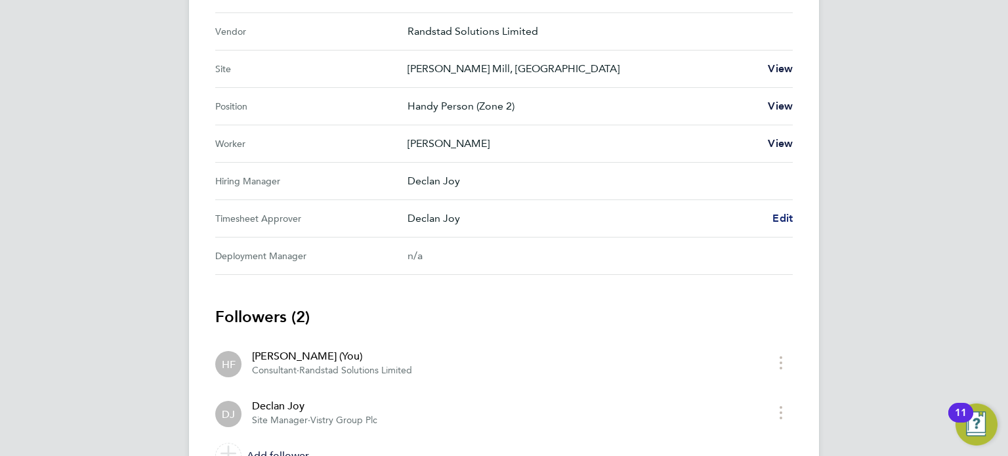
click at [792, 216] on span "Edit" at bounding box center [782, 218] width 20 height 12
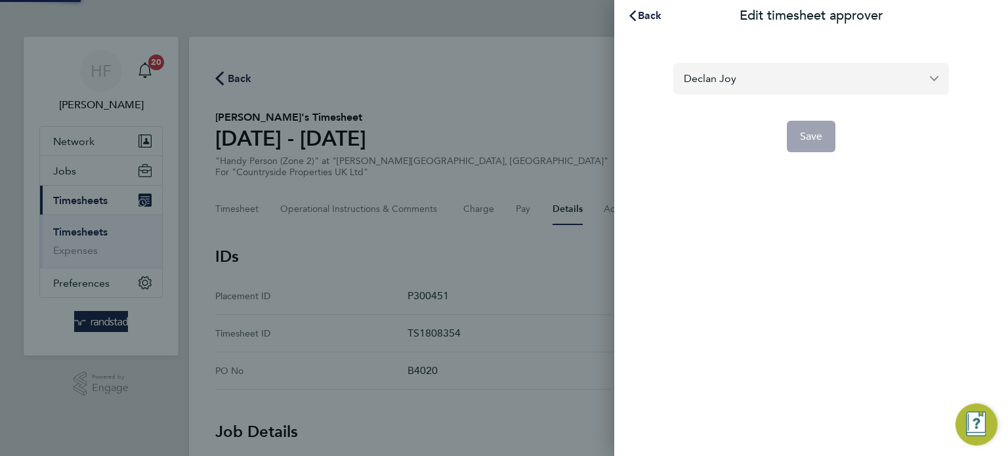
click at [739, 68] on input "Declan Joy" at bounding box center [811, 78] width 276 height 31
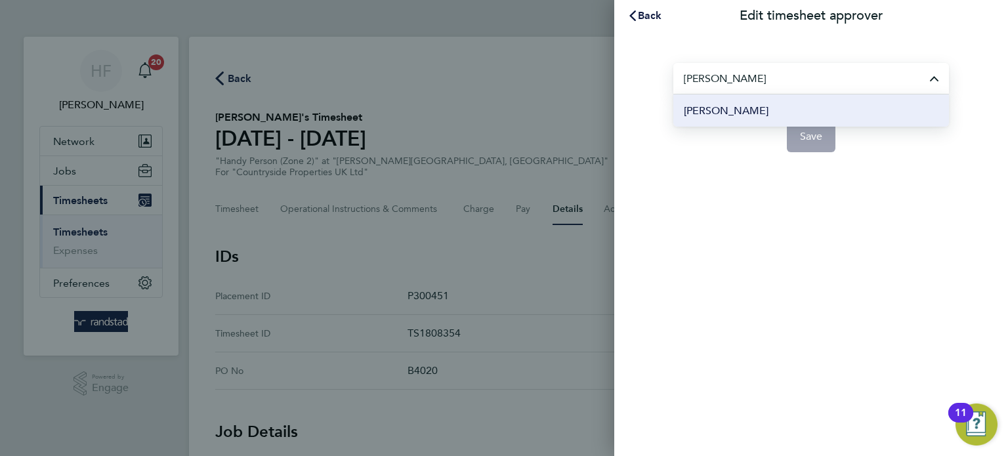
click at [724, 103] on span "Liam Baird" at bounding box center [726, 111] width 85 height 16
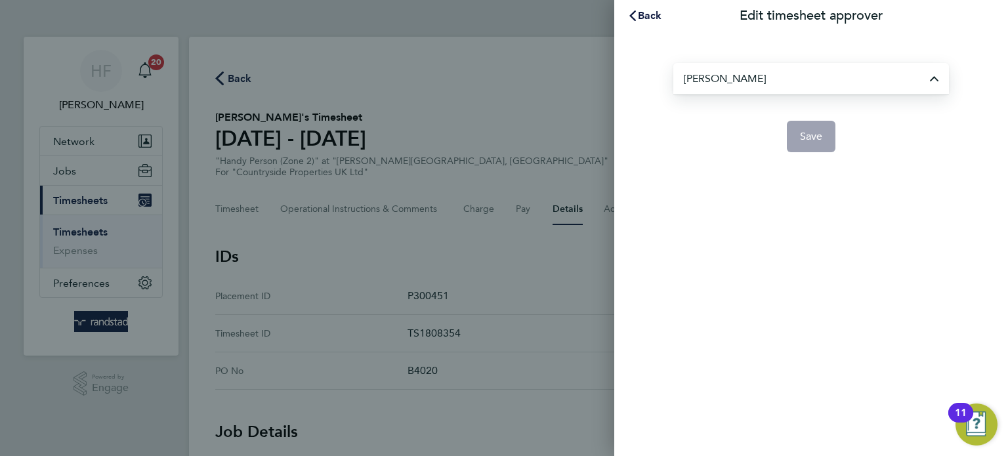
type input "Liam Baird"
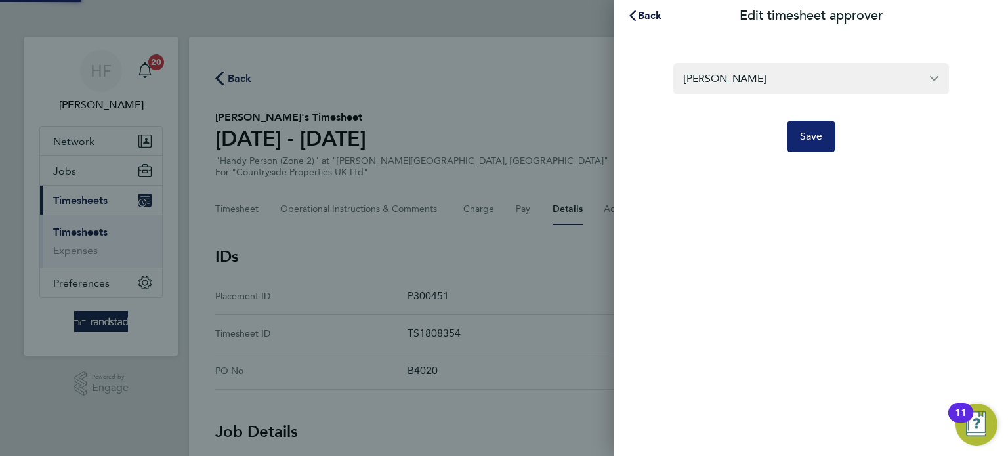
click at [800, 136] on span "Save" at bounding box center [811, 136] width 23 height 13
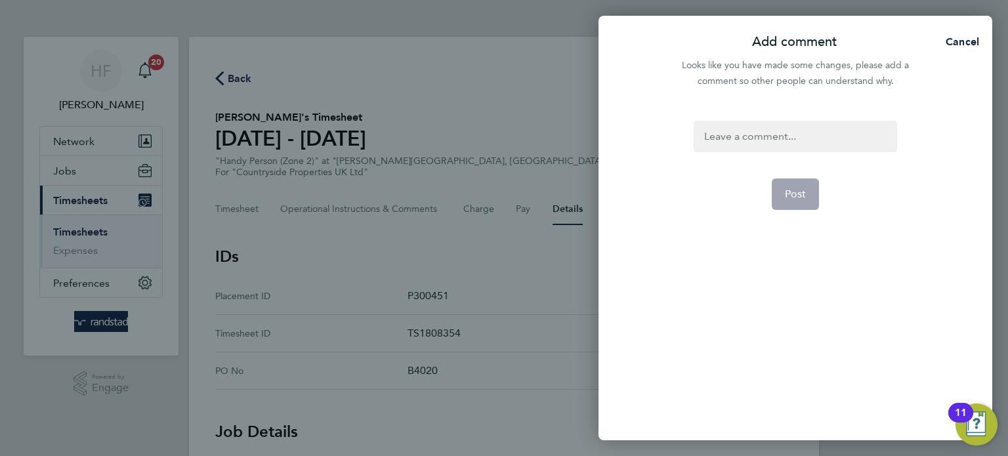
click at [737, 131] on div at bounding box center [795, 136] width 203 height 31
click at [734, 138] on div at bounding box center [795, 136] width 203 height 31
drag, startPoint x: 808, startPoint y: 137, endPoint x: 654, endPoint y: 138, distance: 154.2
click at [654, 137] on div "declan off on leave Post" at bounding box center [795, 272] width 394 height 335
copy div "declan off on leave"
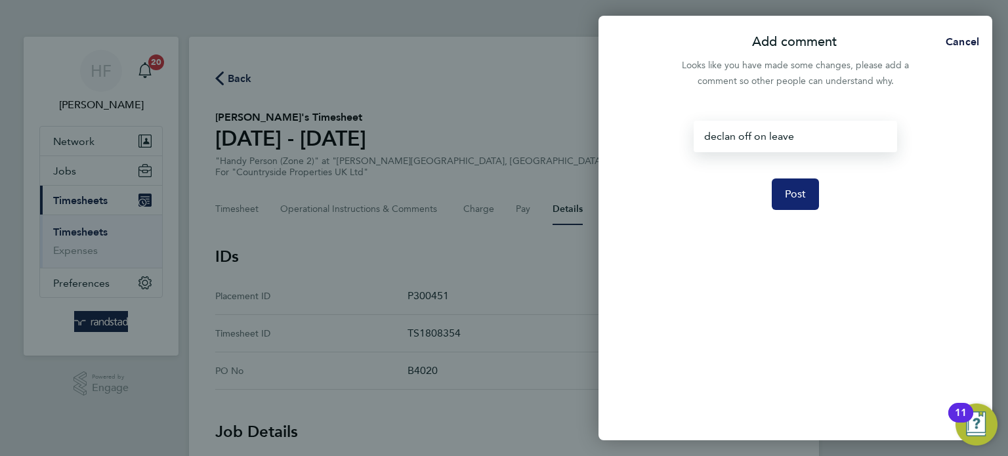
click at [797, 190] on span "Post" at bounding box center [796, 194] width 22 height 13
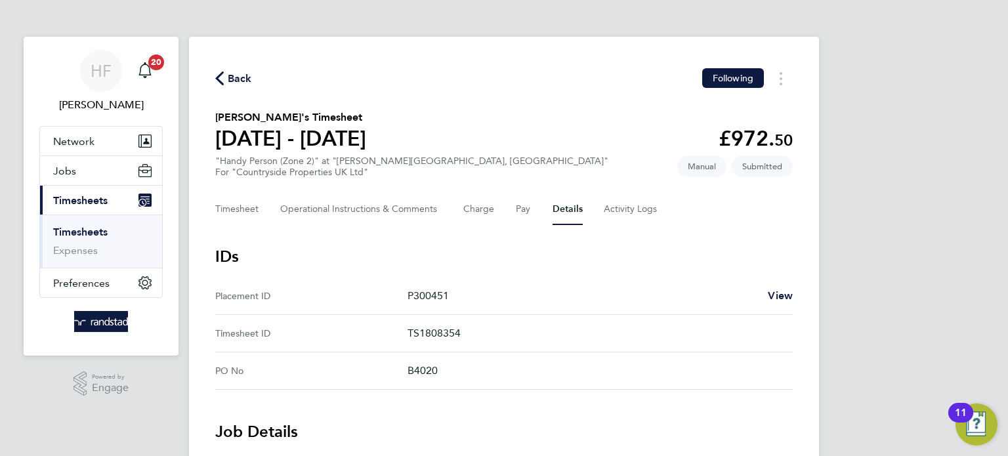
click at [70, 232] on link "Timesheets" at bounding box center [80, 232] width 54 height 12
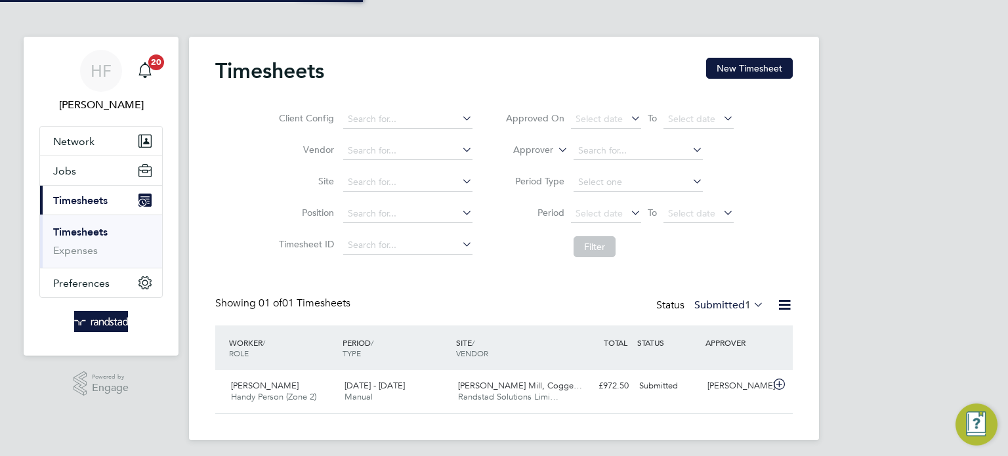
scroll to position [33, 114]
drag, startPoint x: 743, startPoint y: 70, endPoint x: 621, endPoint y: 102, distance: 126.2
click at [741, 70] on button "New Timesheet" at bounding box center [749, 68] width 87 height 21
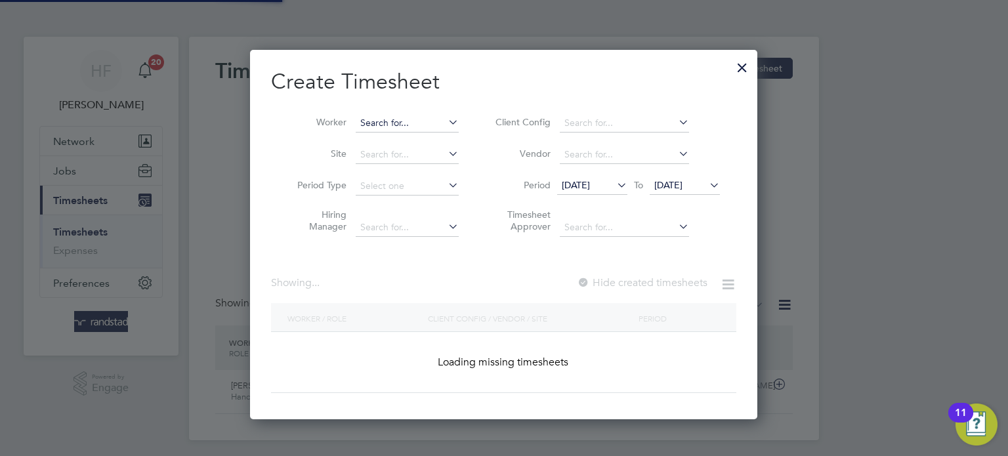
scroll to position [369, 508]
click at [416, 127] on input at bounding box center [407, 123] width 103 height 18
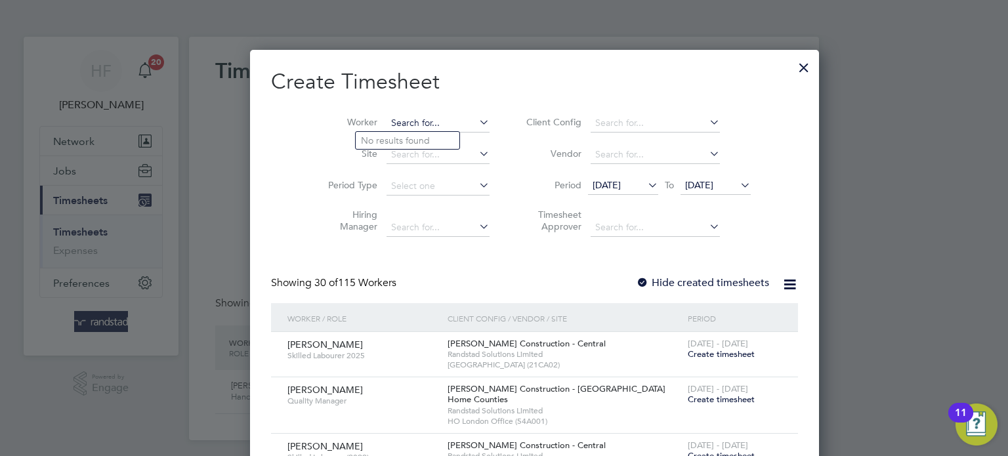
scroll to position [2540, 508]
click at [384, 142] on b "James" at bounding box center [399, 140] width 76 height 11
type input "James Rocks"
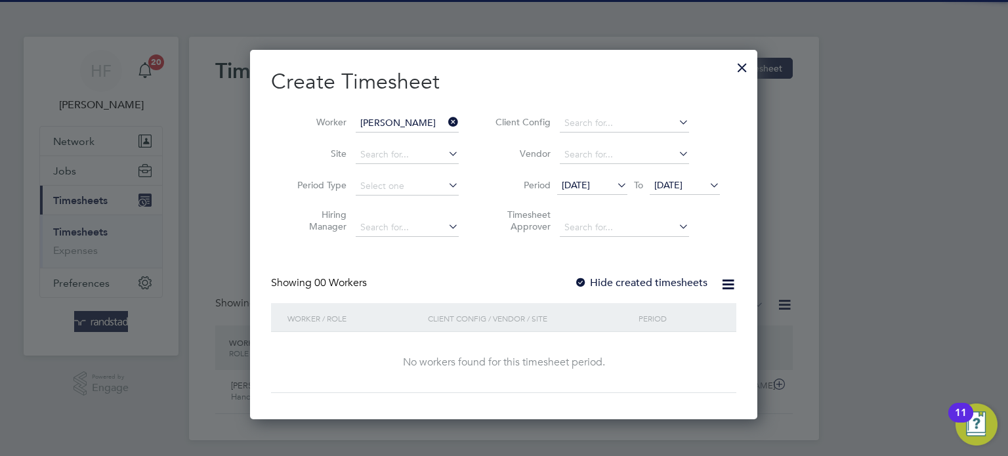
scroll to position [369, 508]
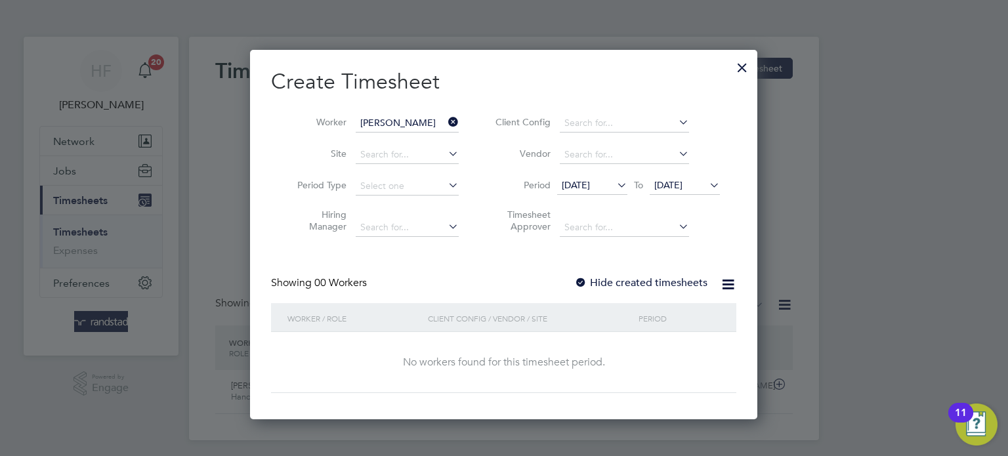
click at [669, 194] on span "[DATE]" at bounding box center [685, 186] width 70 height 18
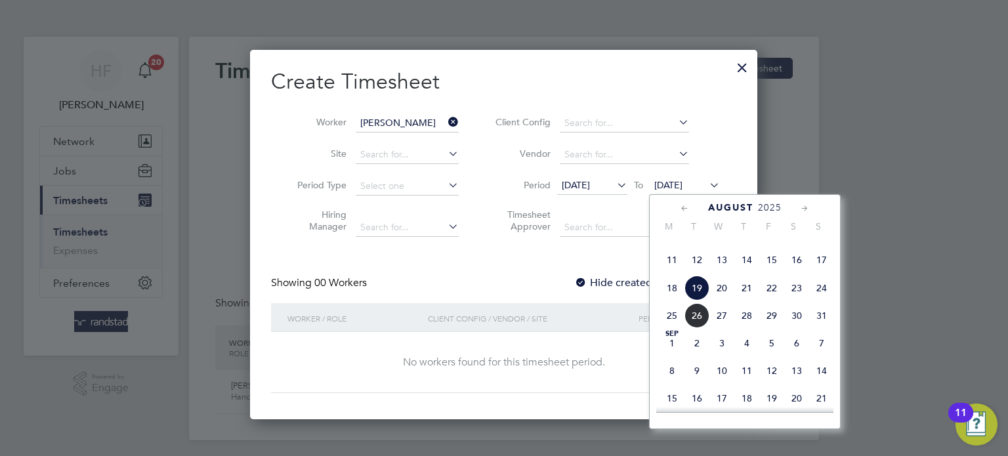
click at [820, 328] on span "31" at bounding box center [821, 315] width 25 height 25
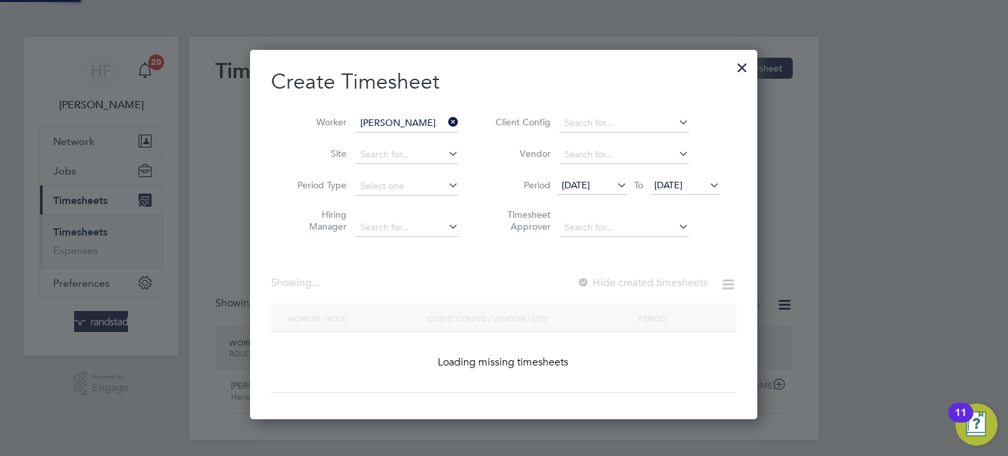
scroll to position [353, 508]
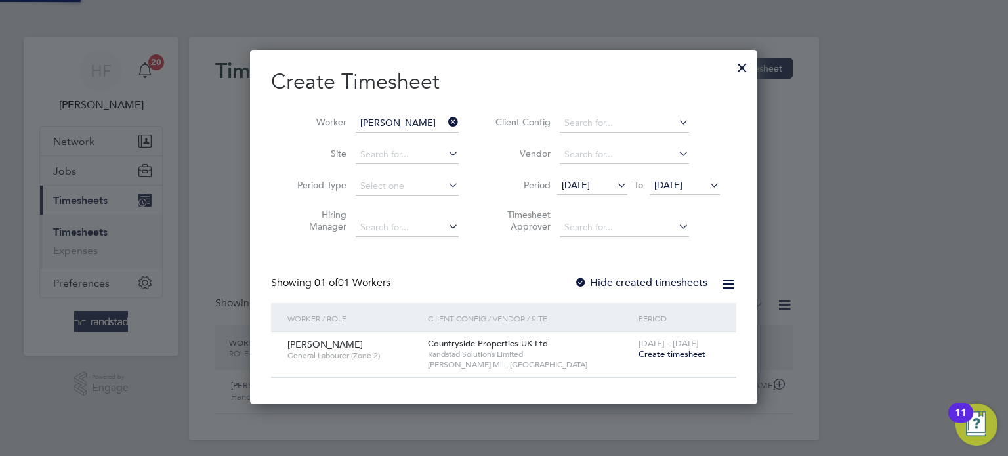
click at [608, 280] on label "Hide created timesheets" at bounding box center [640, 282] width 133 height 13
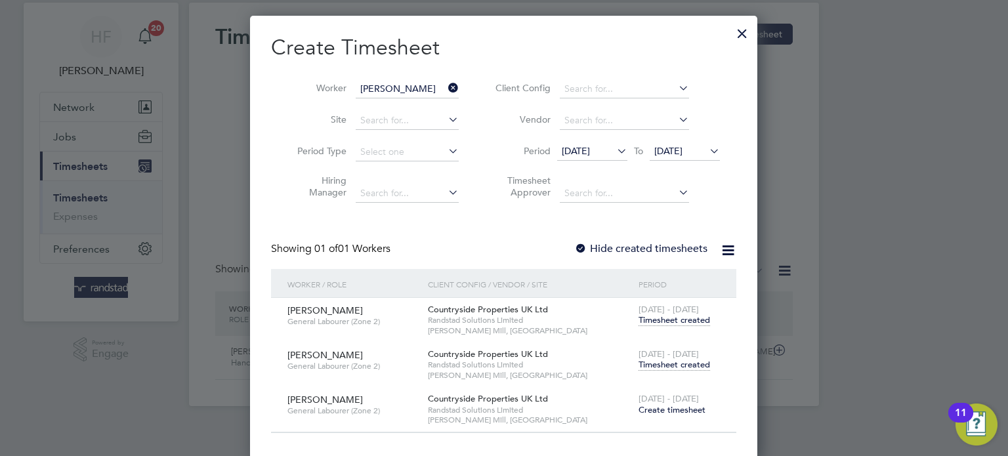
scroll to position [0, 0]
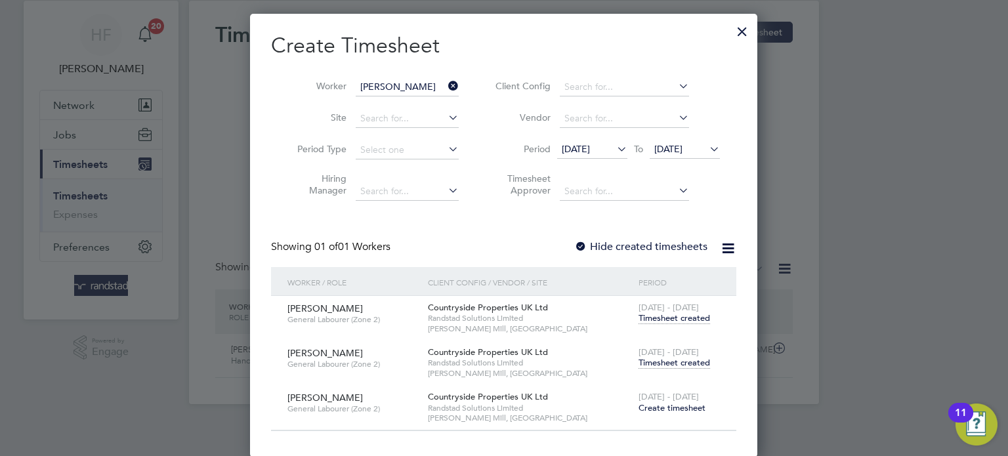
click at [665, 359] on span "Timesheet created" at bounding box center [674, 363] width 72 height 12
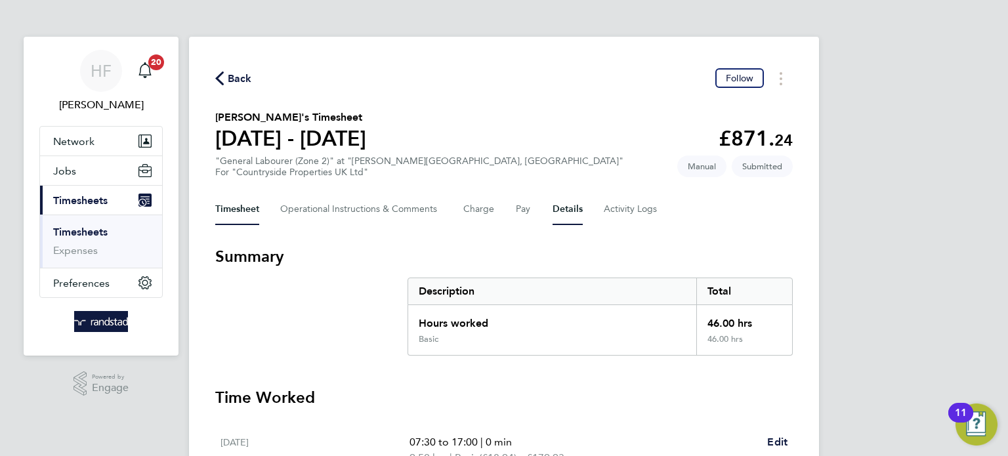
click at [558, 210] on button "Details" at bounding box center [567, 209] width 30 height 31
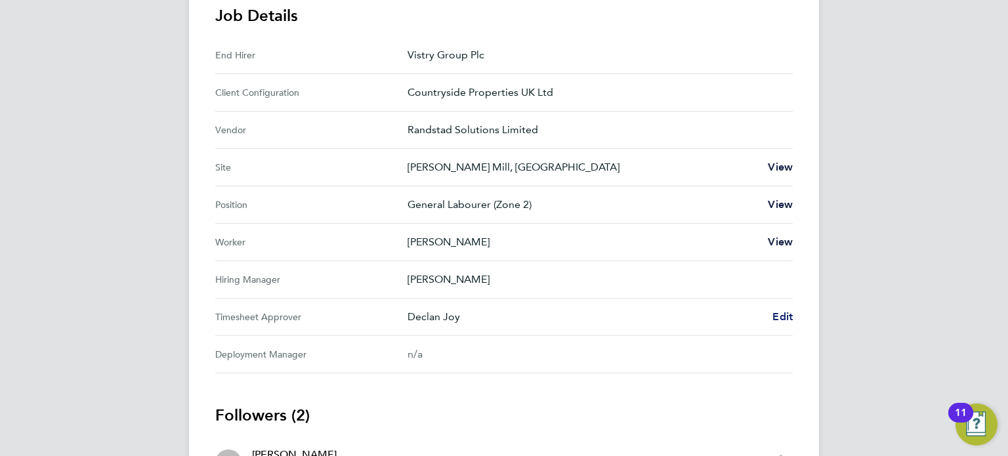
click at [777, 320] on span "Edit" at bounding box center [782, 316] width 20 height 12
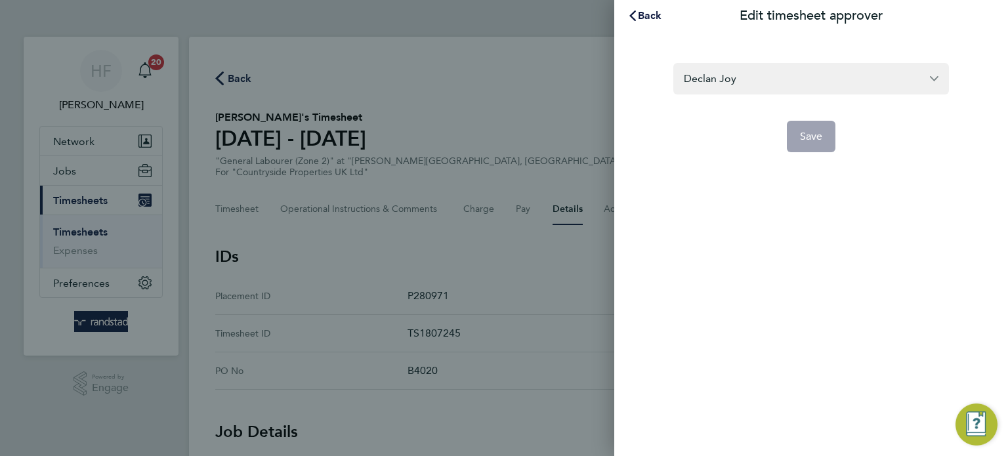
click at [720, 62] on section "Declan Joy Save" at bounding box center [811, 99] width 320 height 105
click at [730, 81] on input "Declan Joy" at bounding box center [811, 78] width 276 height 31
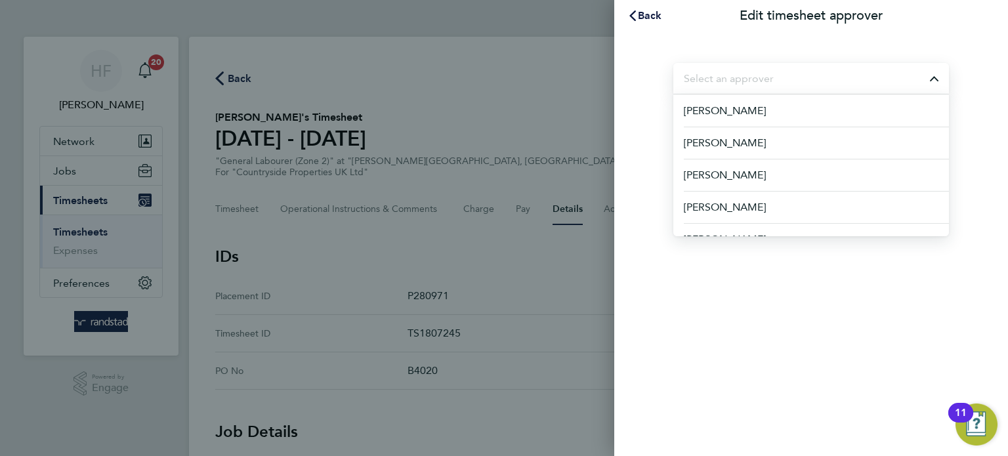
type input "v"
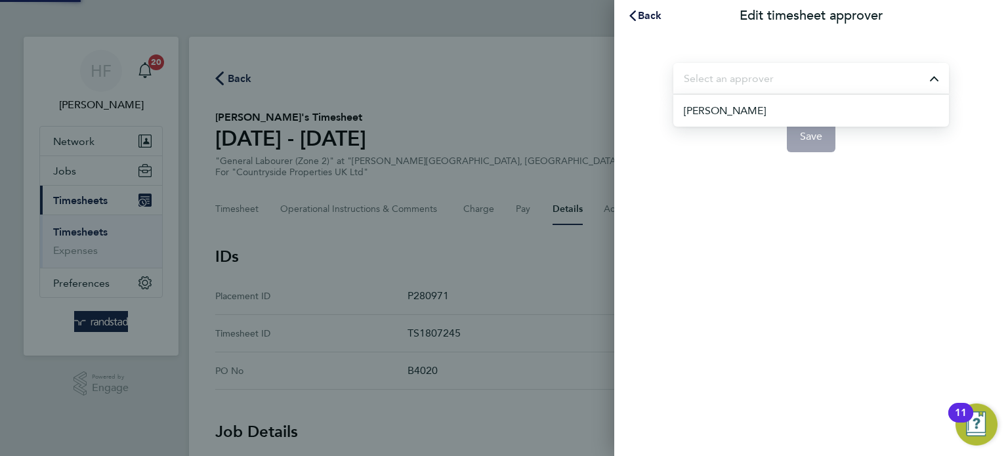
paste input "declan off on leave"
drag, startPoint x: 665, startPoint y: 65, endPoint x: 505, endPoint y: 60, distance: 159.5
click at [511, 60] on div "Back Edit timesheet approver declan off on leave No results found Save" at bounding box center [504, 228] width 1008 height 456
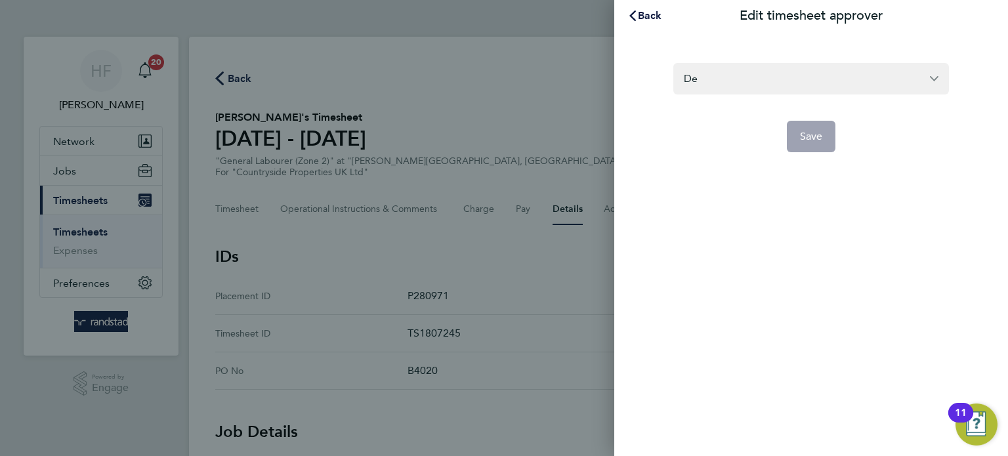
type input "D"
type input "l"
click at [650, 14] on span "Back" at bounding box center [650, 15] width 24 height 12
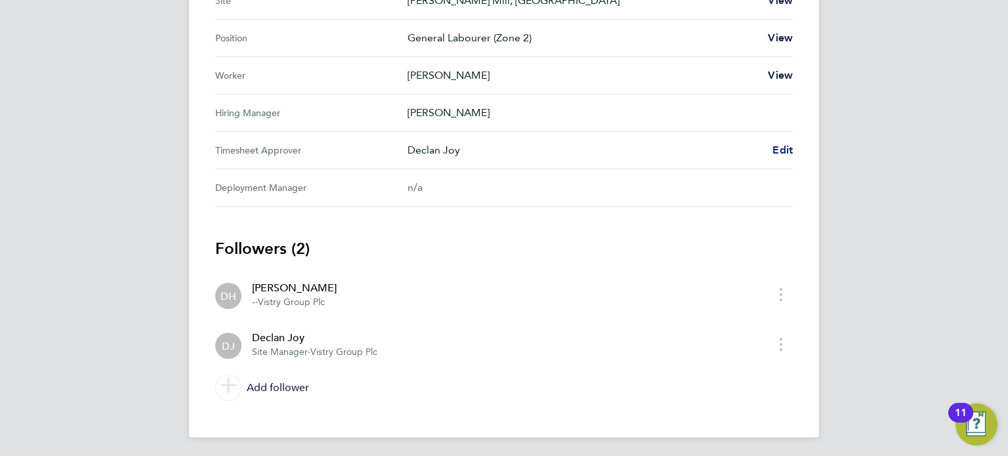
click at [786, 146] on span "Edit" at bounding box center [782, 150] width 20 height 12
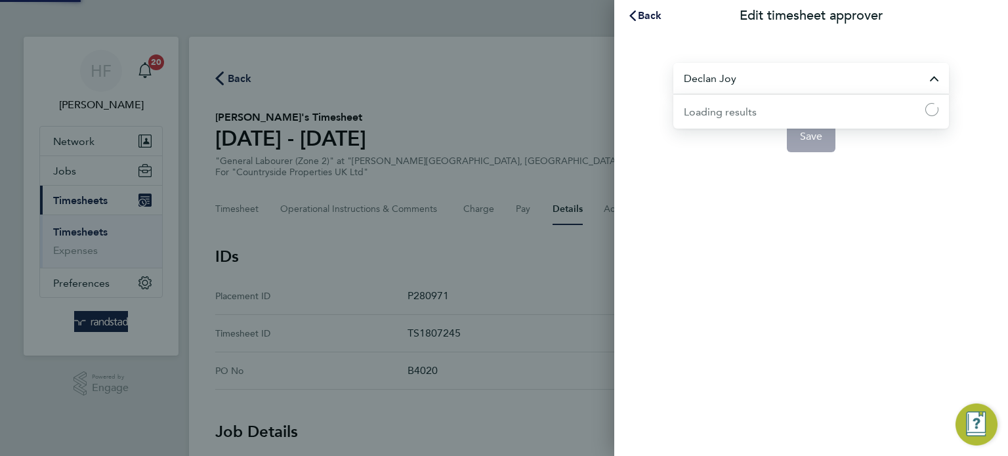
click at [724, 83] on input "Declan Joy" at bounding box center [811, 78] width 276 height 31
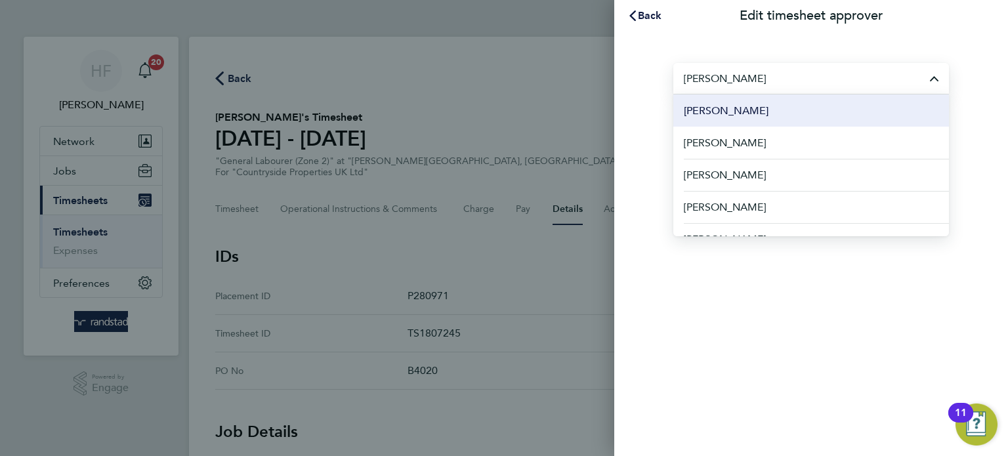
click at [734, 113] on li "Liam Baird" at bounding box center [811, 110] width 276 height 32
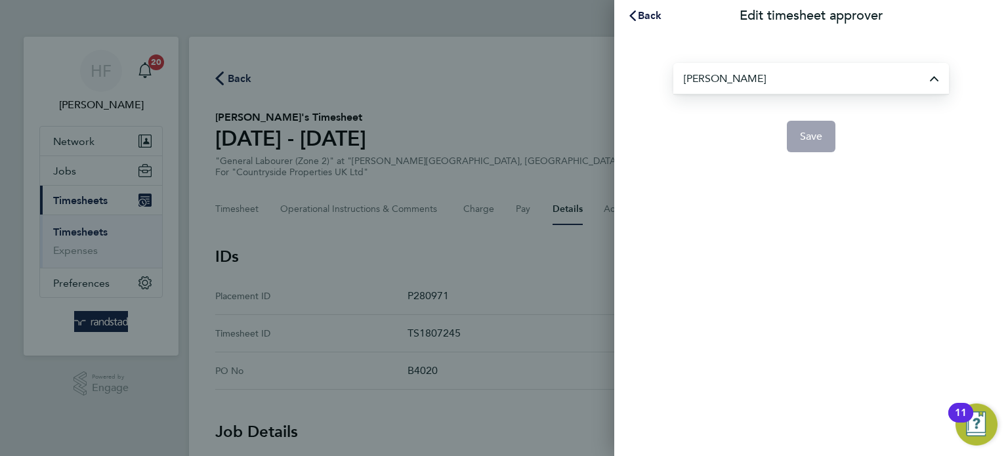
type input "Liam Baird"
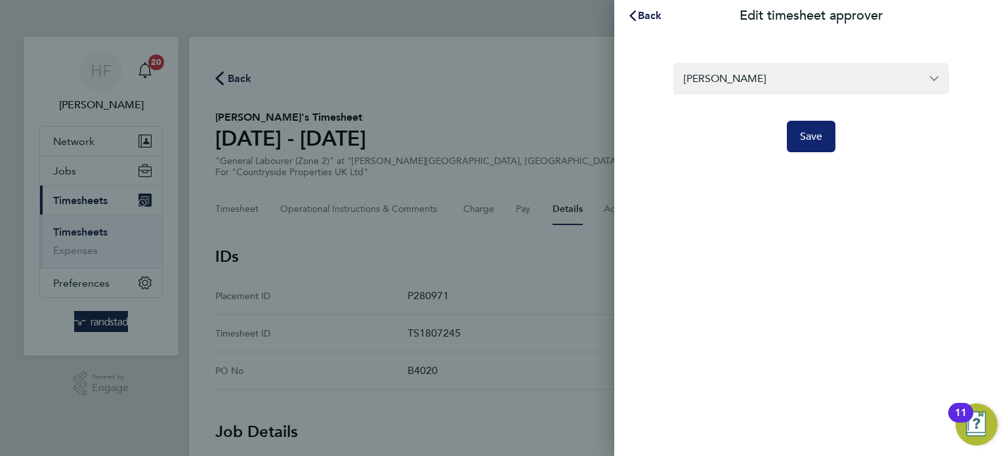
click at [809, 144] on button "Save" at bounding box center [811, 136] width 49 height 31
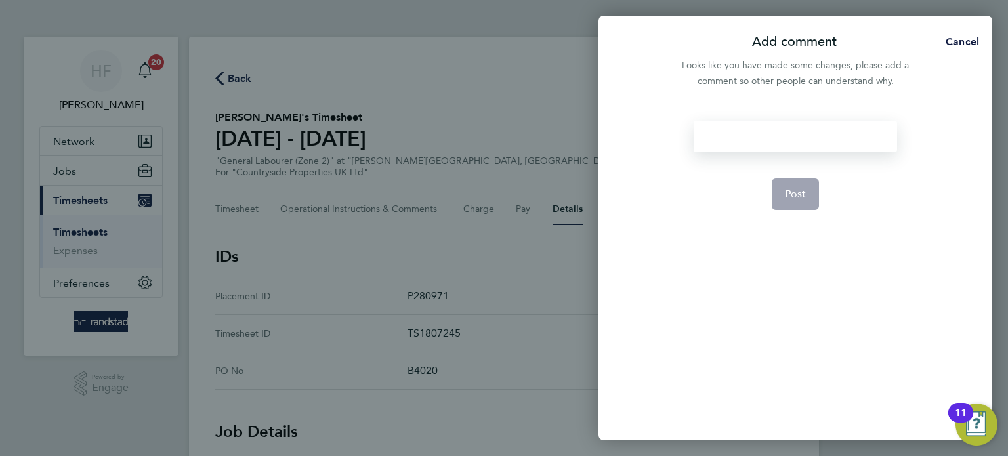
click at [719, 136] on div at bounding box center [795, 136] width 203 height 31
click at [722, 138] on div at bounding box center [795, 136] width 203 height 31
paste div
click at [798, 201] on button "Post" at bounding box center [796, 193] width 48 height 31
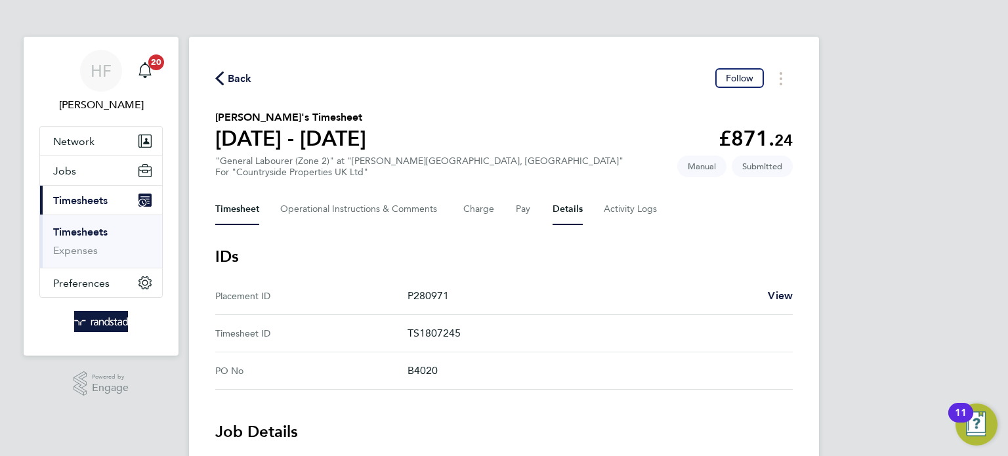
click at [249, 216] on button "Timesheet" at bounding box center [237, 209] width 44 height 31
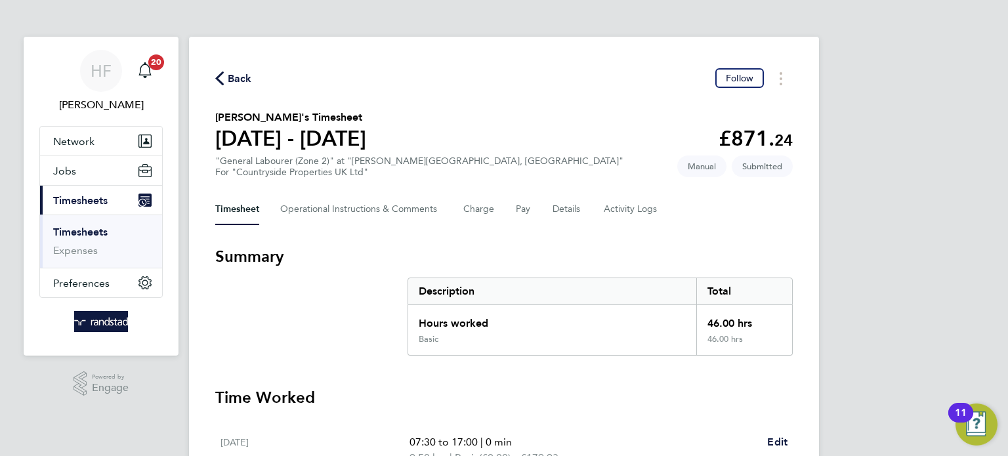
click at [87, 234] on link "Timesheets" at bounding box center [80, 232] width 54 height 12
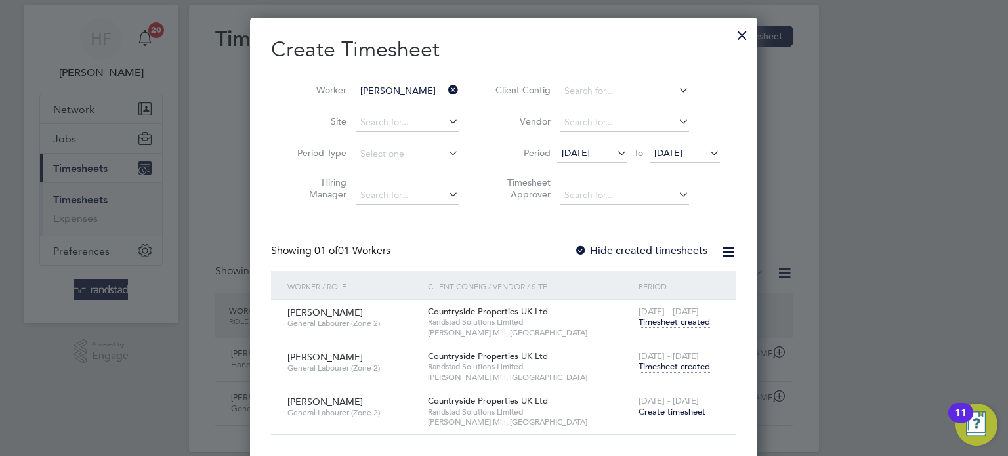
scroll to position [48, 0]
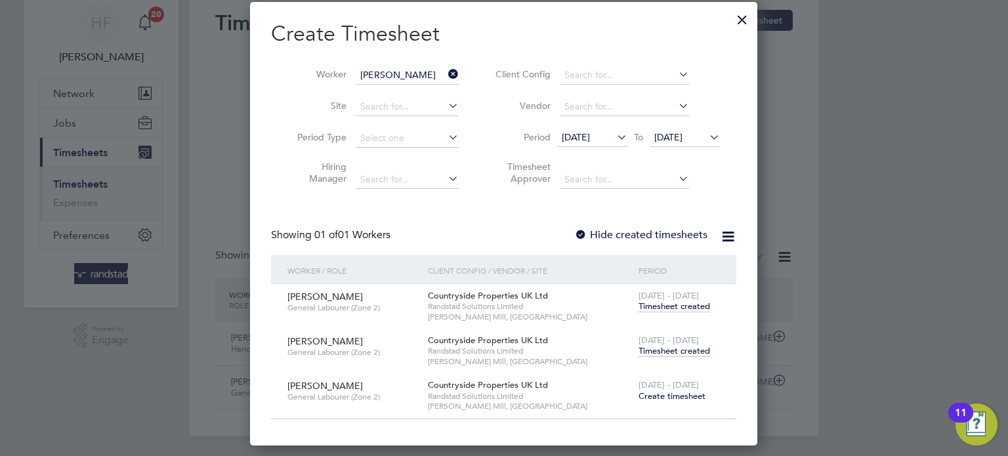
click at [590, 132] on span "[DATE]" at bounding box center [576, 137] width 28 height 12
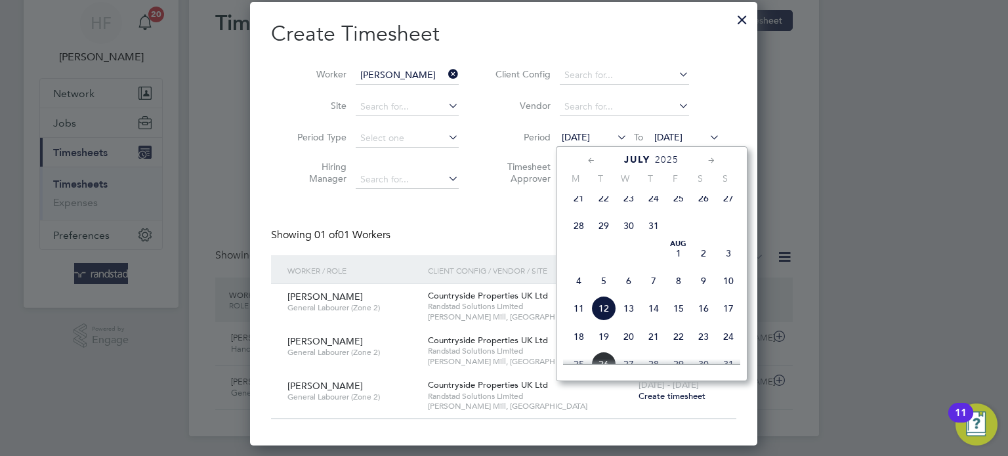
scroll to position [390, 0]
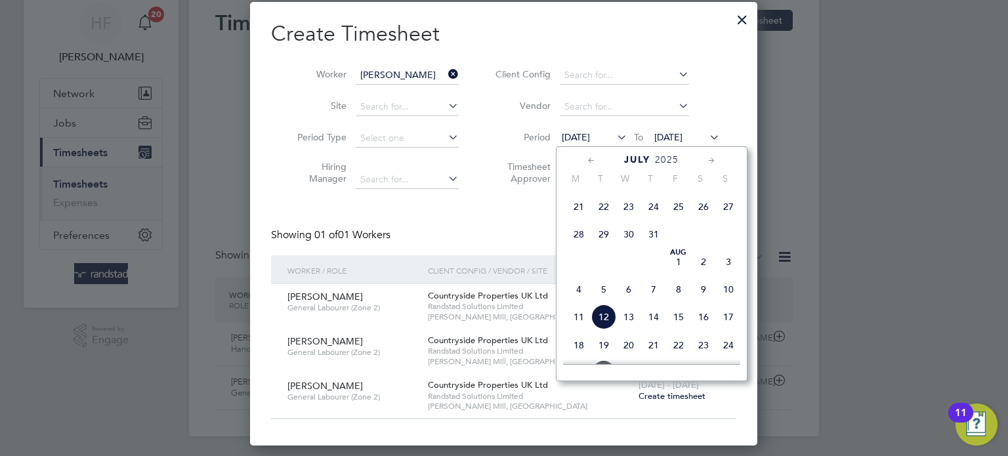
click at [579, 219] on span "21" at bounding box center [578, 206] width 25 height 25
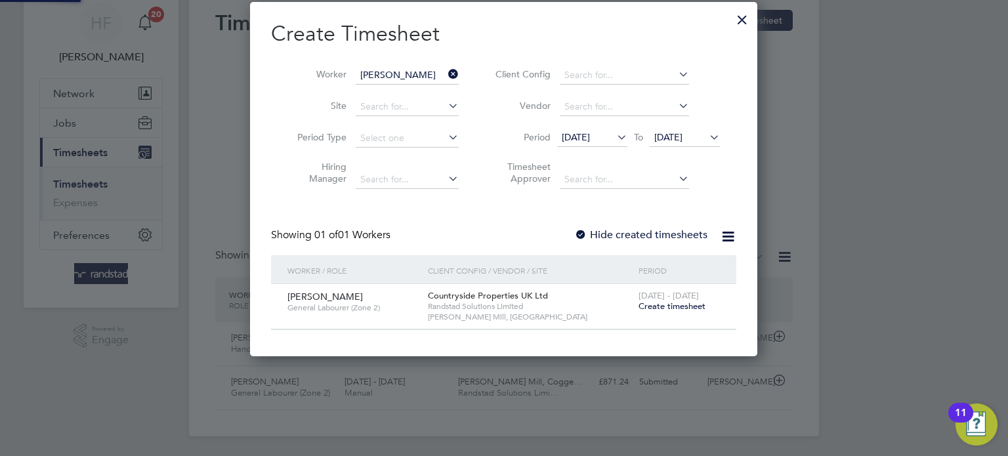
scroll to position [353, 508]
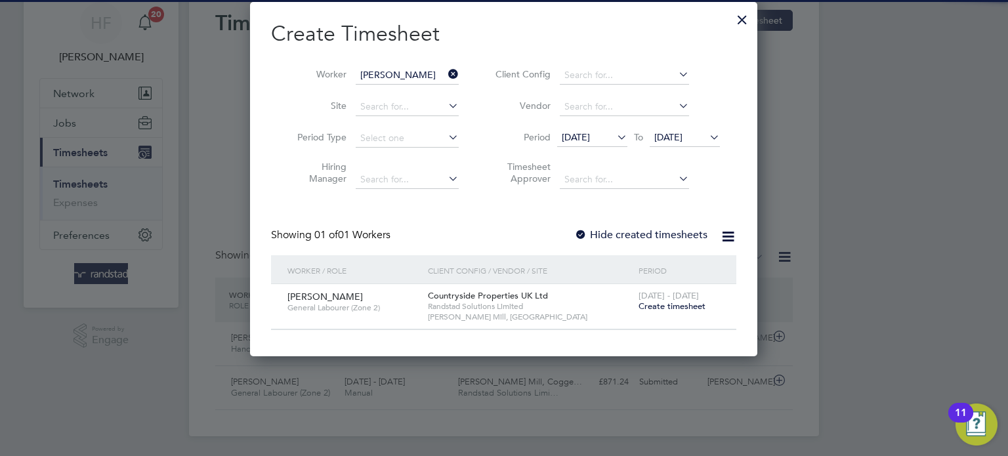
click at [655, 224] on div "Create Timesheet Worker James Rocks Site Period Type Hiring Manager Client Conf…" at bounding box center [503, 175] width 465 height 310
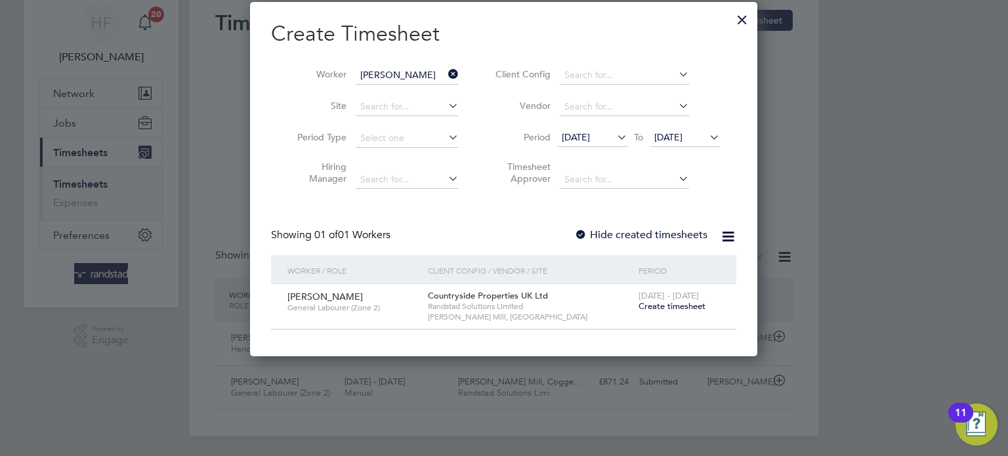
click at [655, 232] on label "Hide created timesheets" at bounding box center [640, 234] width 133 height 13
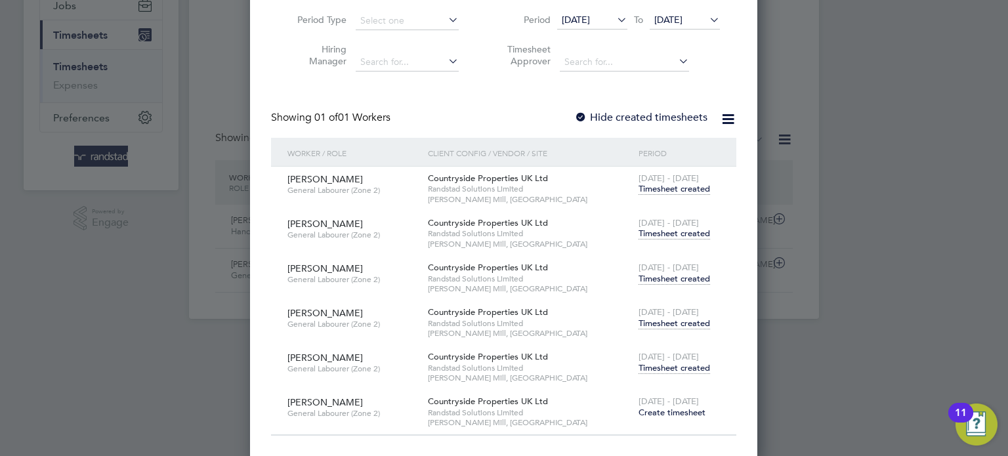
scroll to position [170, 0]
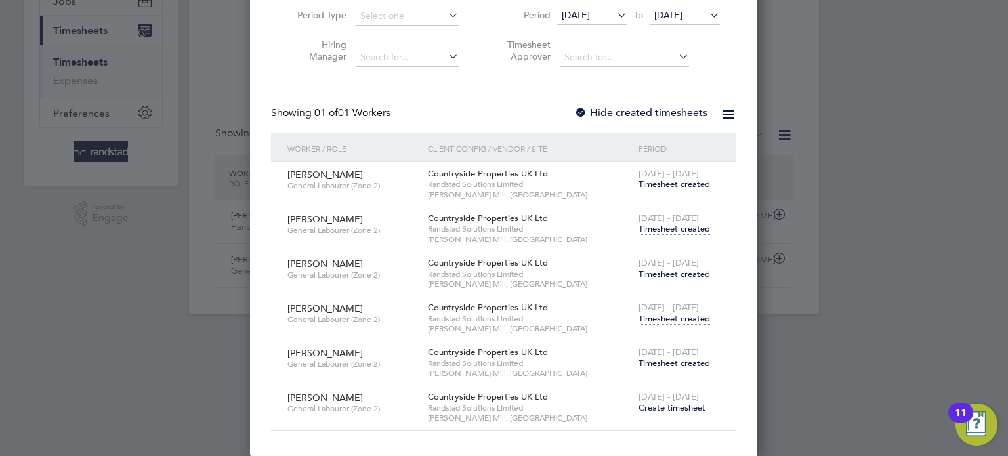
click at [670, 183] on span "Timesheet created" at bounding box center [674, 184] width 72 height 12
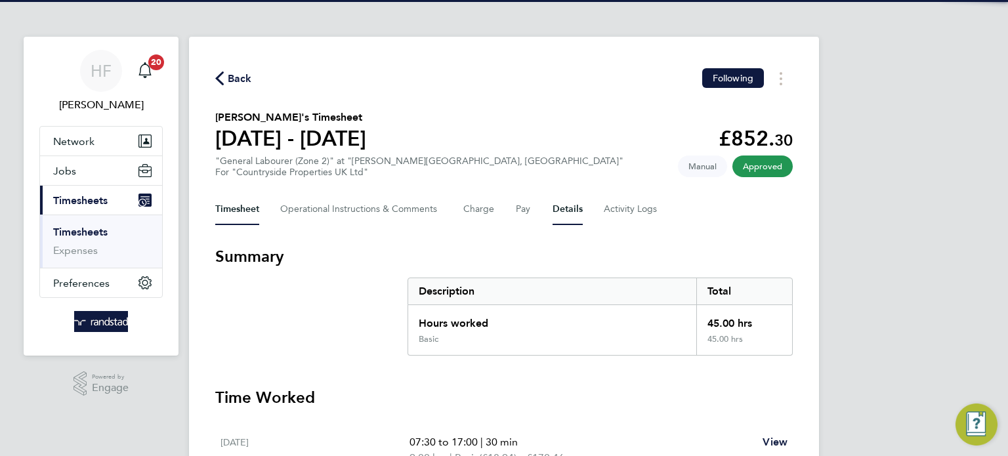
click at [568, 210] on button "Details" at bounding box center [567, 209] width 30 height 31
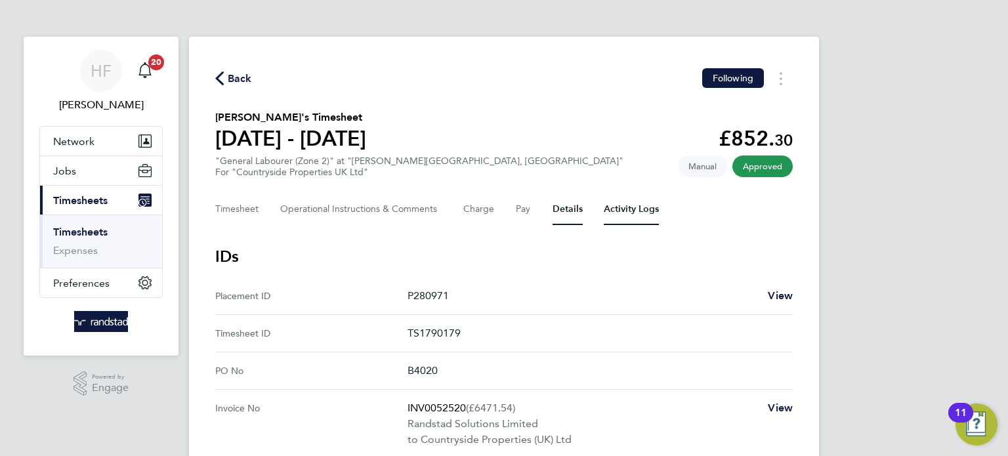
click at [627, 216] on Logs-tab "Activity Logs" at bounding box center [631, 209] width 55 height 31
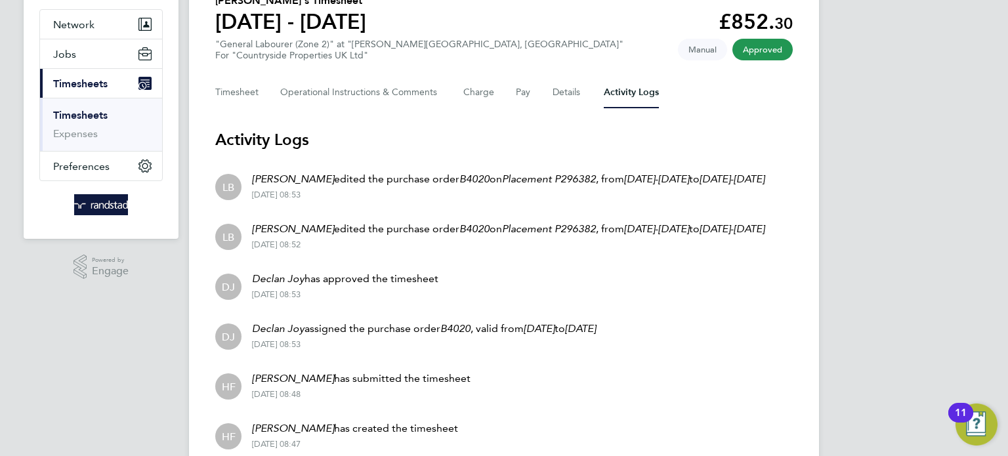
scroll to position [8, 0]
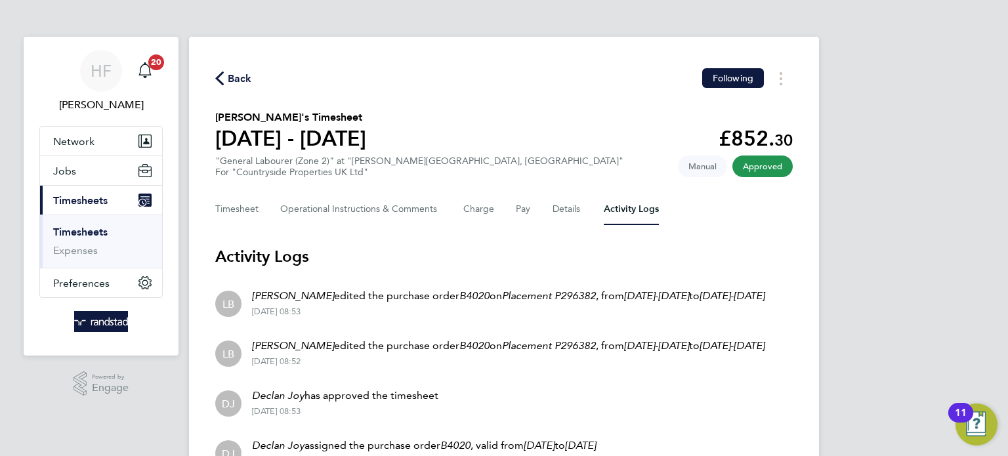
click at [87, 230] on link "Timesheets" at bounding box center [80, 232] width 54 height 12
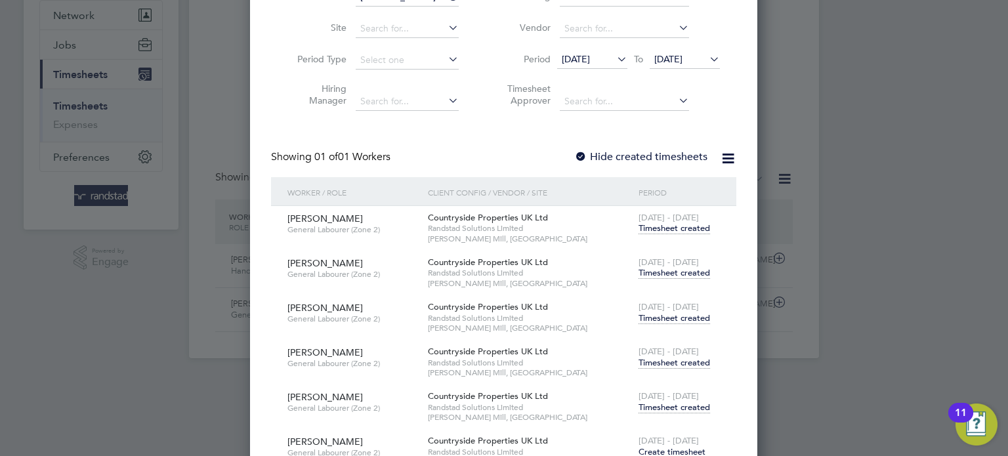
click at [659, 272] on span "Timesheet created" at bounding box center [674, 273] width 72 height 12
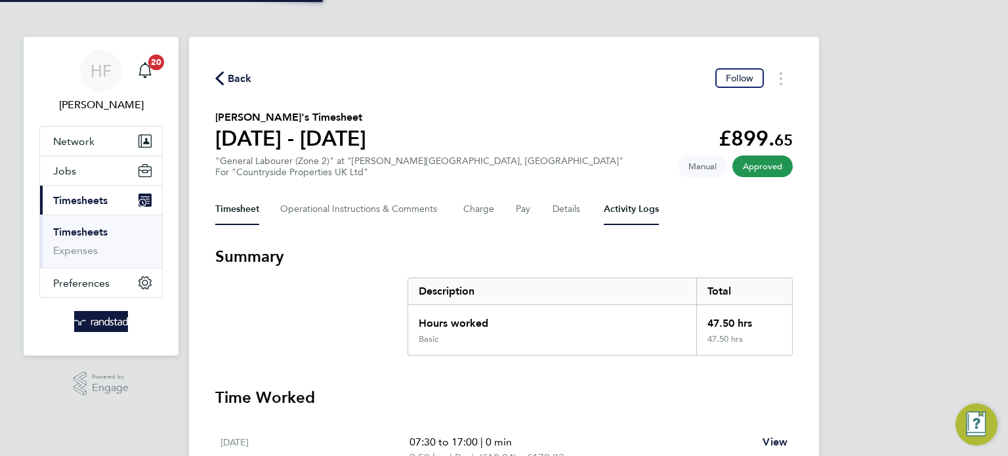
click at [624, 201] on Logs-tab "Activity Logs" at bounding box center [631, 209] width 55 height 31
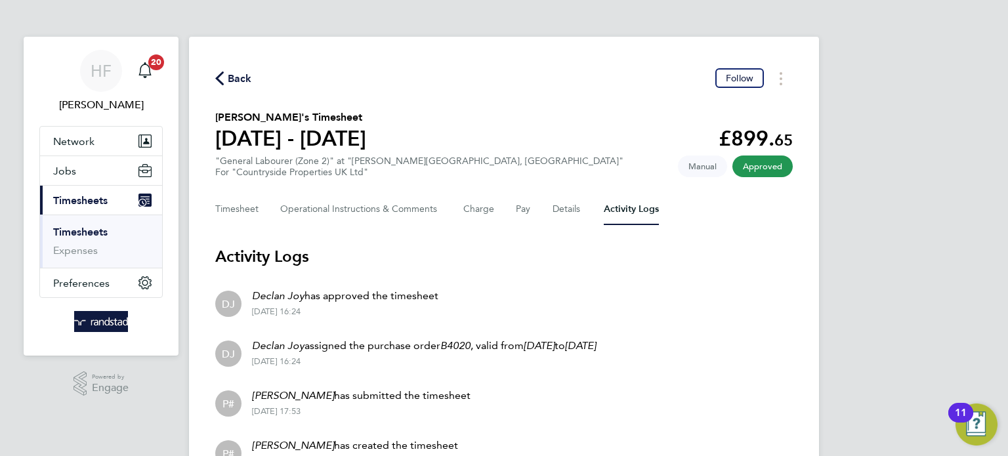
click at [87, 228] on link "Timesheets" at bounding box center [80, 232] width 54 height 12
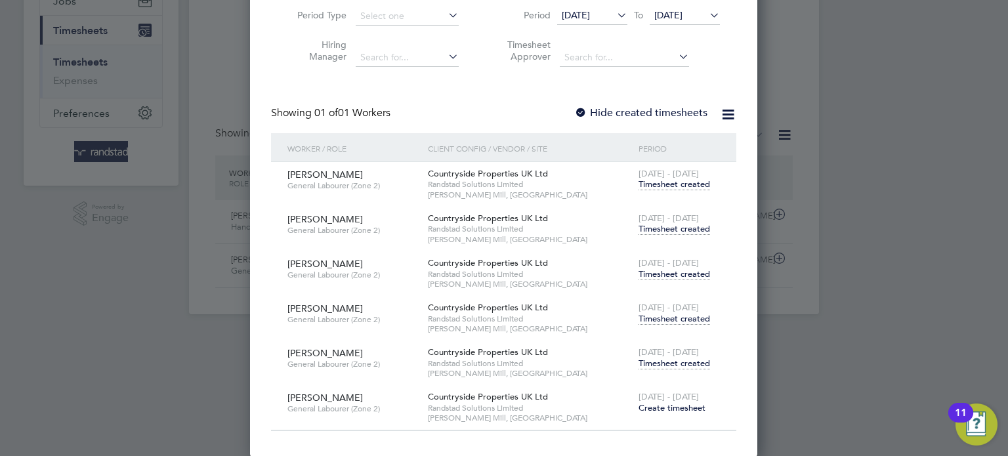
click at [667, 268] on span "Timesheet created" at bounding box center [674, 274] width 72 height 12
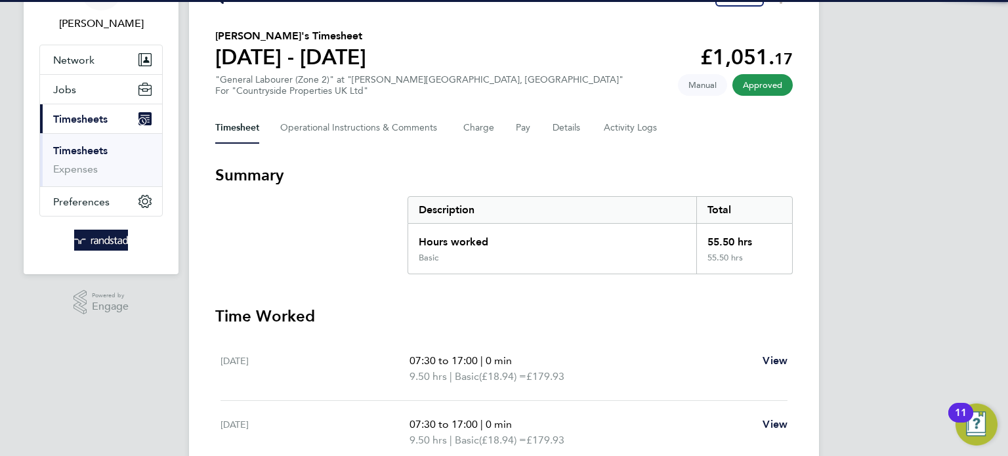
click at [596, 131] on div "Timesheet Operational Instructions & Comments Charge Pay Details Activity Logs" at bounding box center [503, 127] width 577 height 31
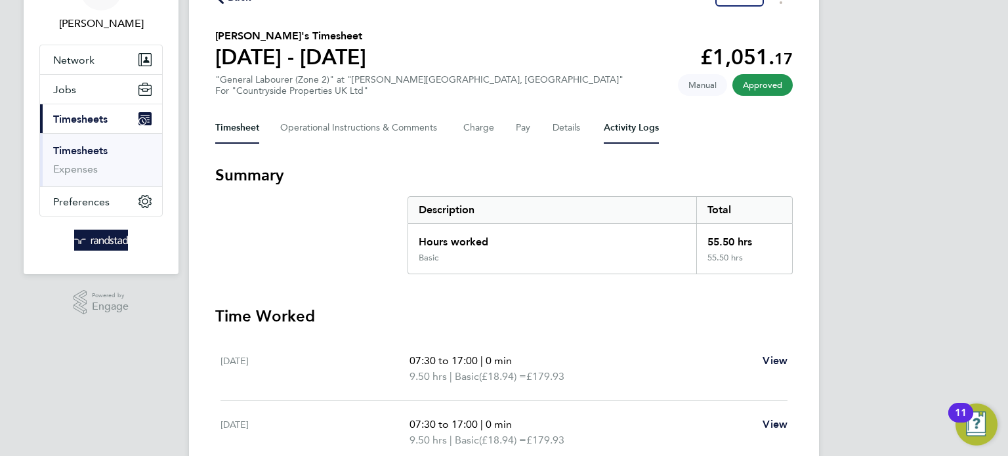
click at [612, 126] on Logs-tab "Activity Logs" at bounding box center [631, 127] width 55 height 31
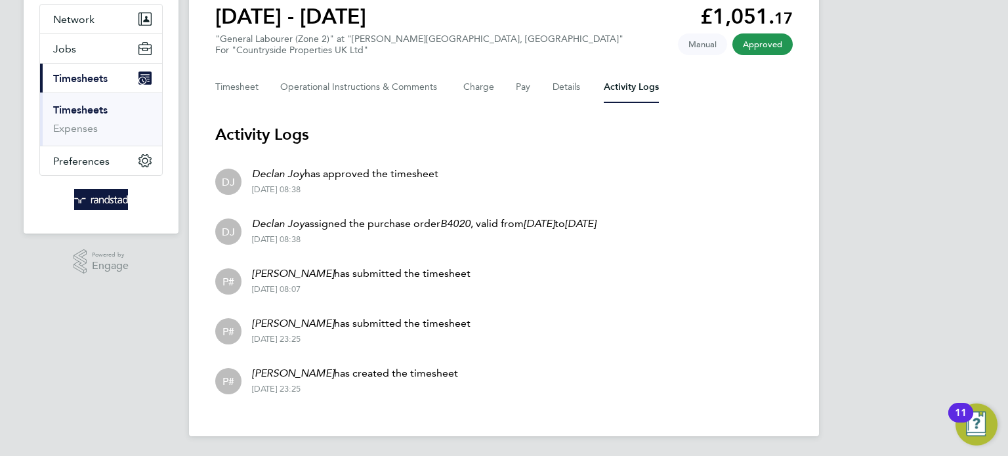
click at [77, 109] on link "Timesheets" at bounding box center [80, 110] width 54 height 12
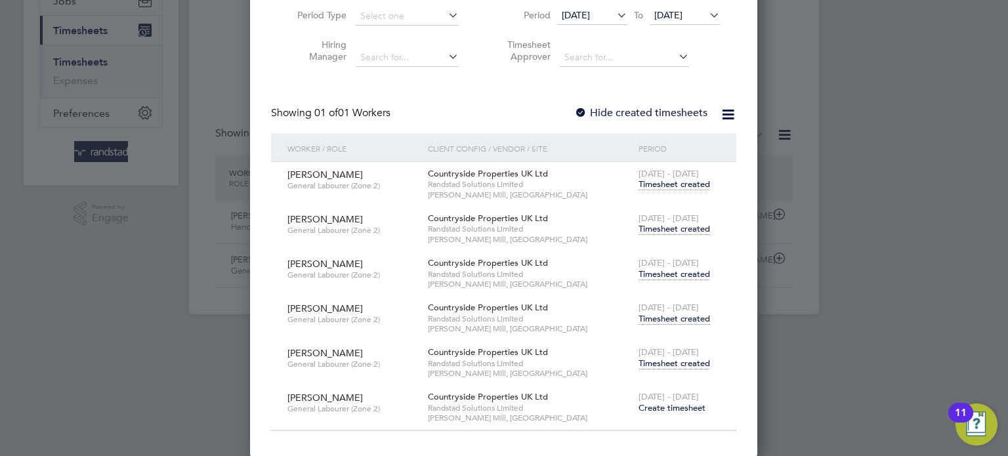
click at [664, 313] on span "Timesheet created" at bounding box center [674, 319] width 72 height 12
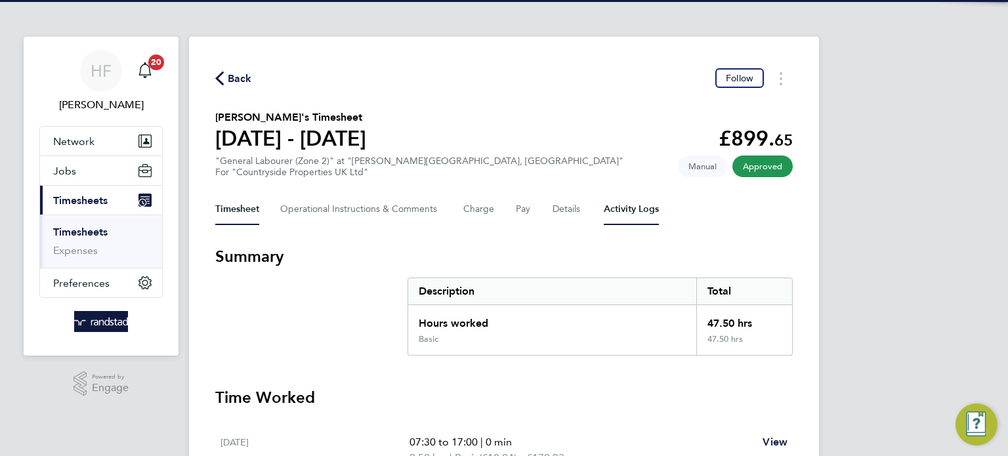
click at [642, 206] on Logs-tab "Activity Logs" at bounding box center [631, 209] width 55 height 31
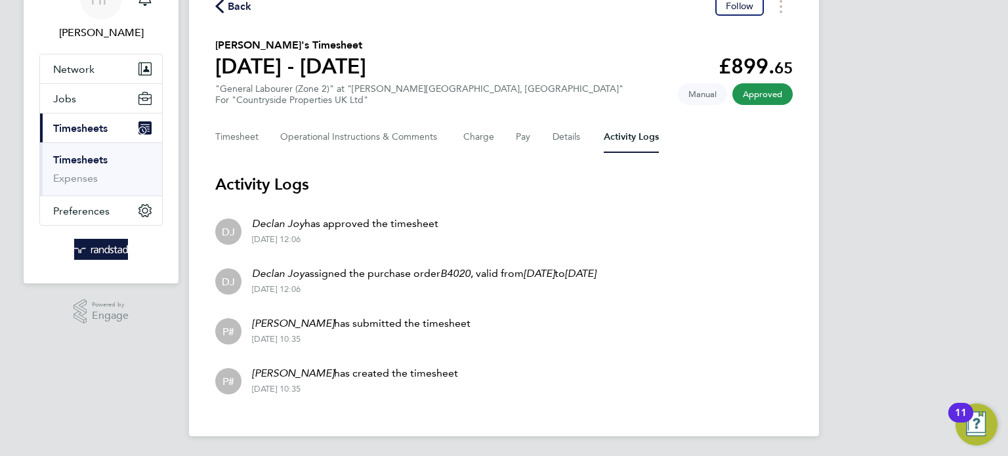
click at [79, 159] on link "Timesheets" at bounding box center [80, 160] width 54 height 12
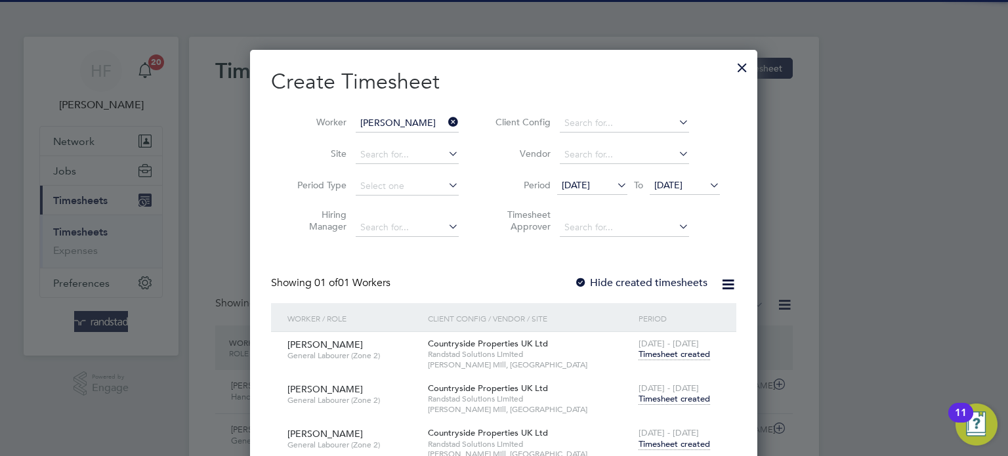
click at [598, 194] on span "21 Jul 2025" at bounding box center [592, 186] width 70 height 18
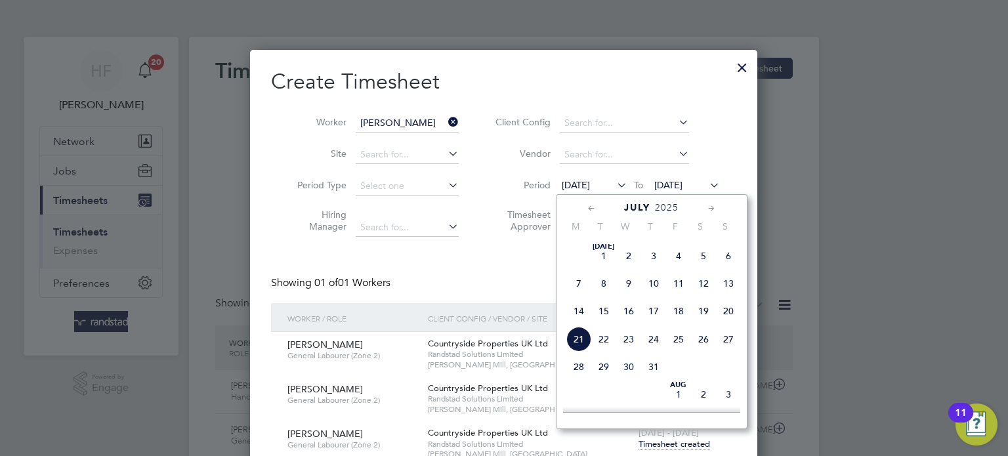
click at [583, 296] on span "7" at bounding box center [578, 283] width 25 height 25
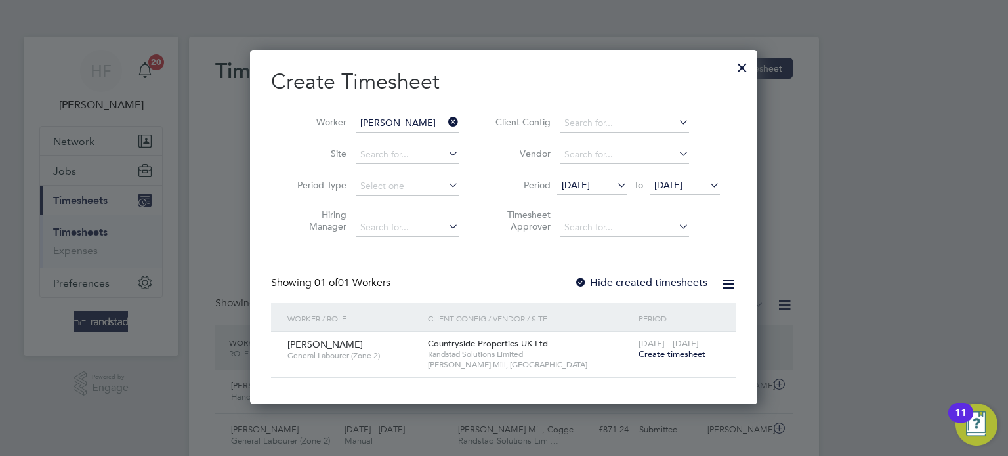
click at [659, 276] on label "Hide created timesheets" at bounding box center [640, 282] width 133 height 13
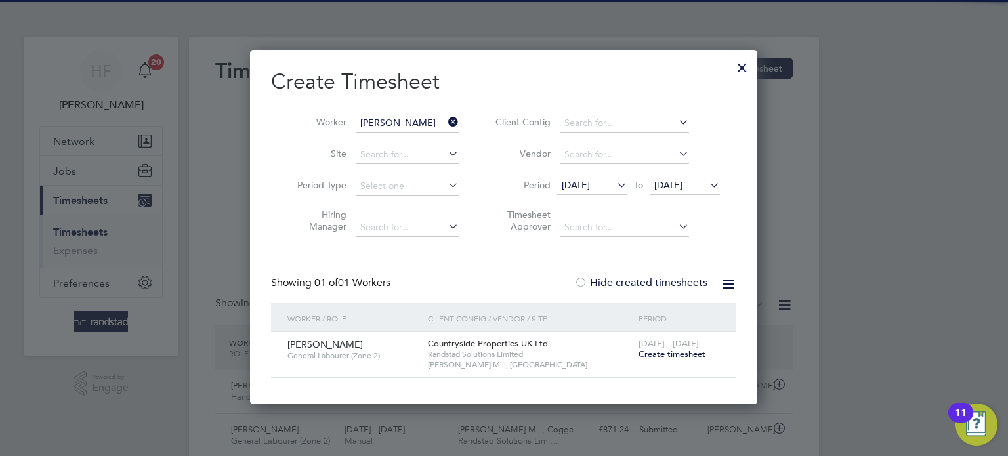
click at [663, 282] on label "Hide created timesheets" at bounding box center [640, 282] width 133 height 13
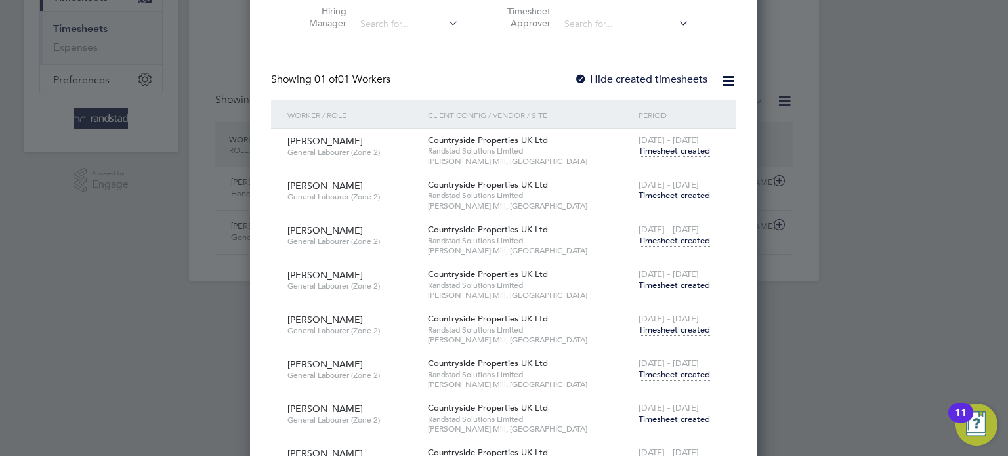
click at [676, 142] on span "7 - 13 Jul 2025" at bounding box center [668, 140] width 60 height 11
click at [674, 149] on span "Timesheet created" at bounding box center [674, 151] width 72 height 12
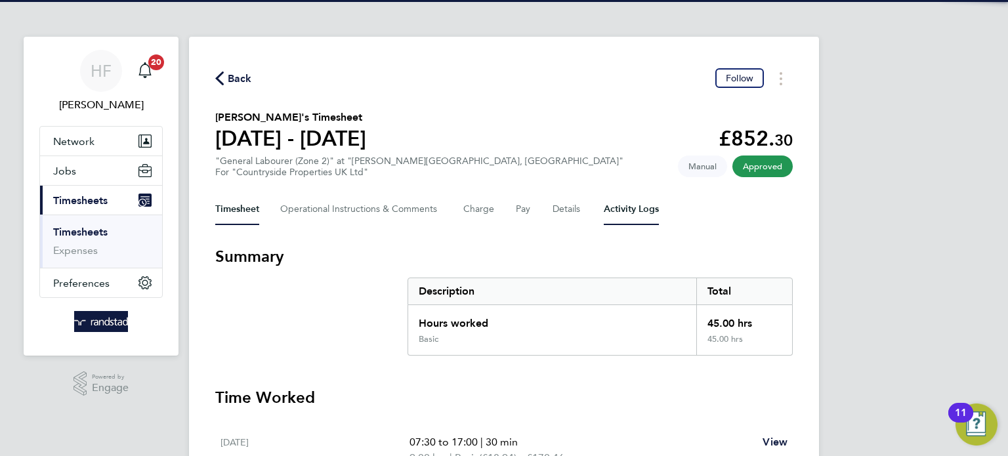
click at [609, 207] on Logs-tab "Activity Logs" at bounding box center [631, 209] width 55 height 31
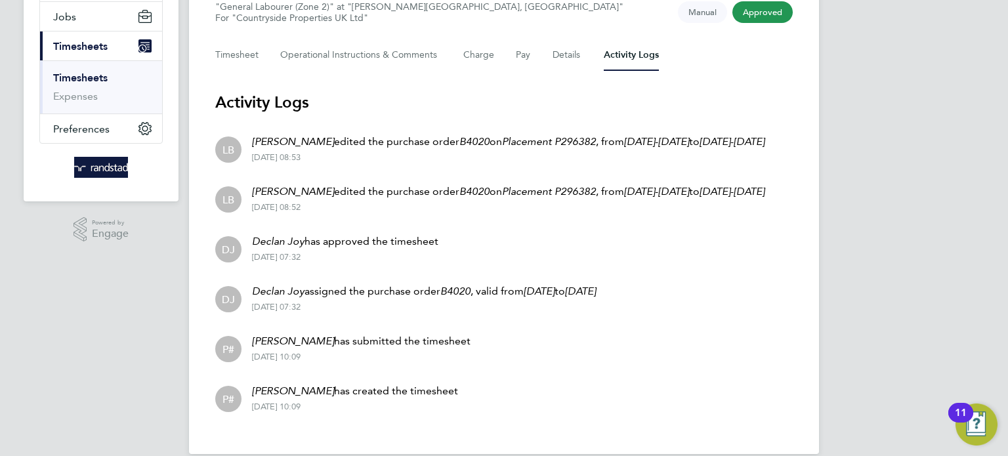
click at [85, 74] on link "Timesheets" at bounding box center [80, 78] width 54 height 12
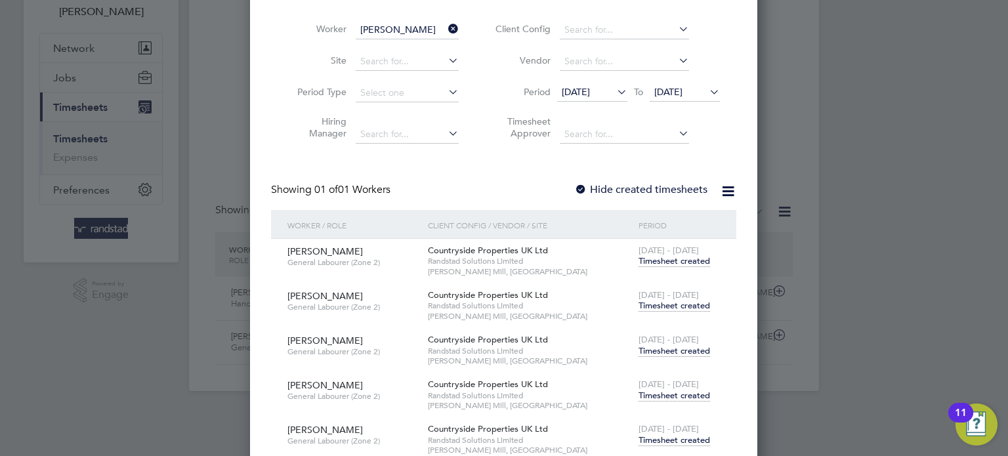
click at [674, 304] on span "Timesheet created" at bounding box center [674, 306] width 72 height 12
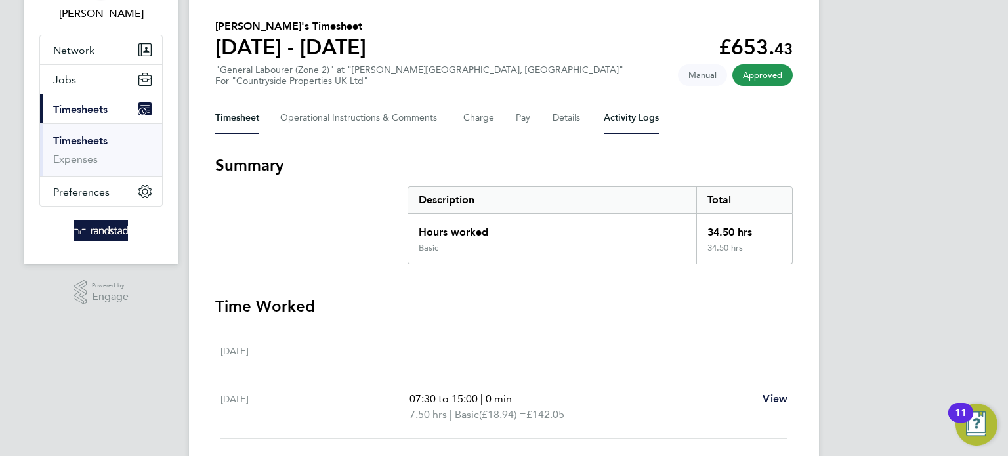
click at [629, 123] on Logs-tab "Activity Logs" at bounding box center [631, 117] width 55 height 31
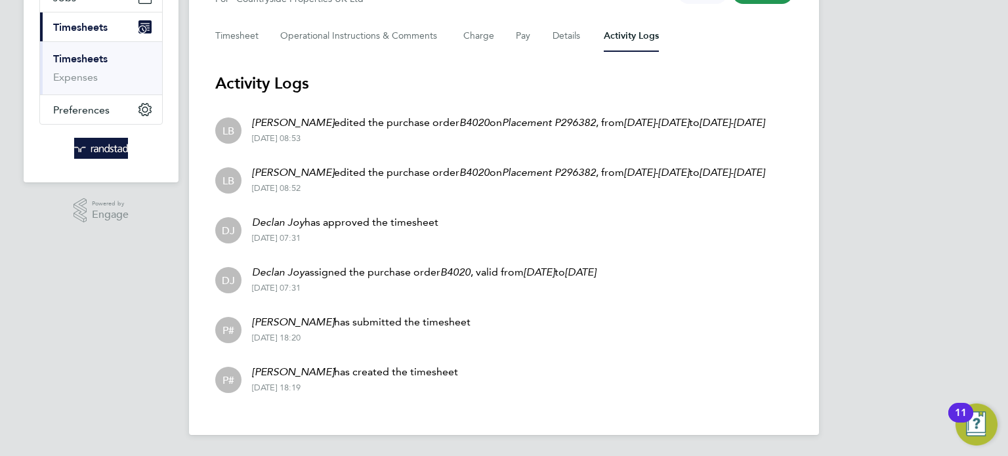
click at [92, 52] on link "Timesheets" at bounding box center [80, 58] width 54 height 12
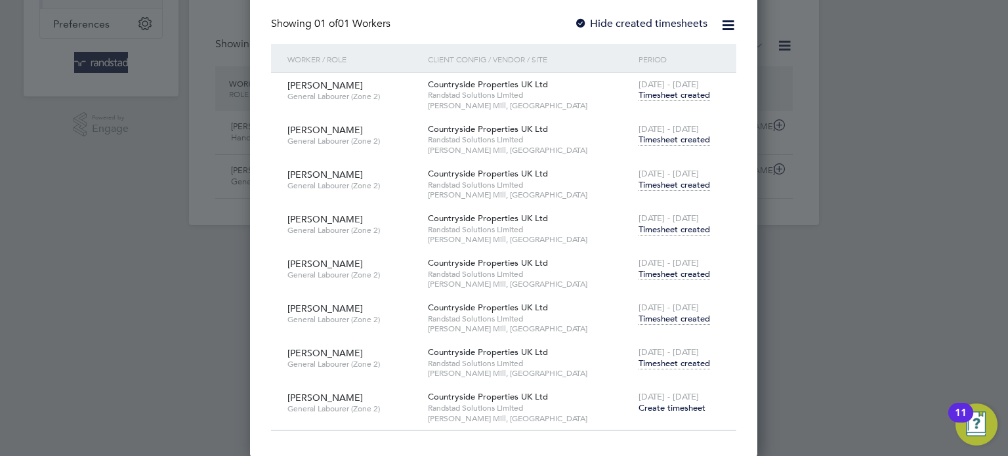
click at [656, 183] on span "Timesheet created" at bounding box center [674, 185] width 72 height 12
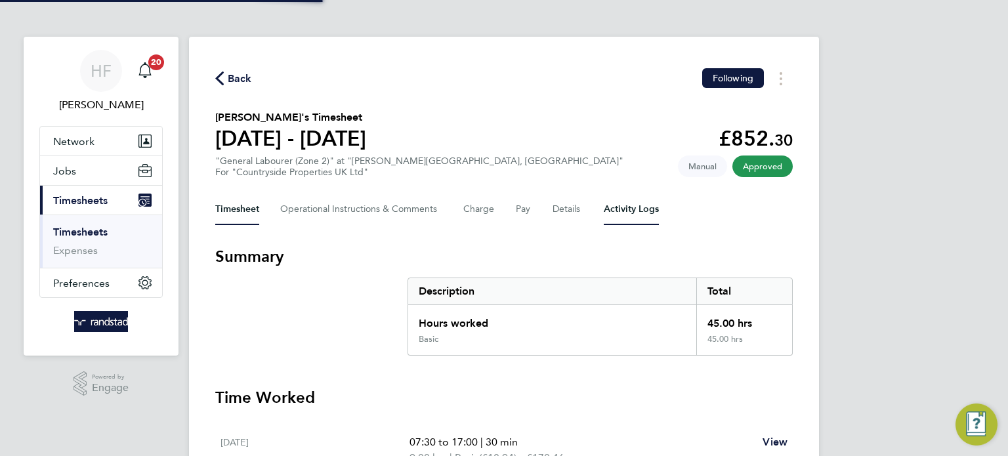
click at [633, 217] on Logs-tab "Activity Logs" at bounding box center [631, 209] width 55 height 31
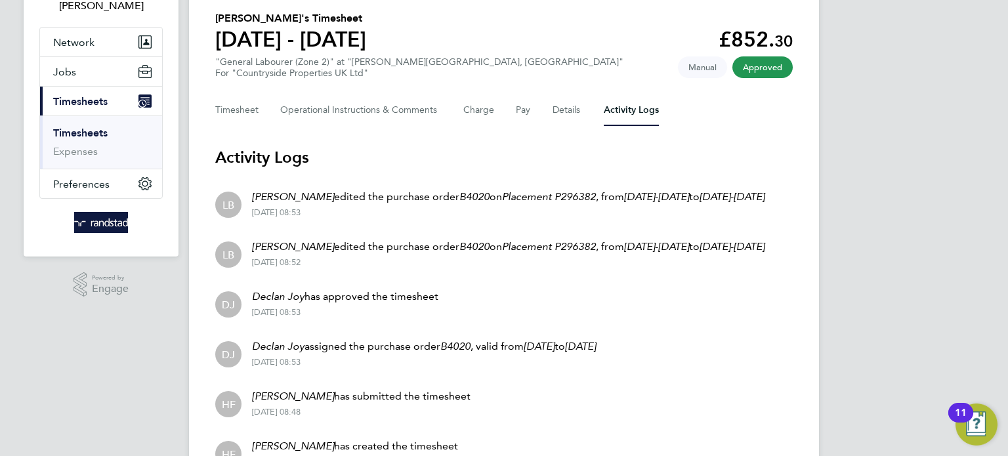
click at [85, 129] on link "Timesheets" at bounding box center [80, 133] width 54 height 12
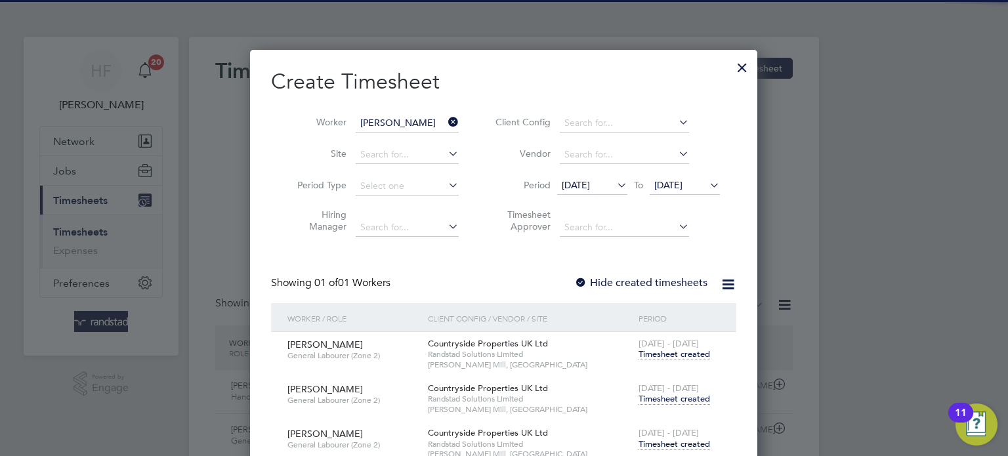
click at [590, 186] on span "07 Jul 2025" at bounding box center [576, 185] width 28 height 12
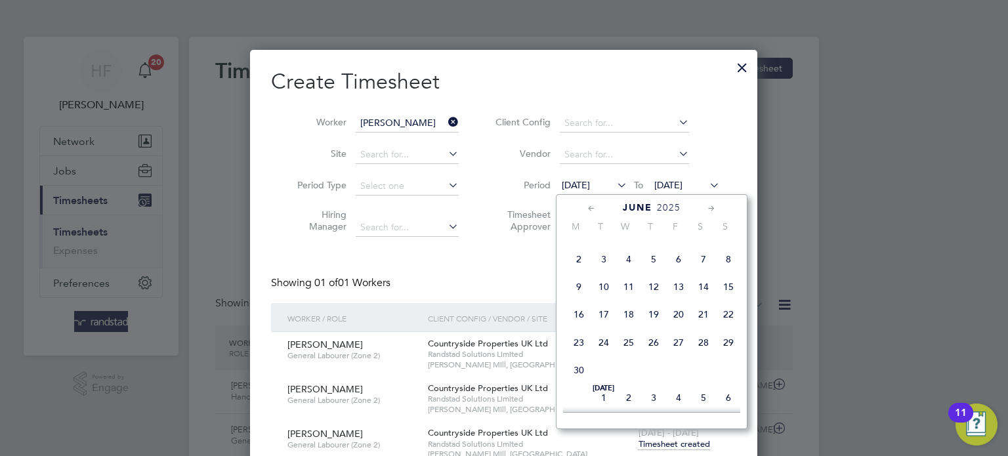
click at [579, 299] on span "9" at bounding box center [578, 286] width 25 height 25
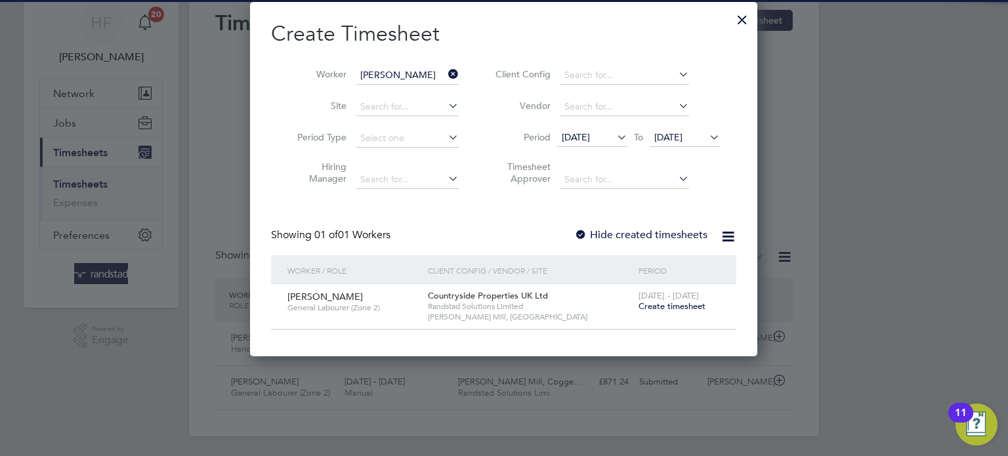
click at [669, 230] on label "Hide created timesheets" at bounding box center [640, 234] width 133 height 13
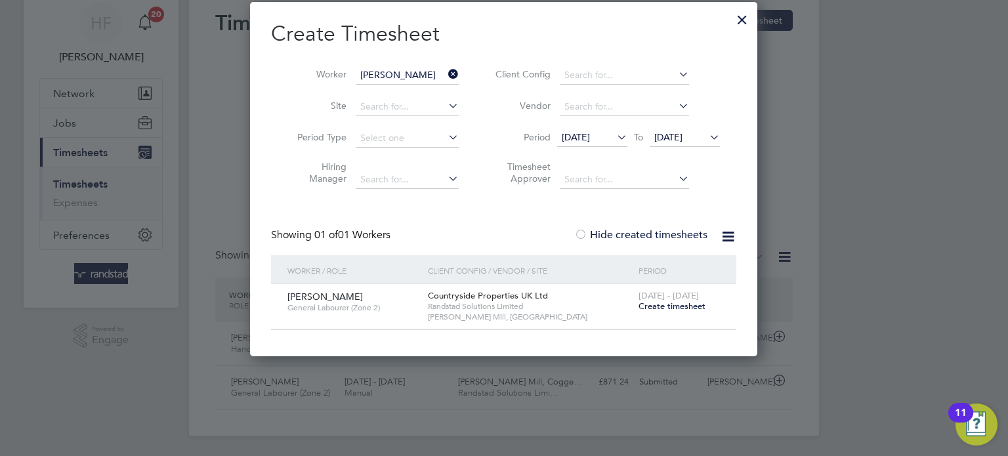
click at [670, 231] on label "Hide created timesheets" at bounding box center [640, 234] width 133 height 13
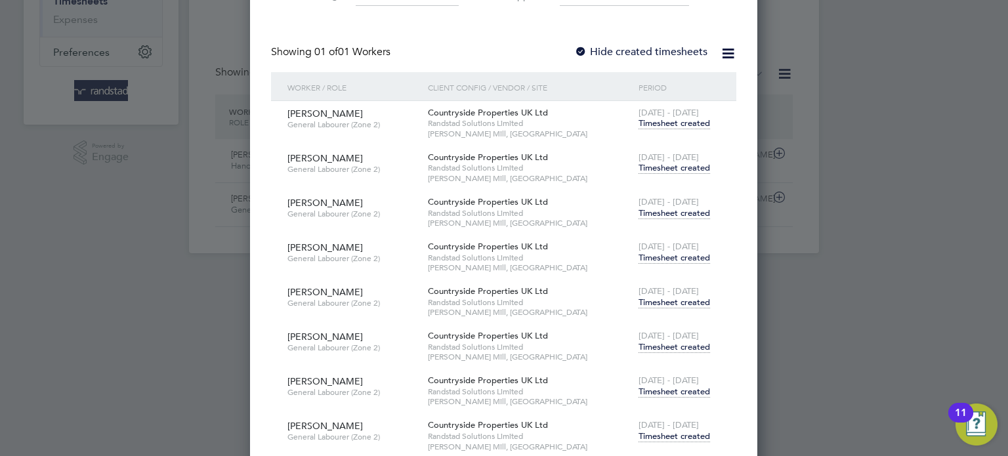
click at [665, 124] on span "Timesheet created" at bounding box center [674, 123] width 72 height 12
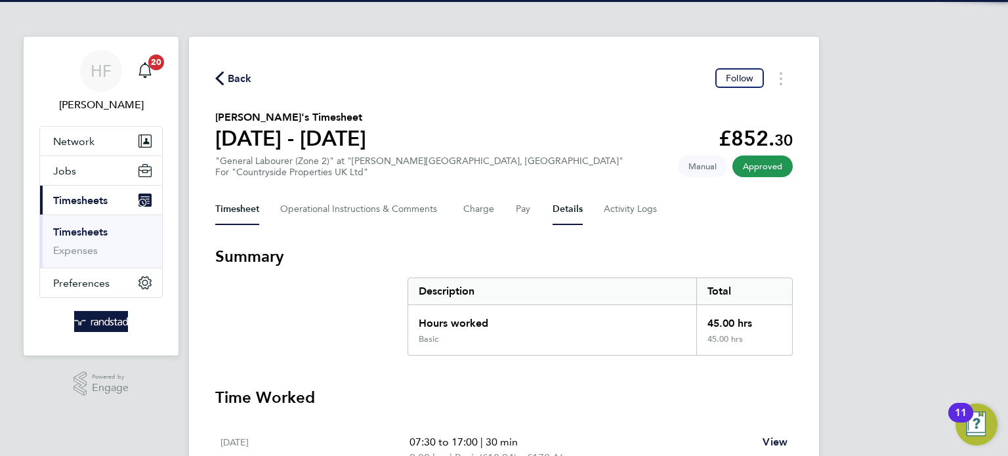
click at [579, 214] on button "Details" at bounding box center [567, 209] width 30 height 31
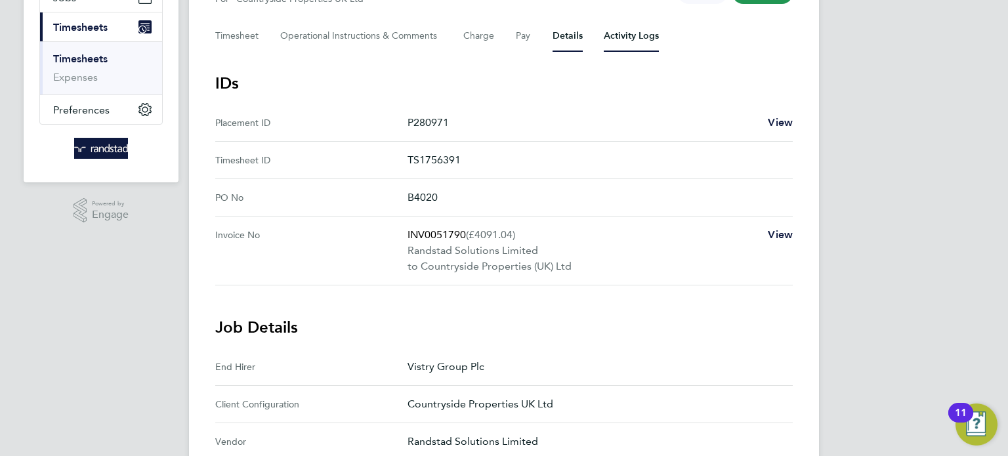
click at [630, 43] on Logs-tab "Activity Logs" at bounding box center [631, 35] width 55 height 31
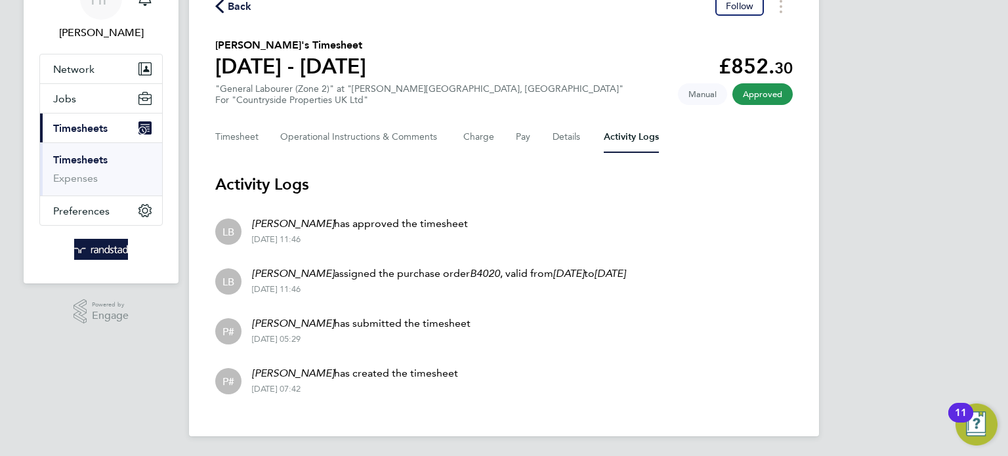
click at [88, 161] on link "Timesheets" at bounding box center [80, 160] width 54 height 12
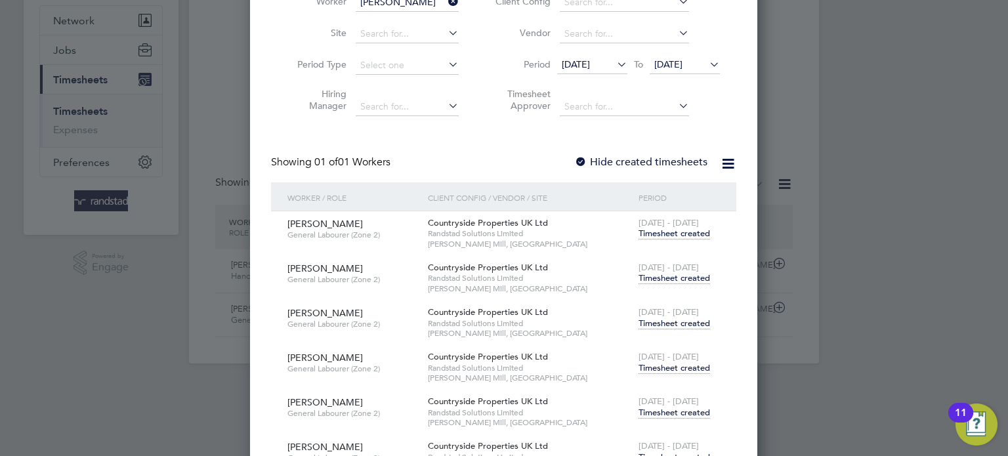
click at [667, 270] on span "16 - 22 Jun 2025" at bounding box center [668, 267] width 60 height 11
click at [667, 273] on span "Timesheet created" at bounding box center [674, 278] width 72 height 12
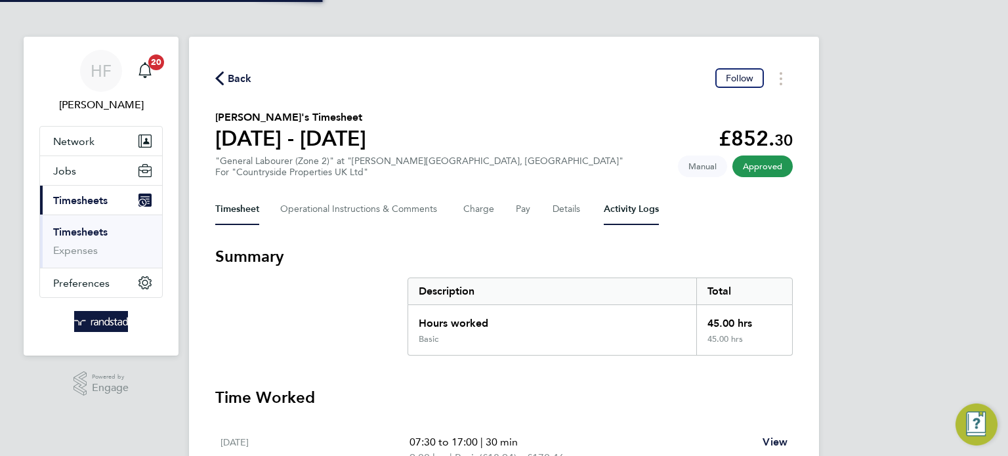
click at [647, 209] on Logs-tab "Activity Logs" at bounding box center [631, 209] width 55 height 31
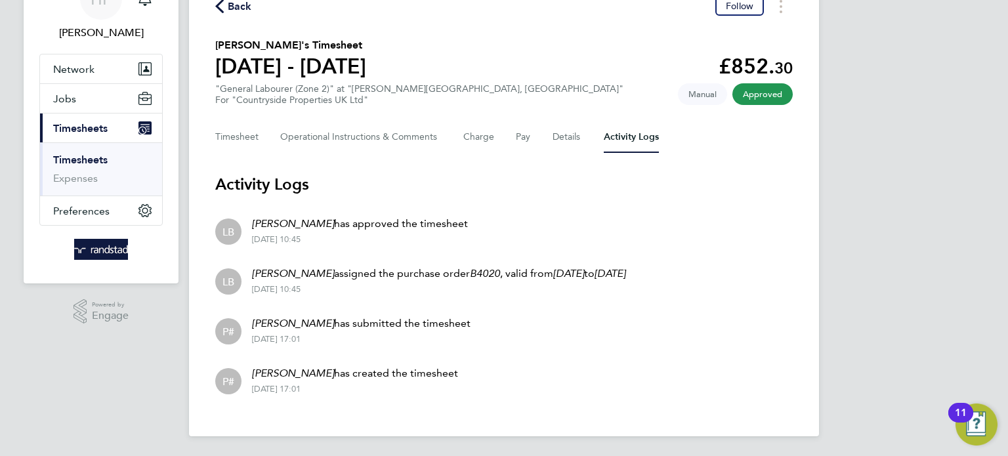
drag, startPoint x: 87, startPoint y: 159, endPoint x: 151, endPoint y: 165, distance: 63.9
click at [88, 159] on link "Timesheets" at bounding box center [80, 160] width 54 height 12
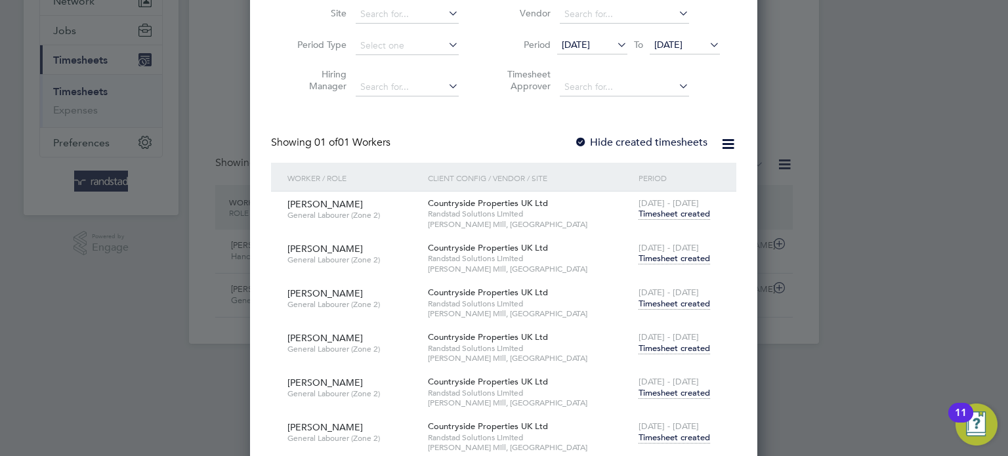
click at [668, 309] on div "23 - 29 Jun 2025 Timesheet created" at bounding box center [679, 298] width 88 height 35
click at [665, 299] on span "Timesheet created" at bounding box center [674, 304] width 72 height 12
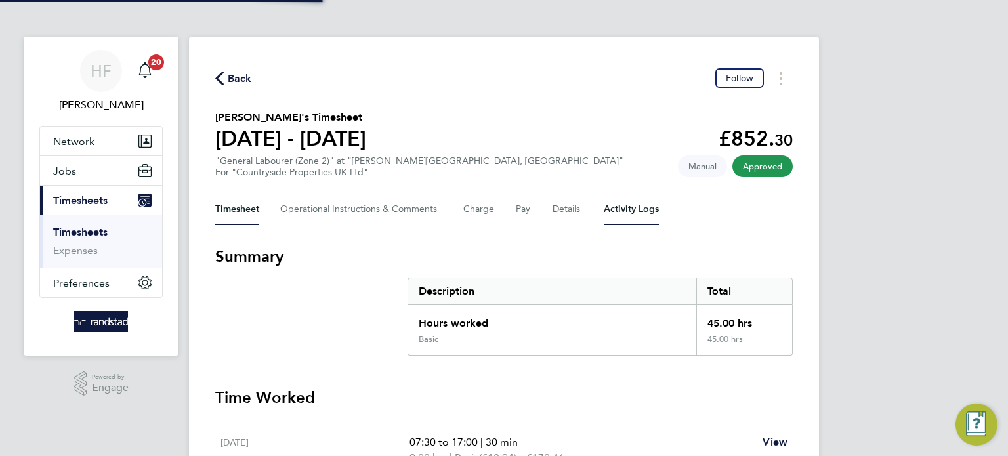
click at [640, 214] on Logs-tab "Activity Logs" at bounding box center [631, 209] width 55 height 31
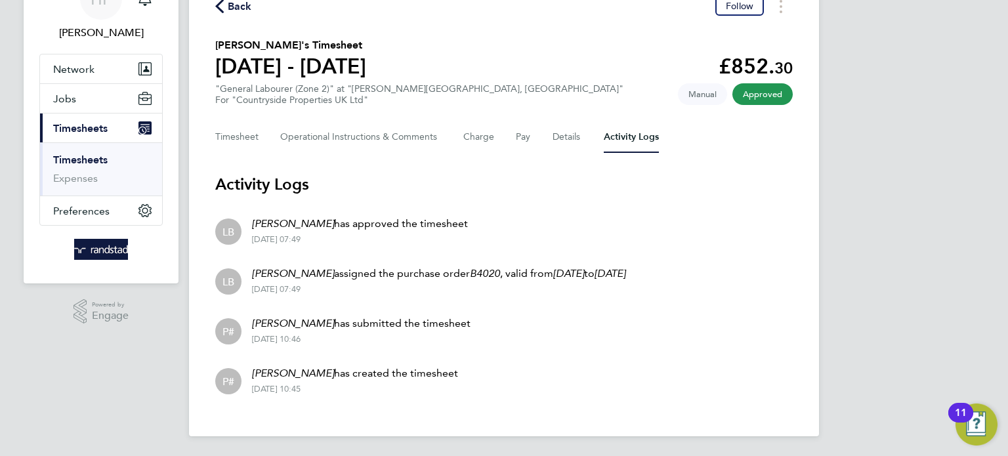
click at [96, 161] on link "Timesheets" at bounding box center [80, 160] width 54 height 12
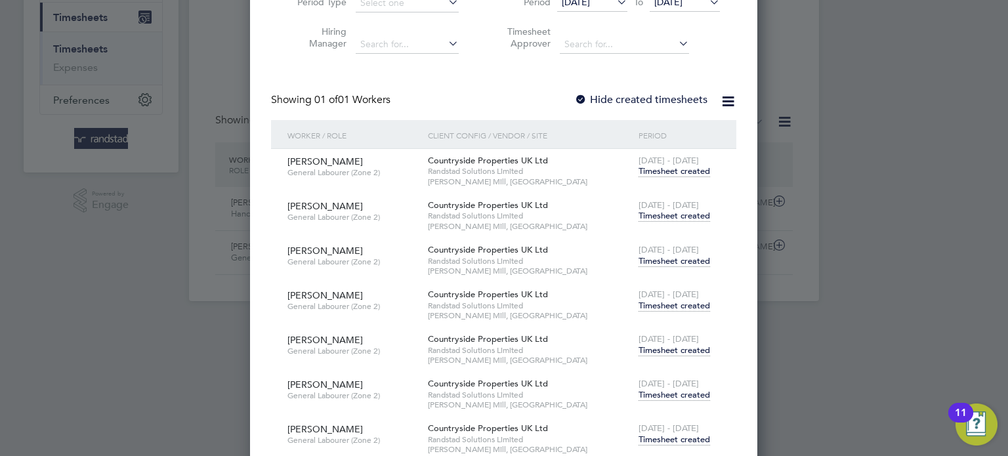
click at [676, 302] on span "Timesheet created" at bounding box center [674, 306] width 72 height 12
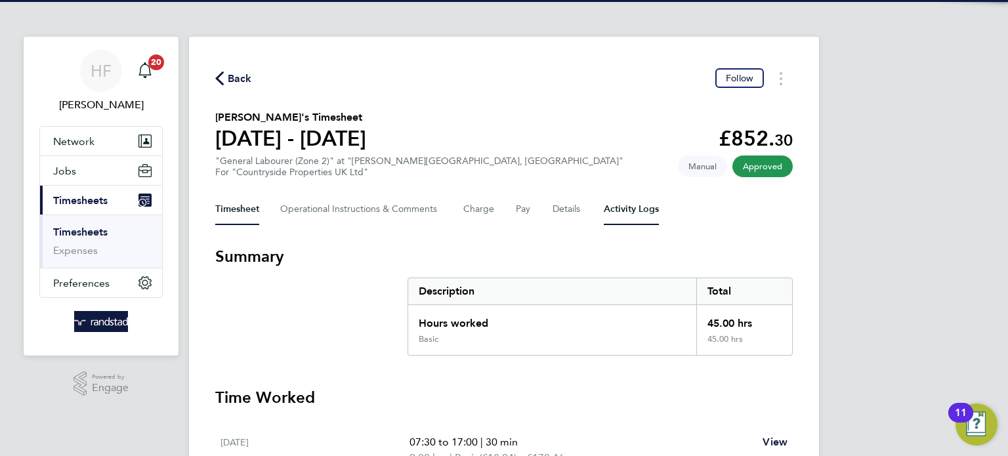
click at [616, 213] on Logs-tab "Activity Logs" at bounding box center [631, 209] width 55 height 31
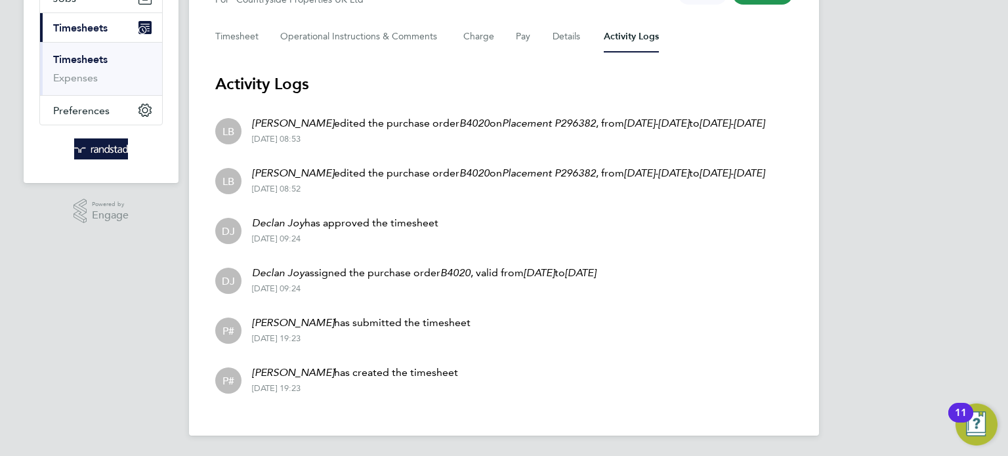
click at [65, 57] on link "Timesheets" at bounding box center [80, 59] width 54 height 12
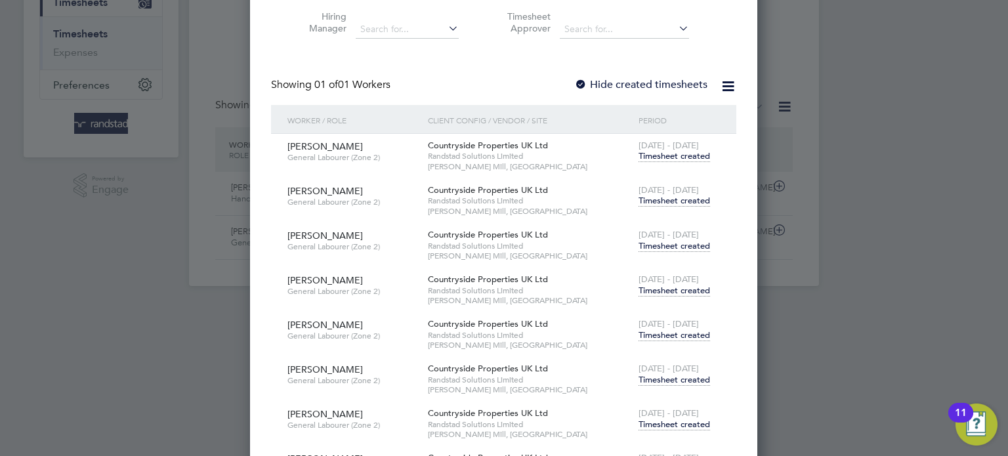
click at [692, 325] on span "7 - 13 Jul 2025" at bounding box center [668, 323] width 60 height 11
click at [690, 331] on span "Timesheet created" at bounding box center [674, 335] width 72 height 12
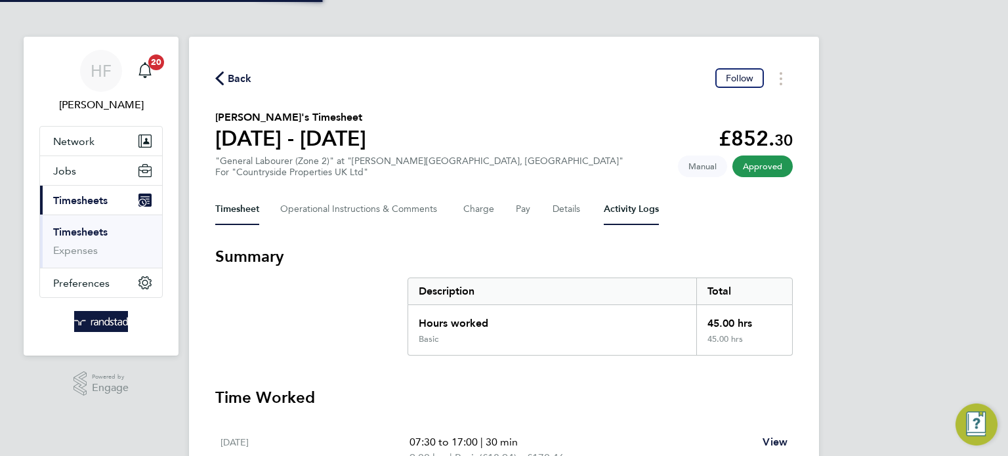
click at [647, 220] on Logs-tab "Activity Logs" at bounding box center [631, 209] width 55 height 31
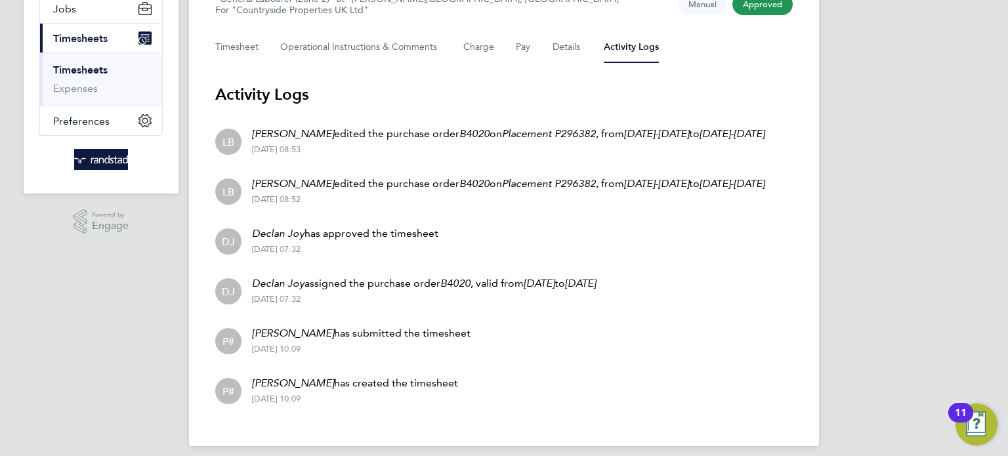
click at [75, 71] on link "Timesheets" at bounding box center [80, 70] width 54 height 12
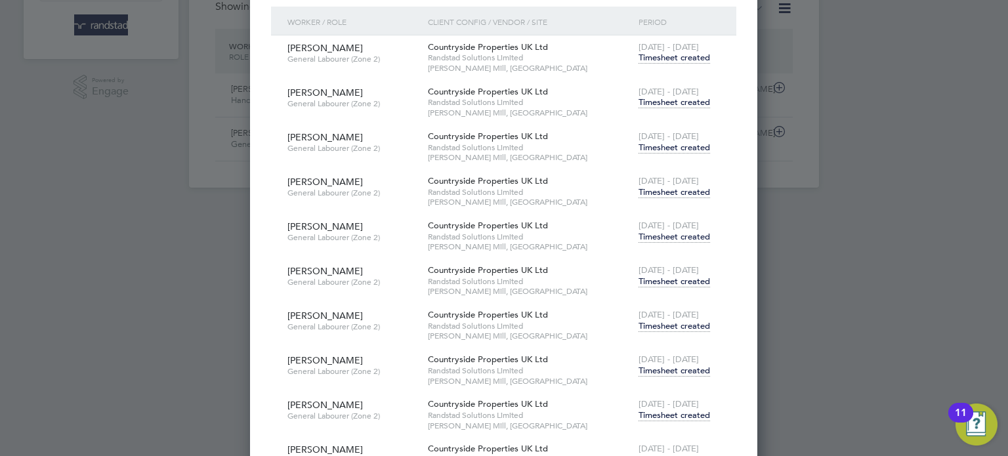
click at [694, 324] on span "Timesheet created" at bounding box center [674, 326] width 72 height 12
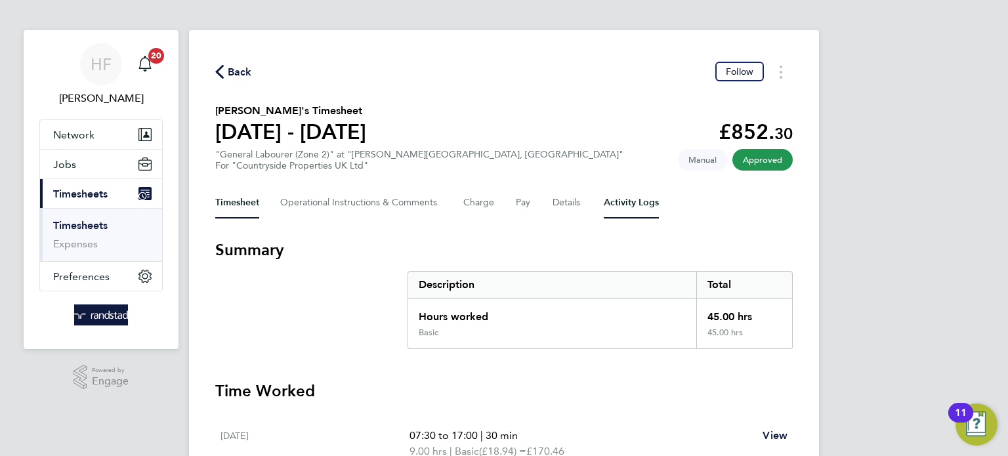
click at [634, 207] on Logs-tab "Activity Logs" at bounding box center [631, 202] width 55 height 31
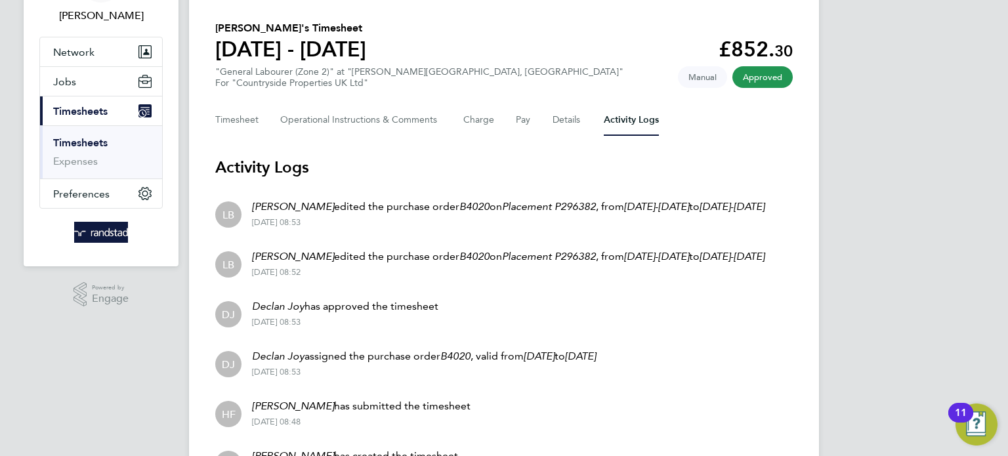
click at [81, 144] on link "Timesheets" at bounding box center [80, 142] width 54 height 12
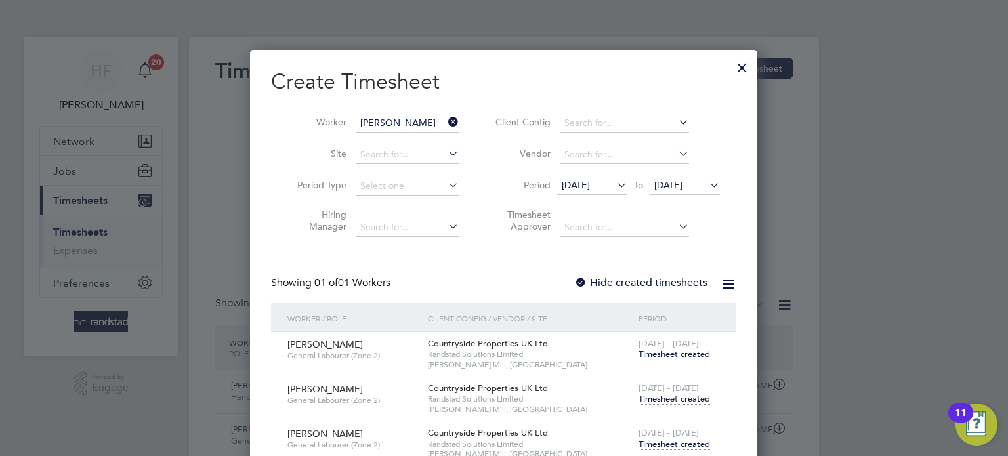
click at [589, 190] on span "[DATE]" at bounding box center [576, 185] width 28 height 12
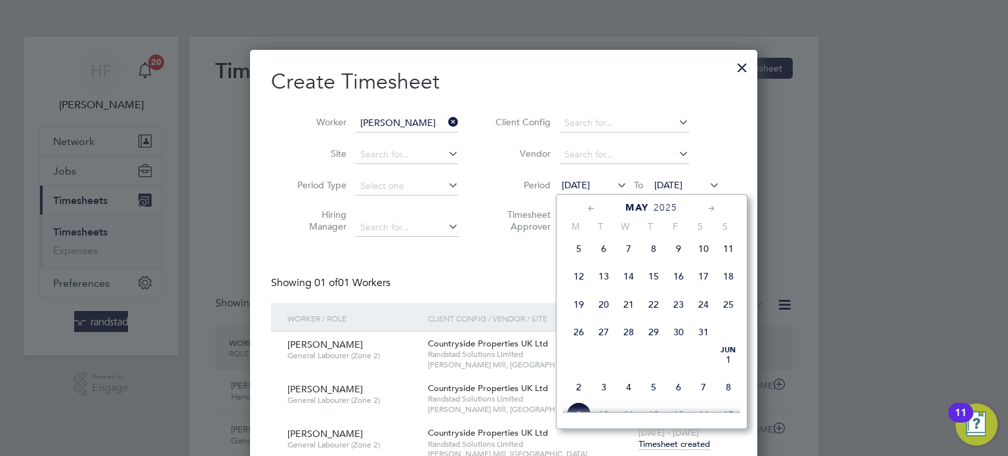
click at [579, 261] on span "5" at bounding box center [578, 248] width 25 height 25
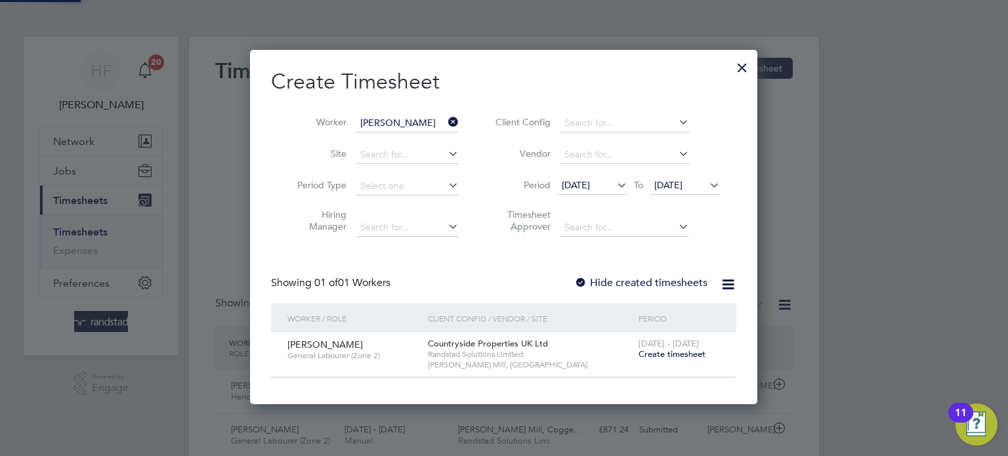
click at [660, 280] on label "Hide created timesheets" at bounding box center [640, 282] width 133 height 13
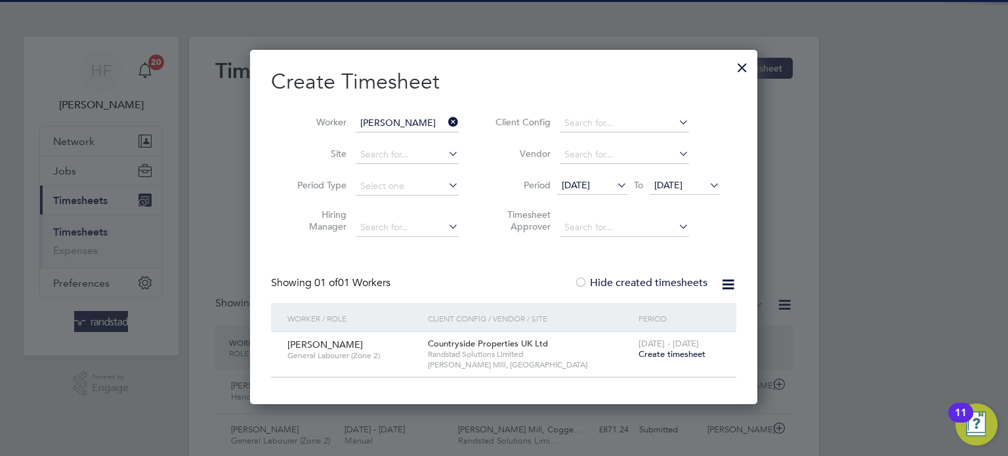
click at [669, 279] on label "Hide created timesheets" at bounding box center [640, 282] width 133 height 13
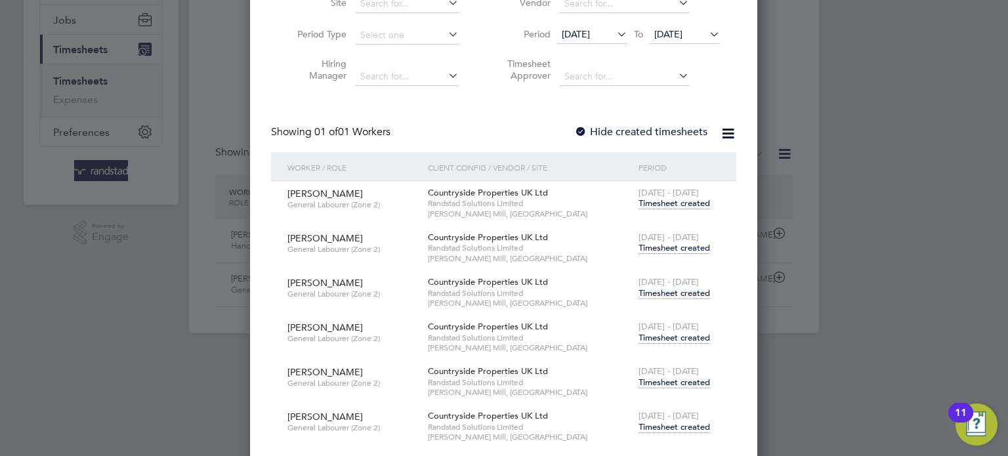
click at [669, 197] on span "Timesheet created" at bounding box center [674, 203] width 72 height 12
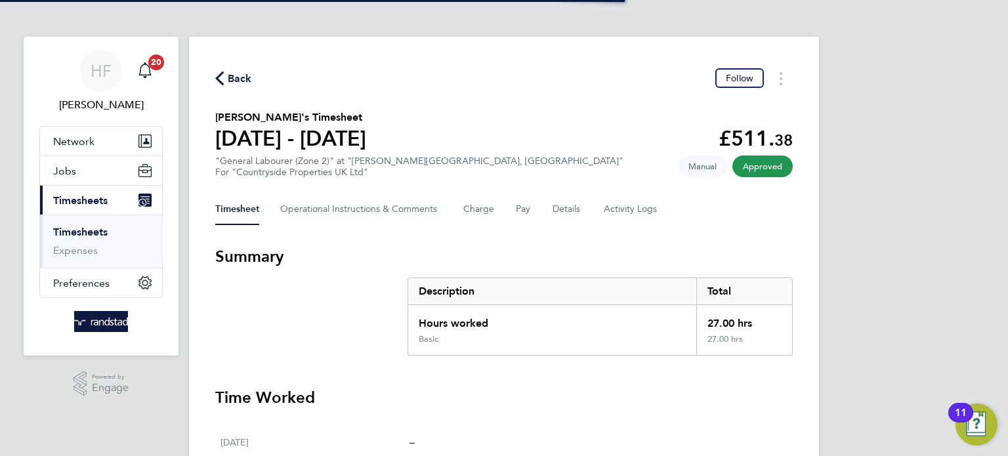
click at [661, 84] on div "Back Follow" at bounding box center [503, 78] width 577 height 20
click at [571, 220] on button "Details" at bounding box center [567, 209] width 30 height 31
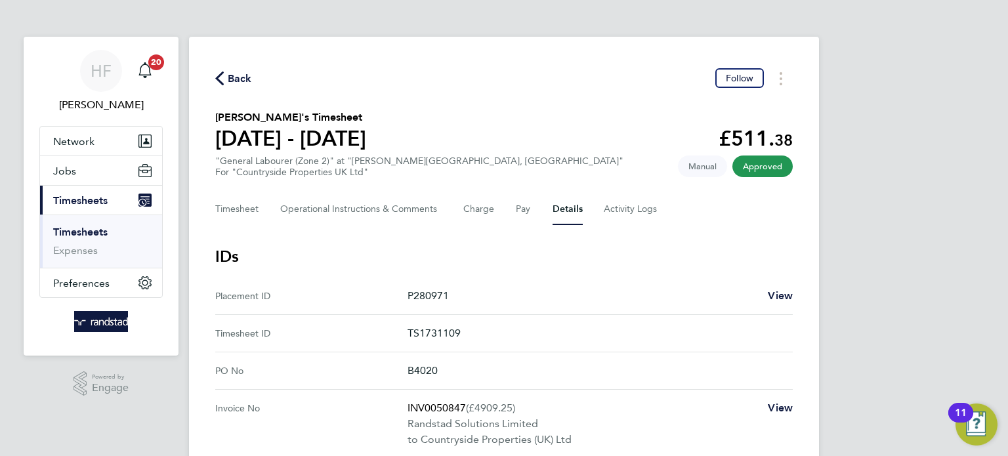
click at [641, 176] on section "James Rocks's Timesheet 05 - 11 May 2025 £511. 38 "General Labourer (Zone 2)" a…" at bounding box center [503, 144] width 577 height 68
click at [644, 211] on Logs-tab "Activity Logs" at bounding box center [631, 209] width 55 height 31
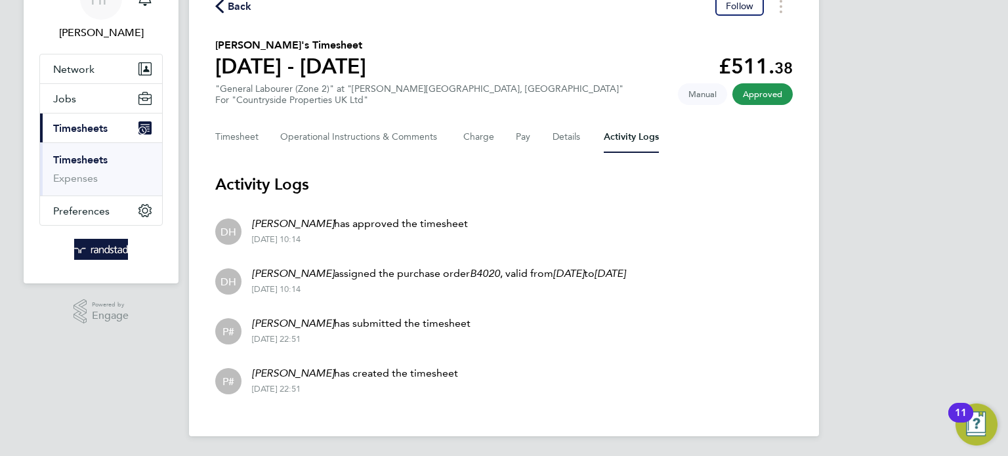
click at [81, 160] on link "Timesheets" at bounding box center [80, 160] width 54 height 12
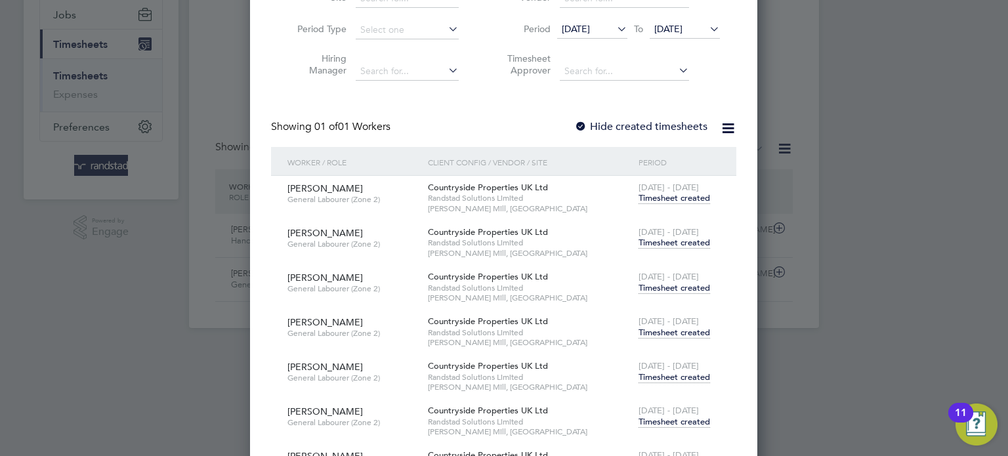
click at [656, 241] on span "Timesheet created" at bounding box center [674, 243] width 72 height 12
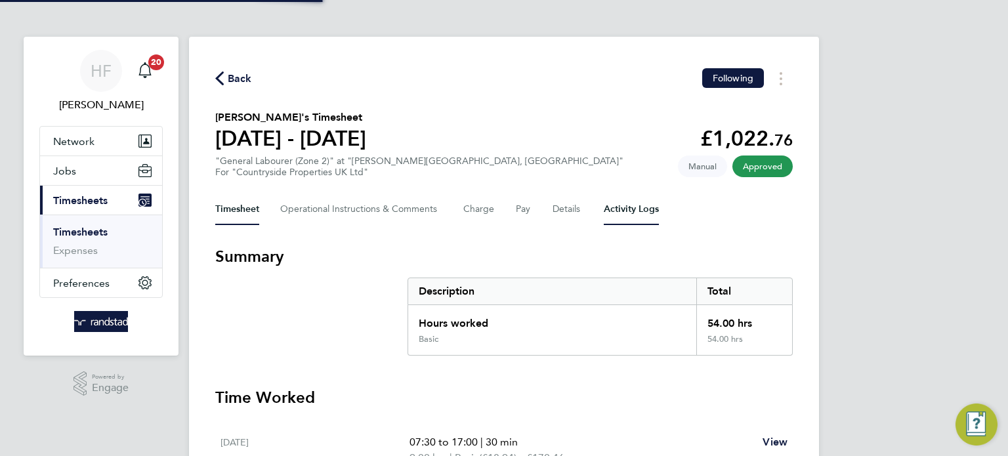
click at [637, 216] on Logs-tab "Activity Logs" at bounding box center [631, 209] width 55 height 31
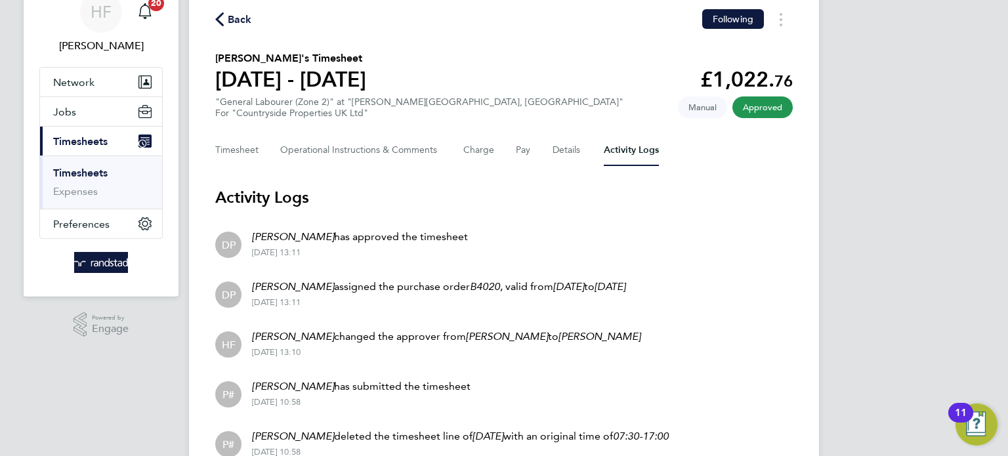
click at [85, 142] on span "Timesheets" at bounding box center [80, 141] width 54 height 12
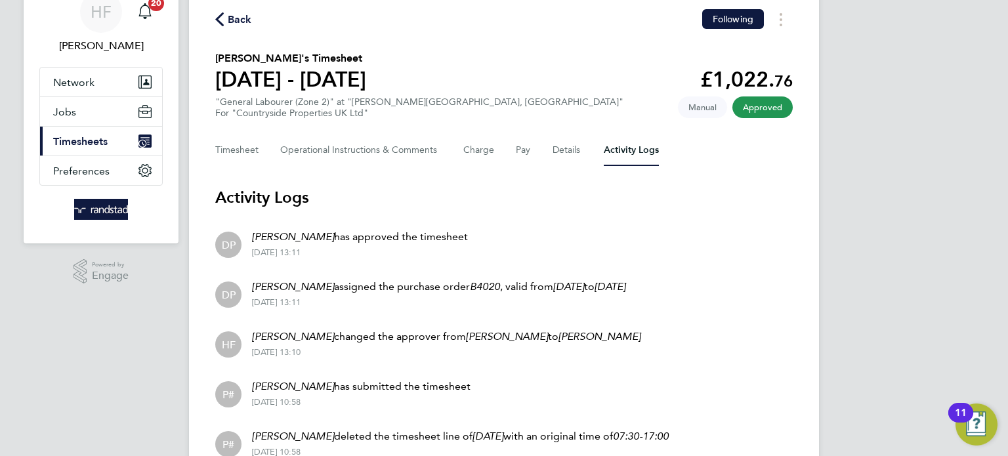
click at [65, 146] on span "Timesheets" at bounding box center [80, 141] width 54 height 12
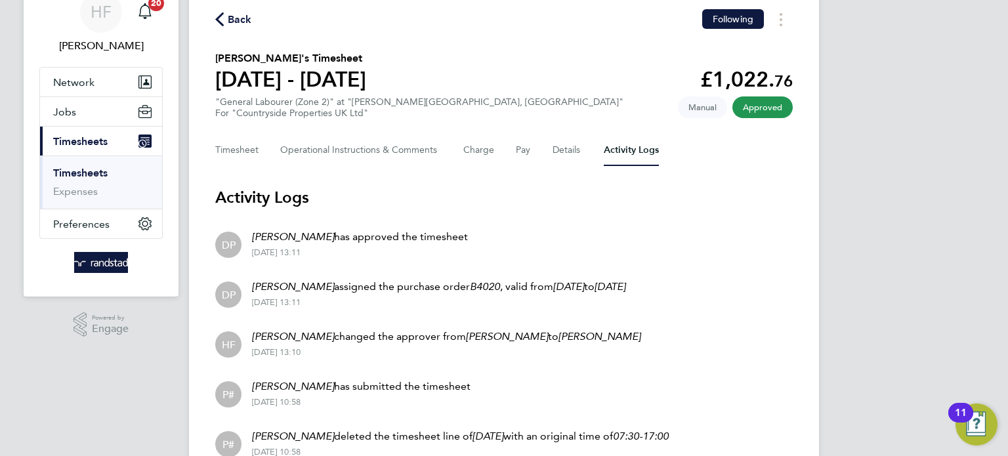
click at [92, 170] on link "Timesheets" at bounding box center [80, 173] width 54 height 12
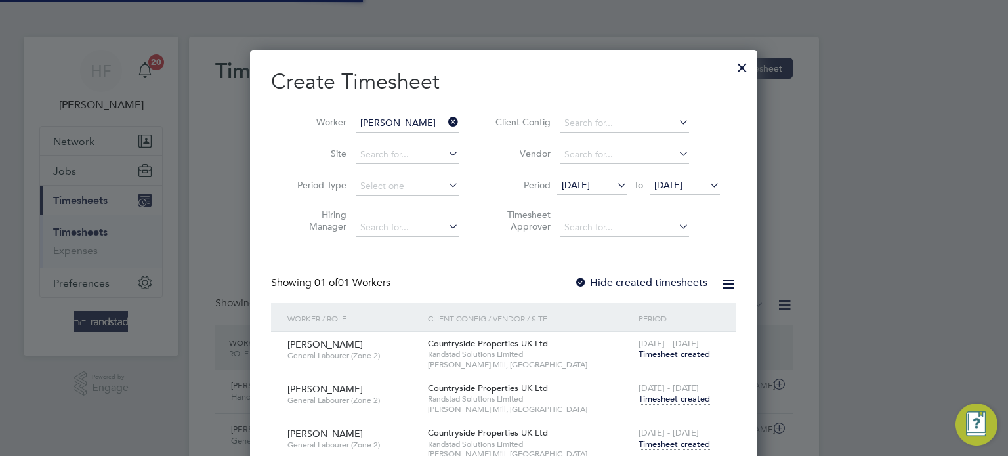
scroll to position [6, 7]
click at [741, 68] on div at bounding box center [742, 64] width 24 height 24
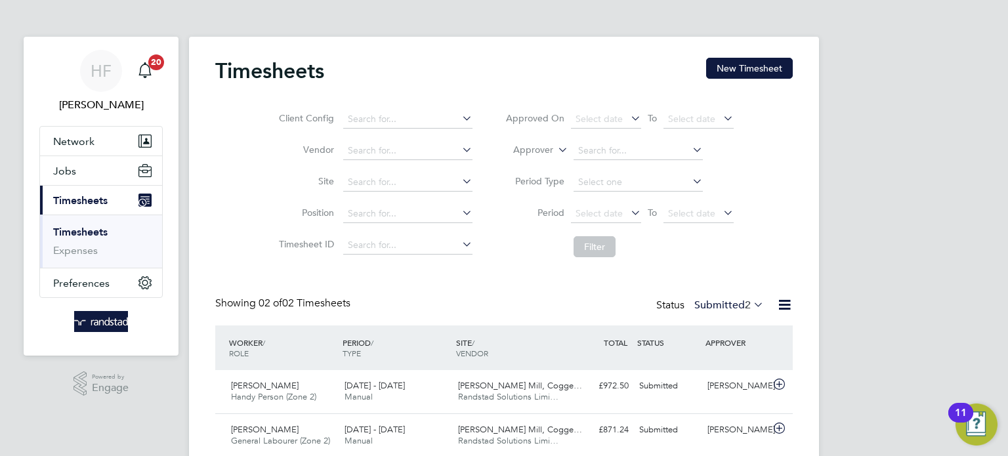
click at [818, 228] on div "Timesheets New Timesheet Client Config Vendor Site Position Timesheet ID Approv…" at bounding box center [504, 260] width 630 height 447
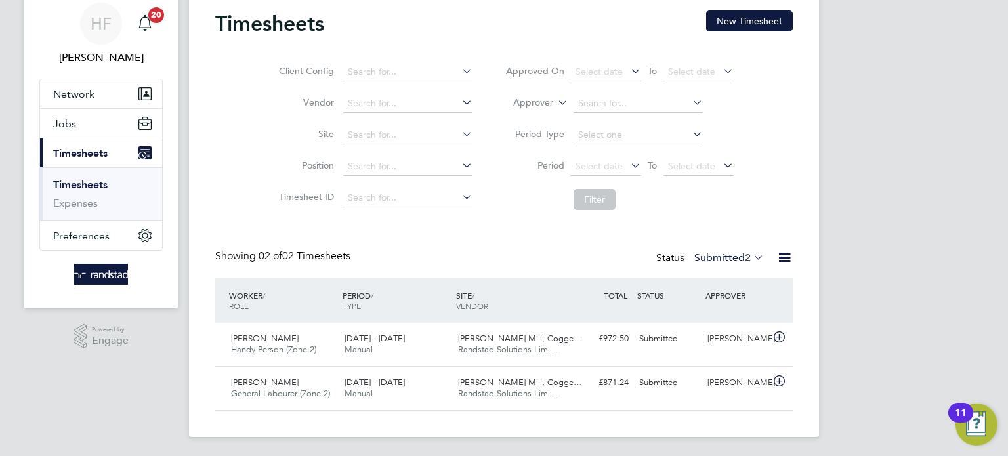
scroll to position [48, 0]
click at [718, 25] on button "New Timesheet" at bounding box center [749, 20] width 87 height 21
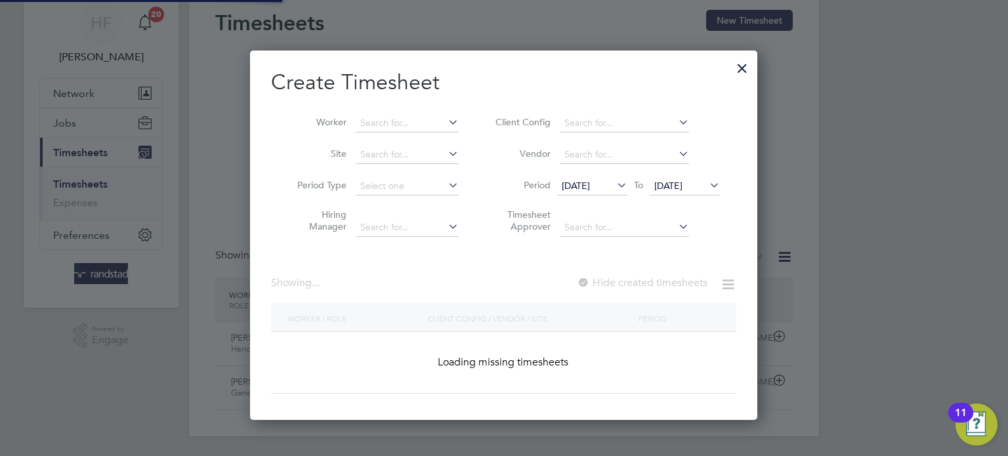
scroll to position [369, 508]
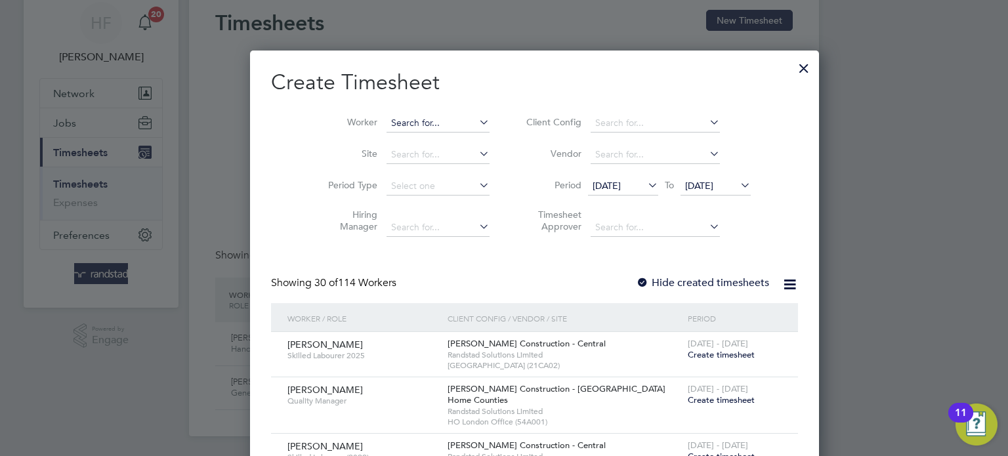
click at [386, 114] on input at bounding box center [437, 123] width 103 height 18
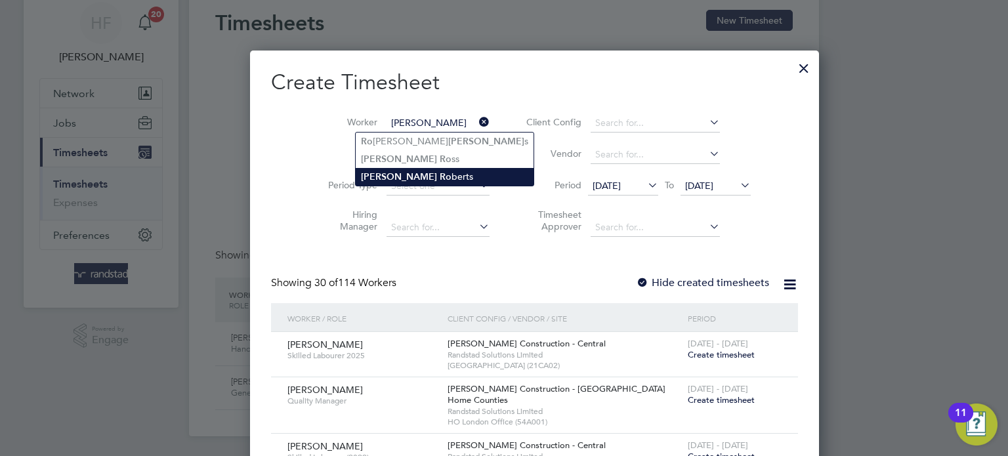
click at [411, 173] on li "Adam Ro berts" at bounding box center [445, 177] width 178 height 18
type input "[PERSON_NAME]"
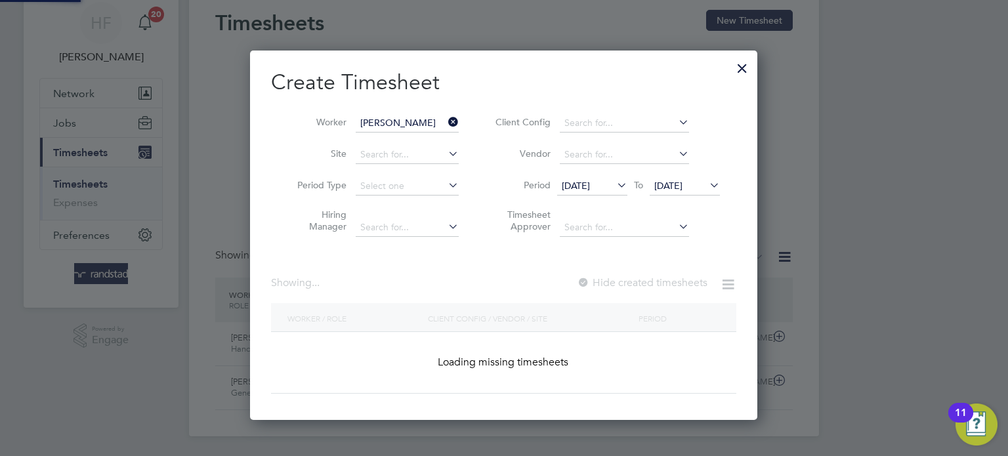
scroll to position [369, 508]
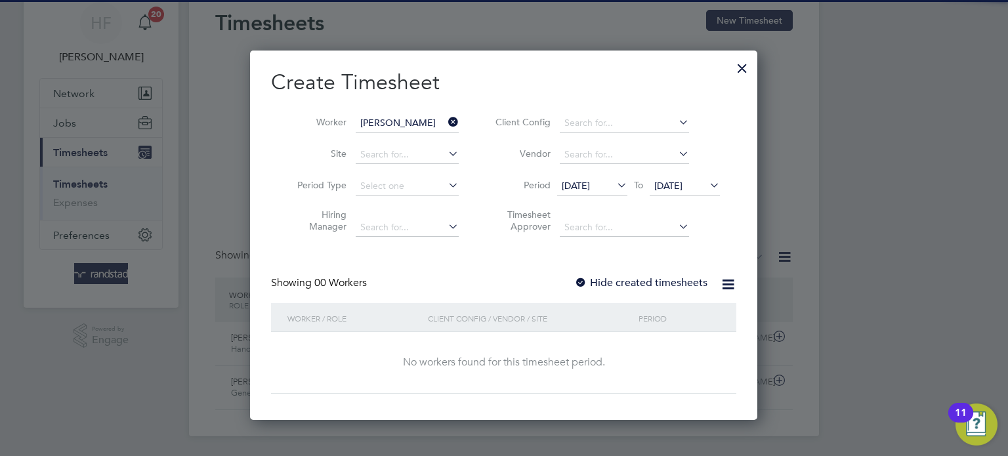
click at [682, 182] on span "[DATE]" at bounding box center [668, 186] width 28 height 12
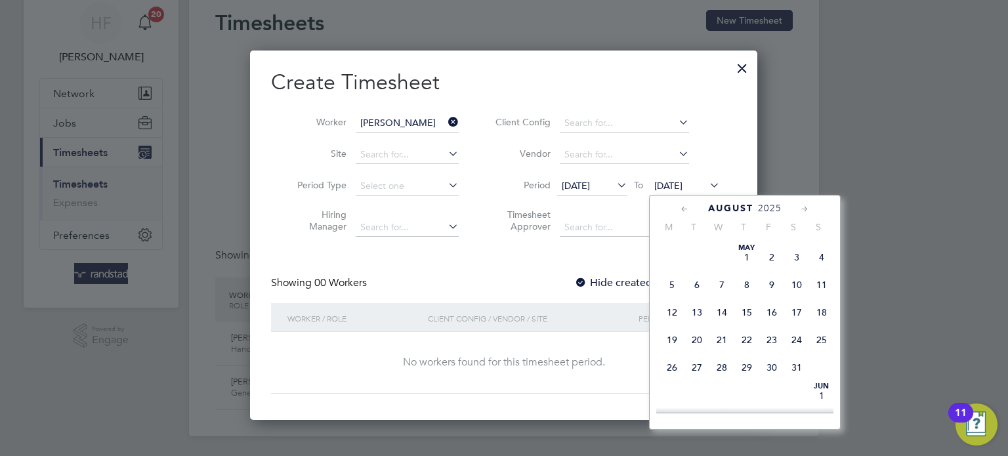
scroll to position [495, 0]
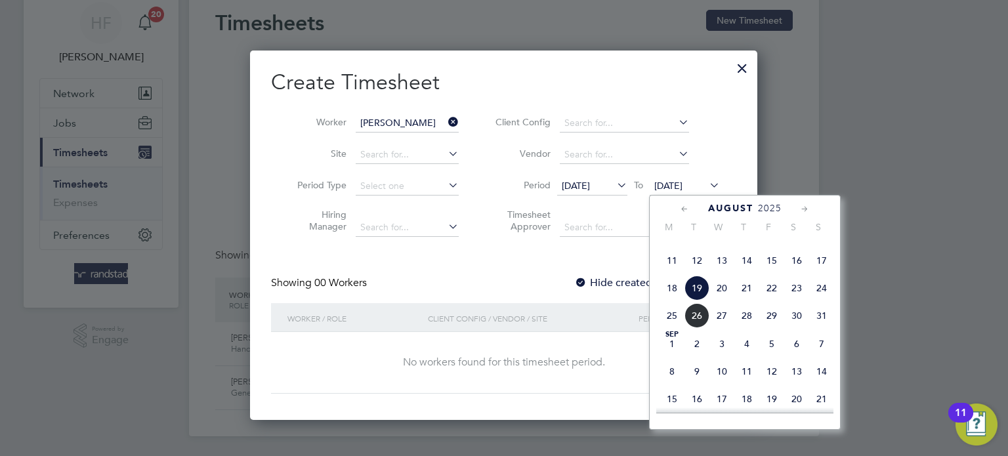
click at [820, 301] on span "24" at bounding box center [821, 288] width 25 height 25
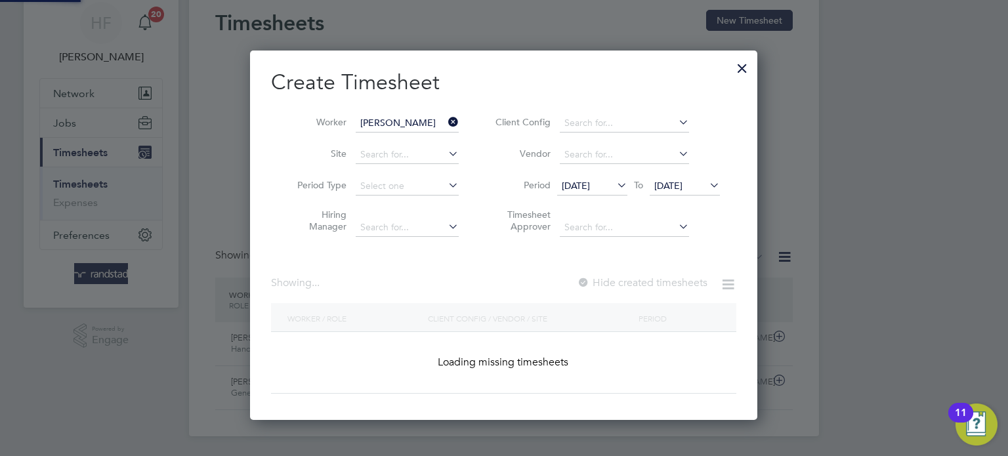
scroll to position [369, 508]
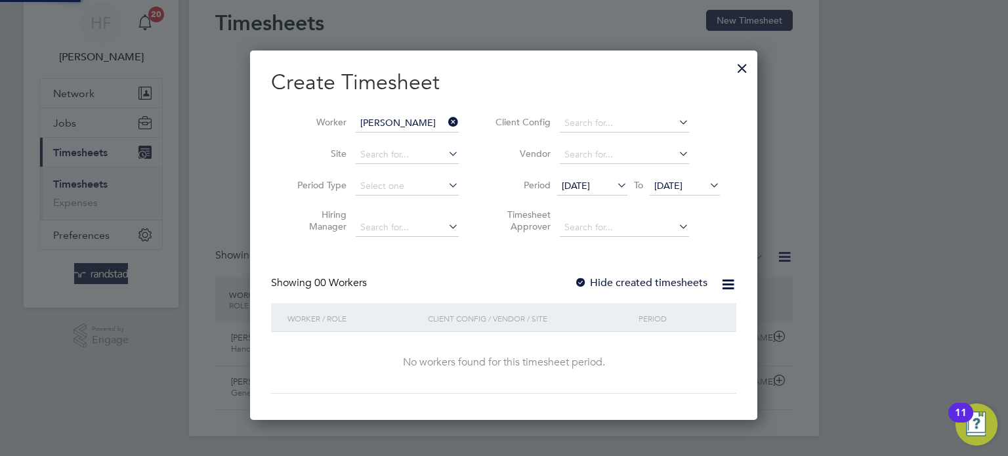
click at [610, 278] on label "Hide created timesheets" at bounding box center [640, 282] width 133 height 13
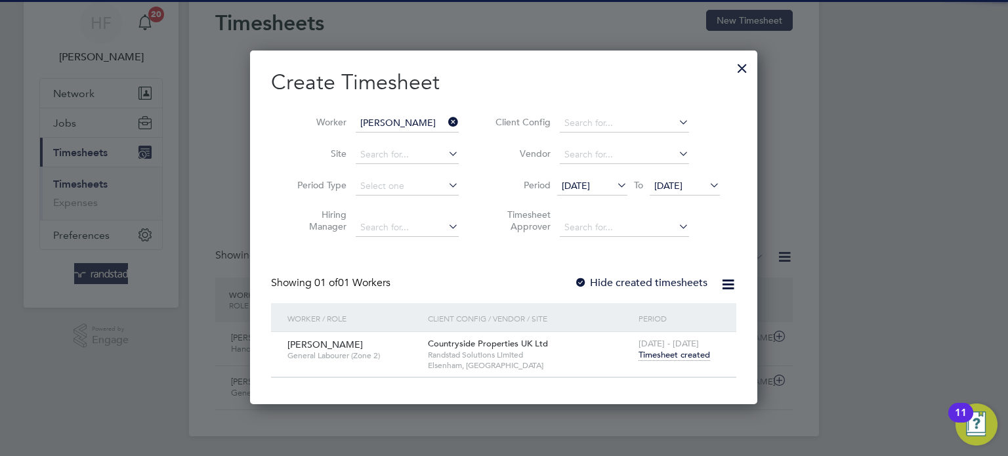
click at [671, 353] on span "Timesheet created" at bounding box center [674, 355] width 72 height 12
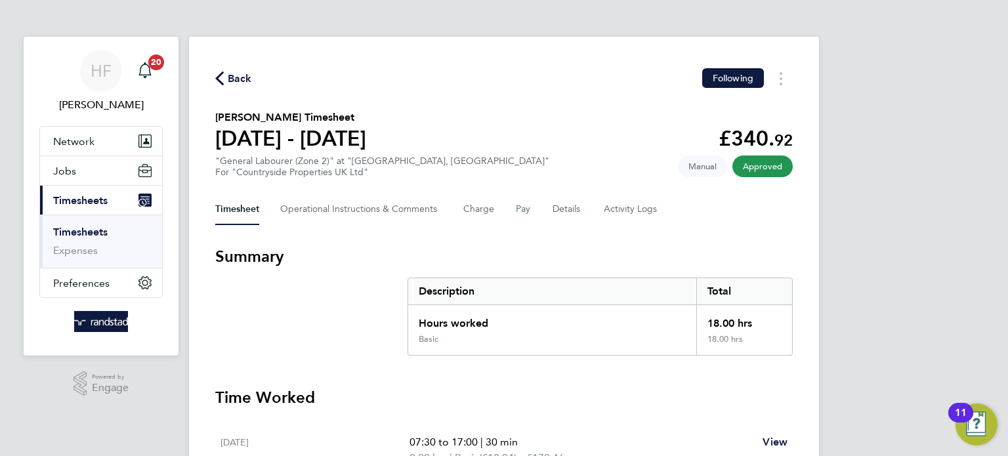
click at [77, 232] on link "Timesheets" at bounding box center [80, 232] width 54 height 12
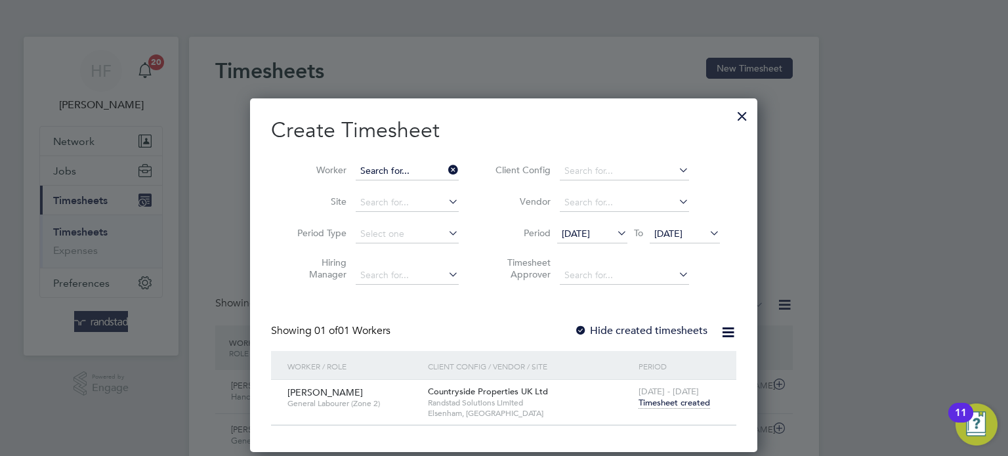
click at [384, 167] on input at bounding box center [407, 171] width 103 height 18
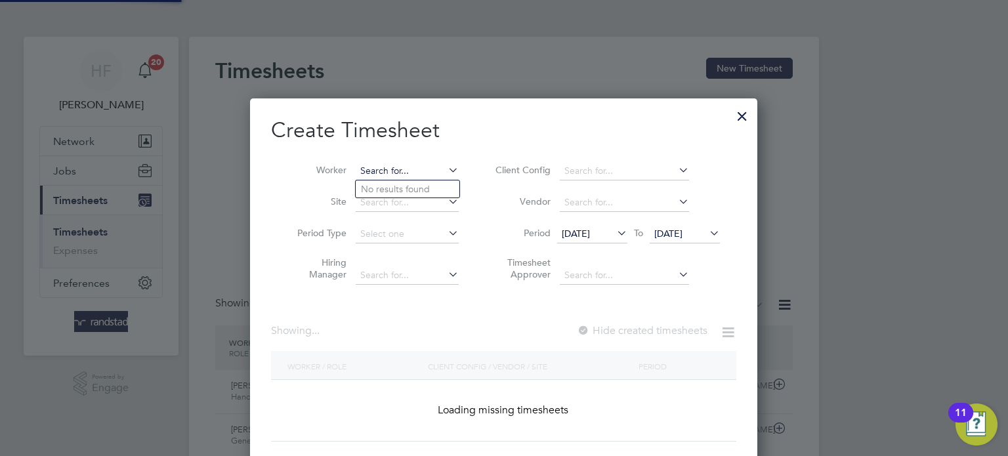
type input "b"
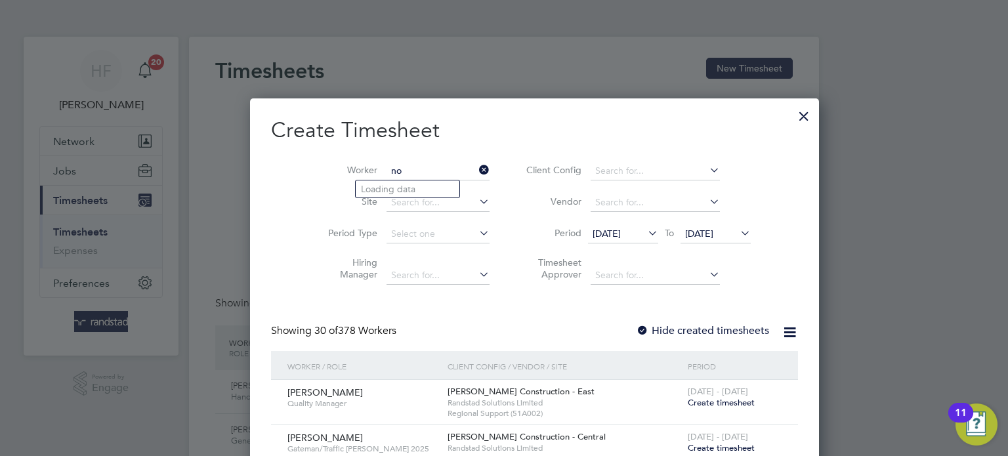
type input "n"
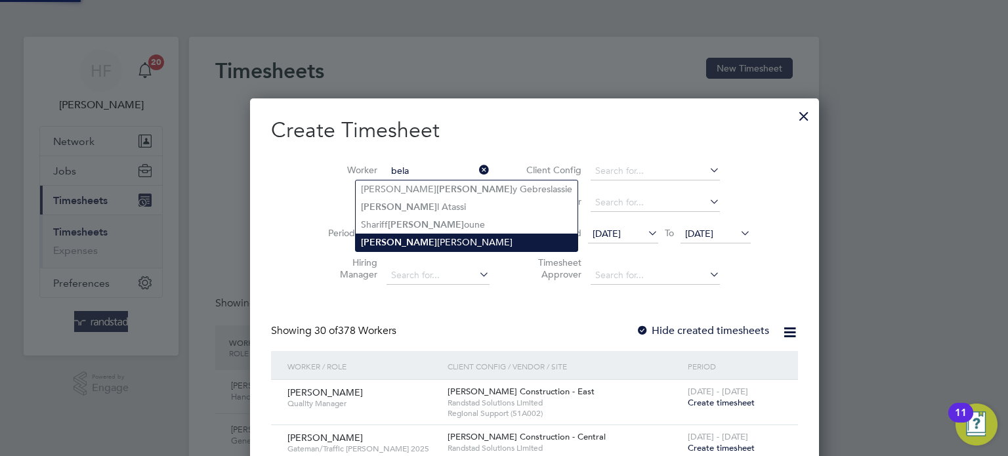
click at [439, 235] on li "Bela Norbert Varga" at bounding box center [467, 243] width 222 height 18
type input "Bela Norbert Varga"
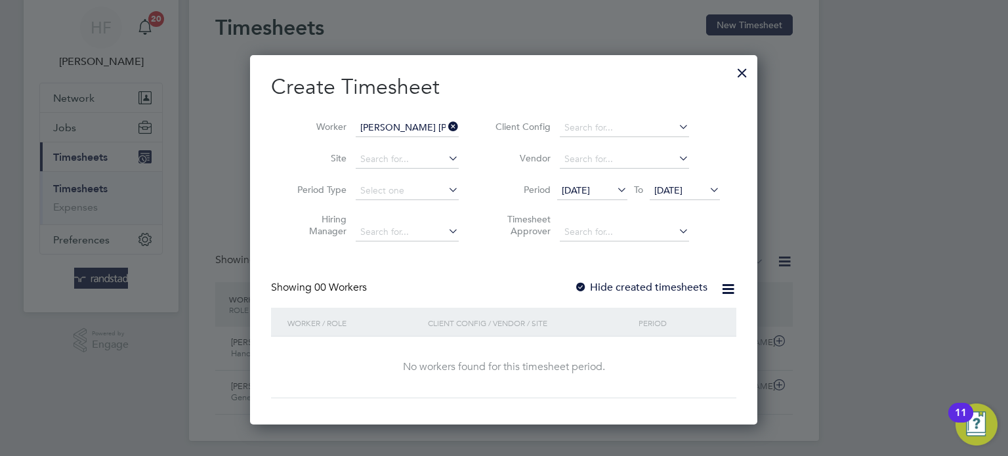
click at [695, 196] on span "[DATE]" at bounding box center [685, 191] width 70 height 18
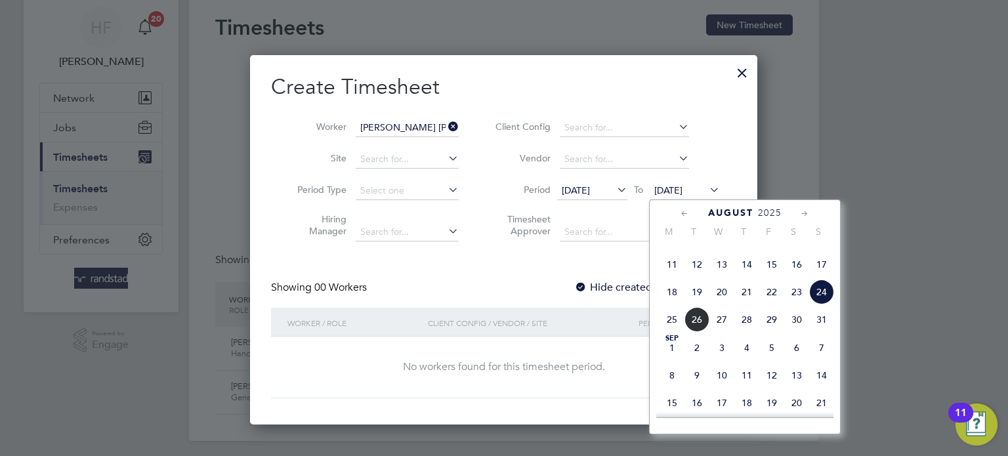
click at [820, 304] on span "24" at bounding box center [821, 292] width 25 height 25
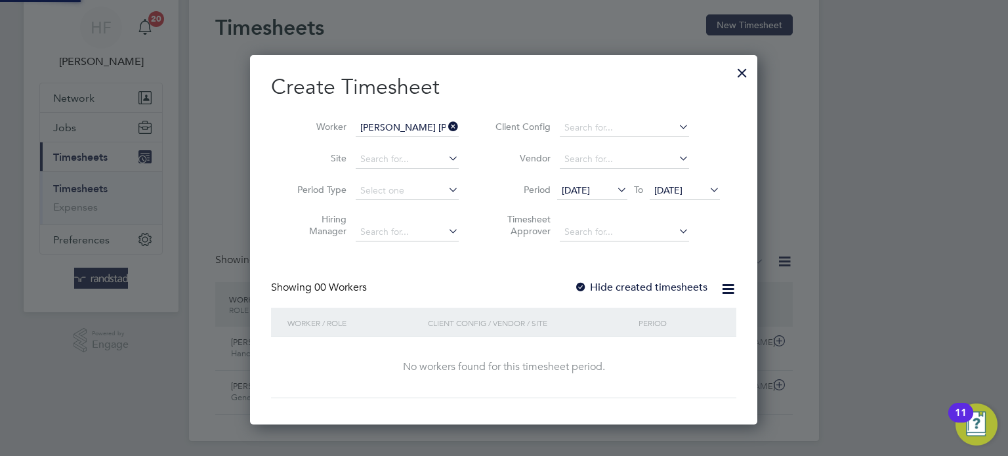
click at [652, 287] on label "Hide created timesheets" at bounding box center [640, 287] width 133 height 13
click at [657, 287] on label "Hide created timesheets" at bounding box center [640, 287] width 133 height 13
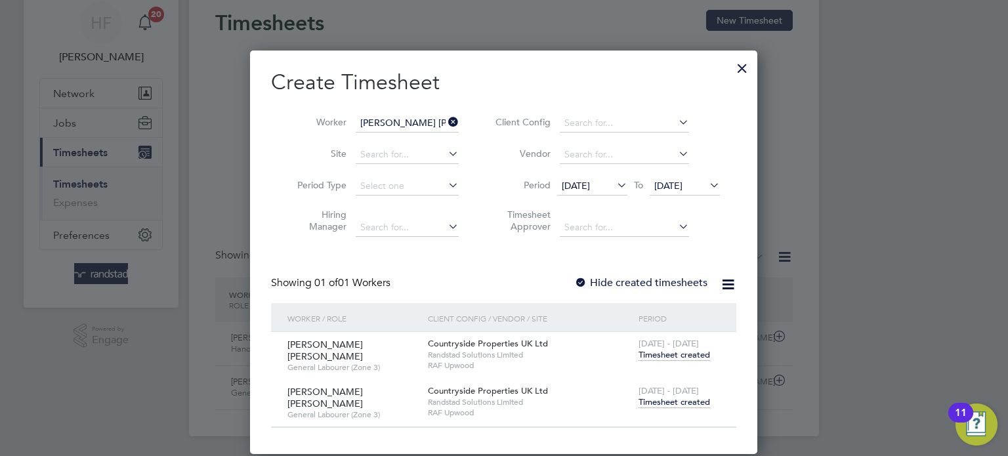
click at [671, 398] on span "Timesheet created" at bounding box center [674, 402] width 72 height 12
